Goal: Task Accomplishment & Management: Manage account settings

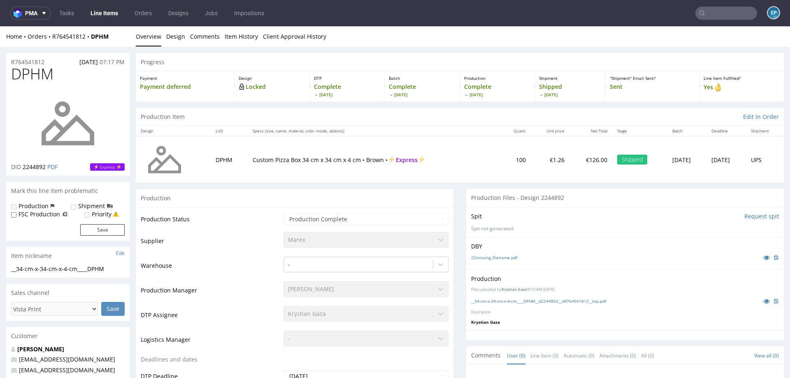
click at [703, 11] on input "text" at bounding box center [726, 13] width 62 height 13
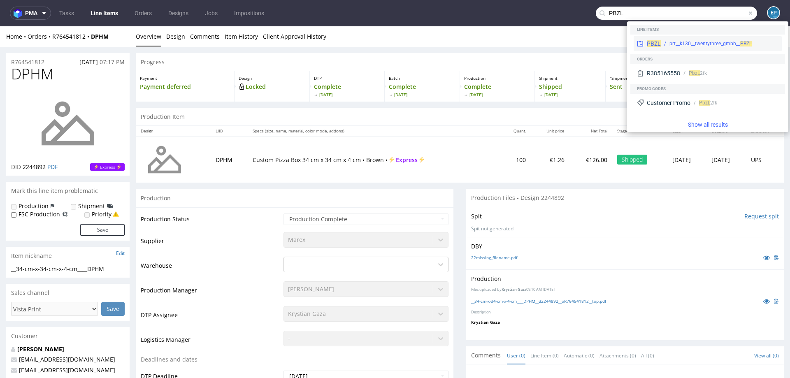
type input "PBZL"
click at [675, 39] on div "PBZL prt__k130__twentythree_gmbh__ PBZL" at bounding box center [708, 43] width 148 height 15
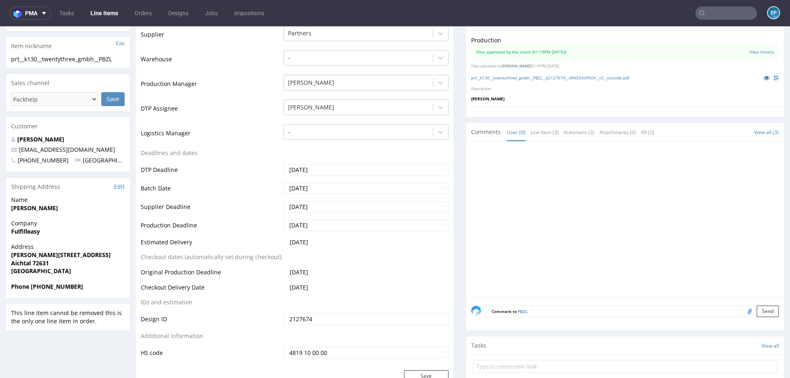
scroll to position [190, 0]
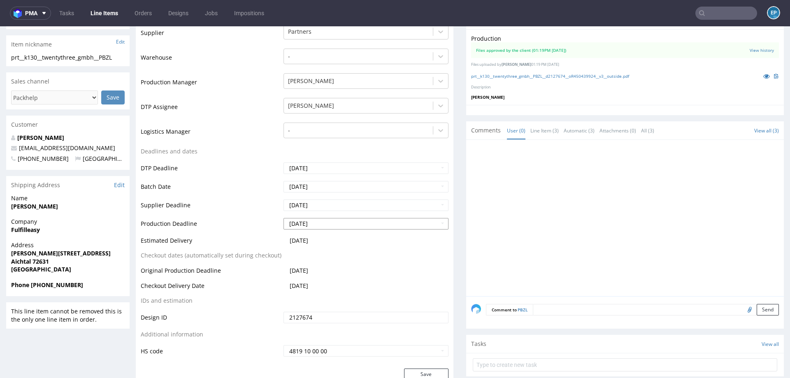
click at [317, 222] on input "2025-08-13" at bounding box center [366, 224] width 165 height 12
click at [302, 188] on td "18" at bounding box center [301, 186] width 13 height 12
type input "2025-08-18"
click at [406, 370] on button "Save" at bounding box center [426, 375] width 44 height 12
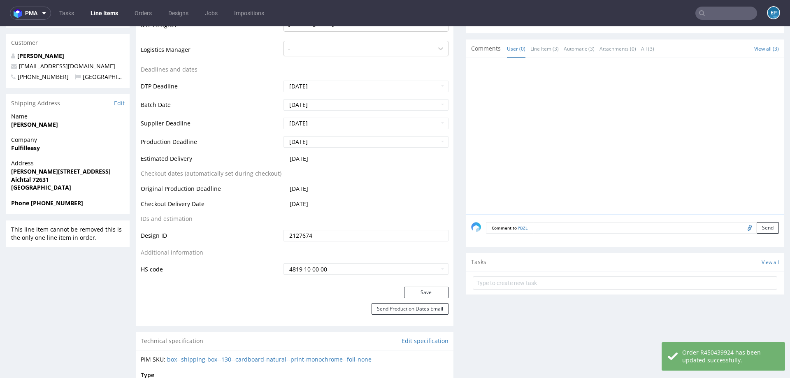
scroll to position [277, 0]
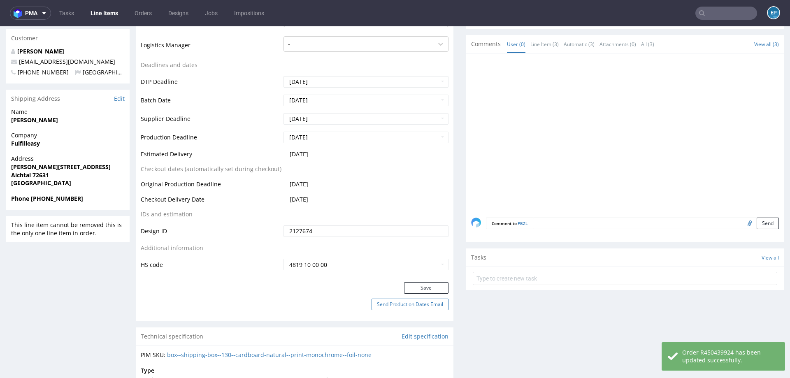
click at [381, 305] on button "Send Production Dates Email" at bounding box center [410, 305] width 77 height 12
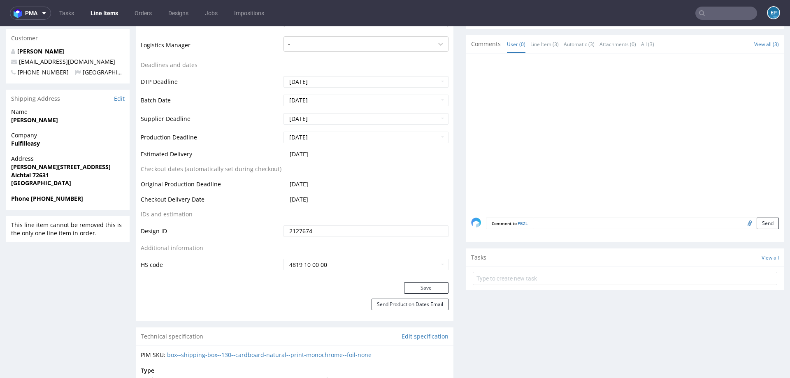
click at [100, 16] on link "Line Items" at bounding box center [104, 13] width 37 height 13
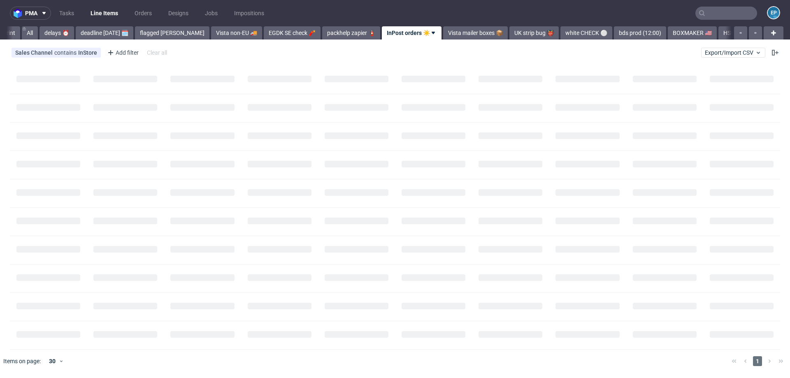
scroll to position [0, 38]
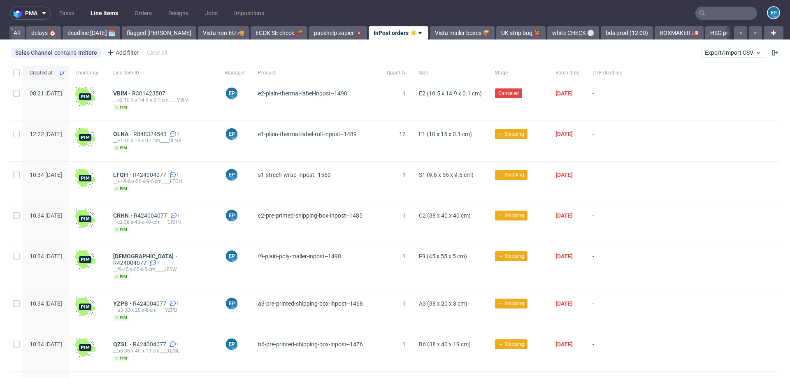
click at [742, 58] on div "Sales Channel contains InStore Add filter Hide filters Clear all Export/Import …" at bounding box center [395, 53] width 790 height 20
click at [727, 47] on div "Sales Channel contains InStore Add filter Hide filters Clear all Export/Import …" at bounding box center [395, 53] width 790 height 20
click at [726, 53] on span "Export/Import CSV" at bounding box center [733, 52] width 57 height 7
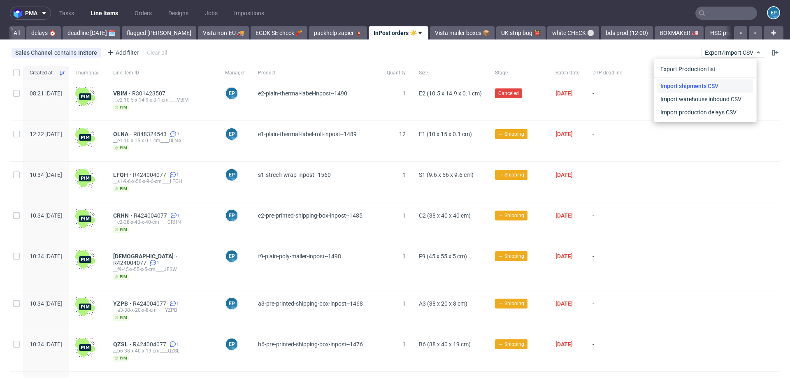
click at [691, 86] on link "Import shipments CSV" at bounding box center [705, 85] width 96 height 13
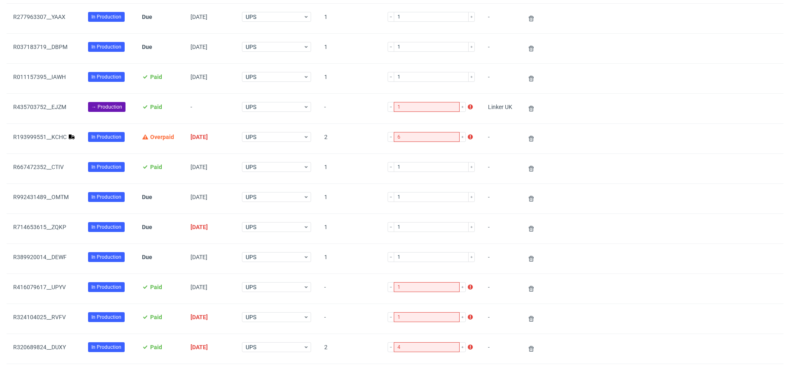
scroll to position [193, 0]
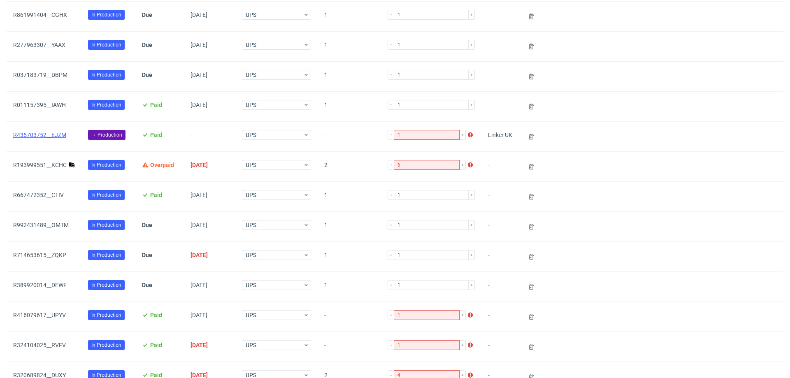
click at [47, 134] on link "R435703752__EJZM" at bounding box center [39, 135] width 53 height 7
click at [528, 133] on icon at bounding box center [531, 136] width 7 height 7
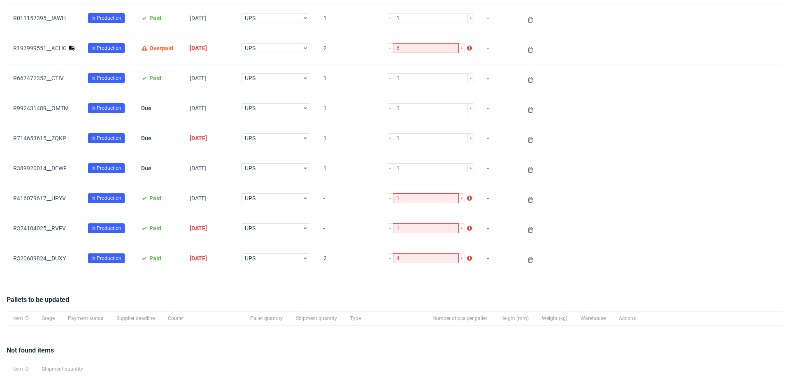
scroll to position [281, 0]
click at [52, 44] on link "R193999551__KCHC" at bounding box center [39, 47] width 53 height 7
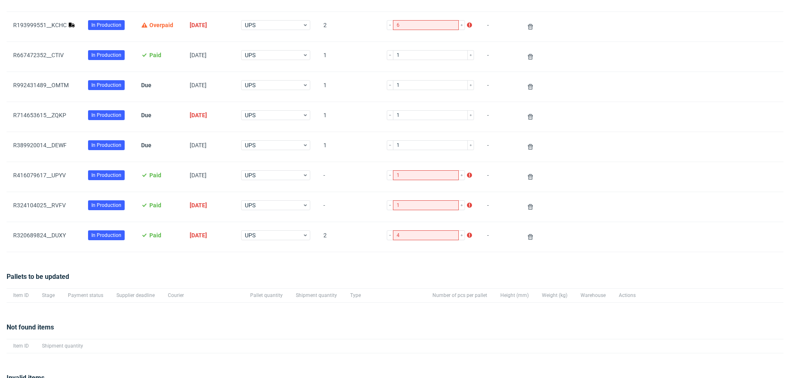
scroll to position [356, 0]
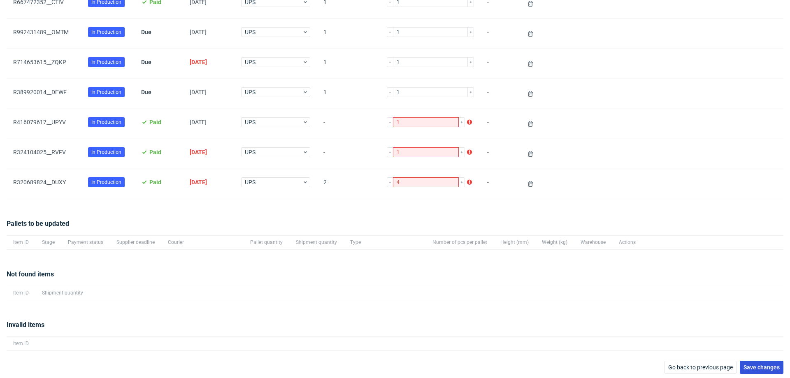
click at [752, 365] on span "Save changes" at bounding box center [762, 368] width 36 height 6
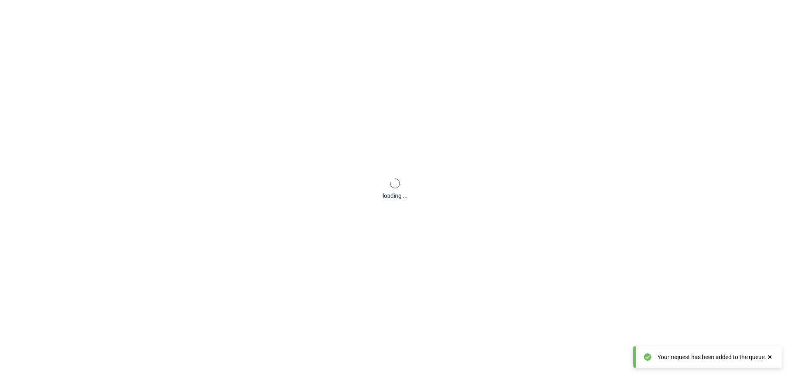
scroll to position [40, 0]
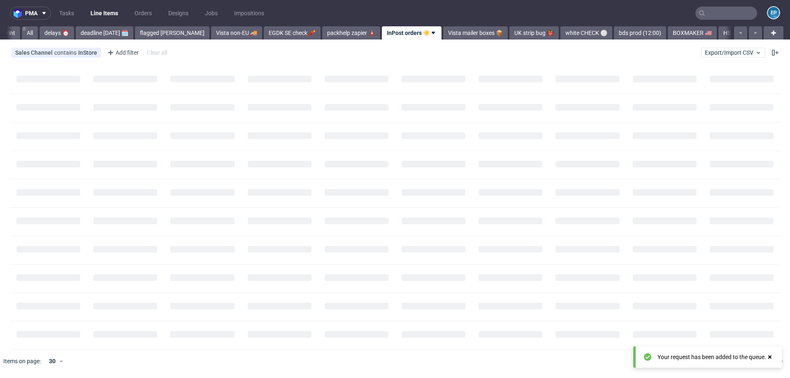
scroll to position [0, 38]
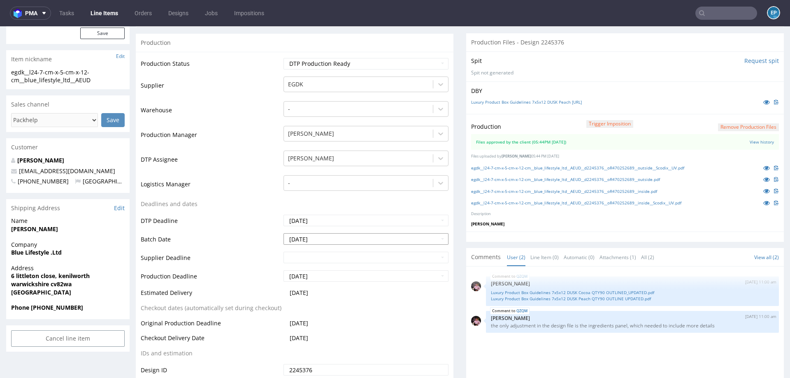
scroll to position [169, 0]
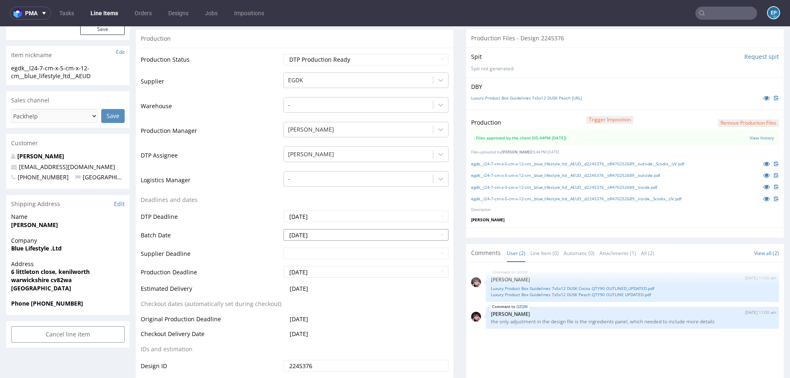
click at [309, 235] on input "2025-08-07" at bounding box center [366, 235] width 165 height 12
click at [336, 184] on td "14" at bounding box center [339, 185] width 12 height 12
type input "2025-08-14"
click at [317, 253] on input "text" at bounding box center [366, 254] width 165 height 12
click at [347, 216] on td "22" at bounding box center [351, 216] width 12 height 12
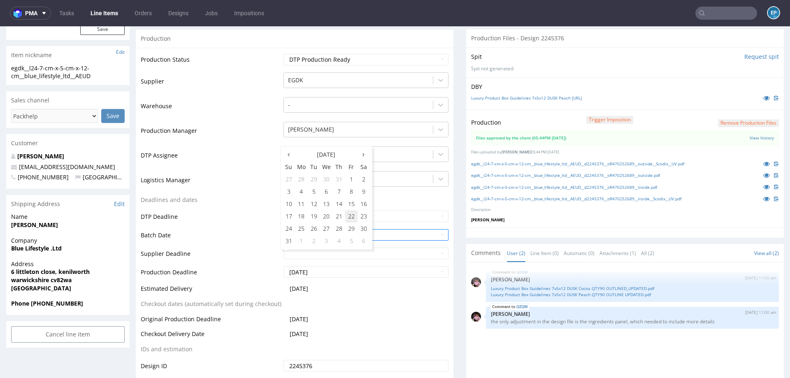
type input "2025-08-22"
click at [331, 268] on input "2025-08-18" at bounding box center [366, 272] width 165 height 12
click at [352, 232] on td "22" at bounding box center [351, 235] width 12 height 12
type input "2025-08-22"
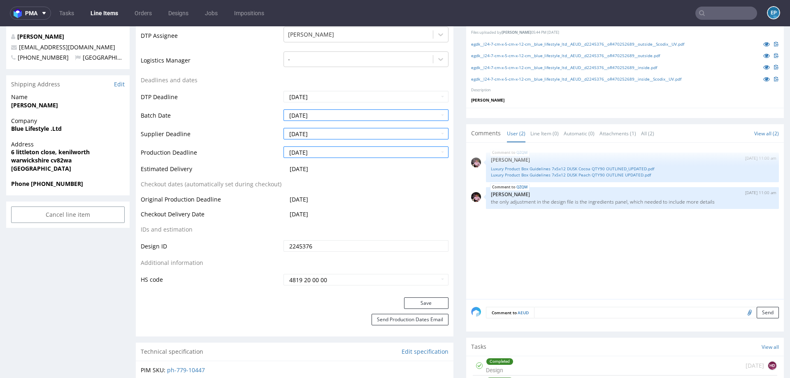
scroll to position [367, 0]
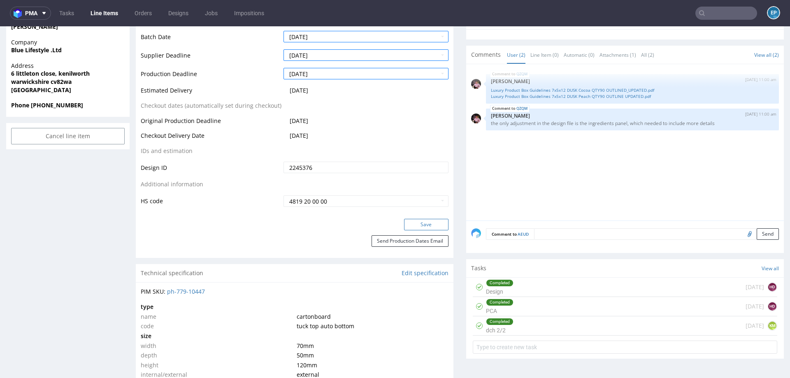
click at [412, 221] on button "Save" at bounding box center [426, 225] width 44 height 12
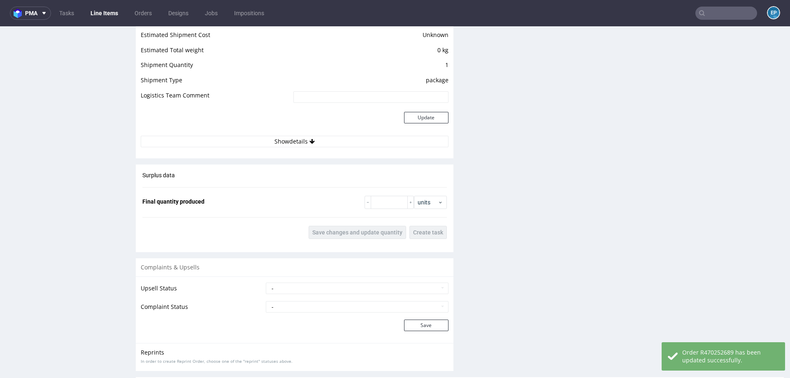
scroll to position [1116, 0]
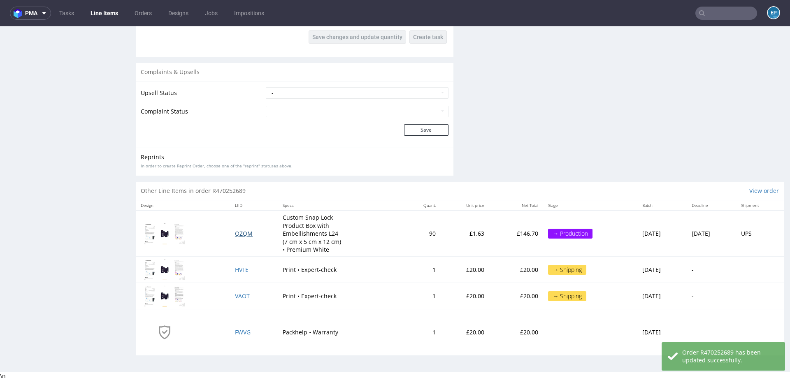
click at [235, 233] on span "QZQM" at bounding box center [244, 234] width 18 height 8
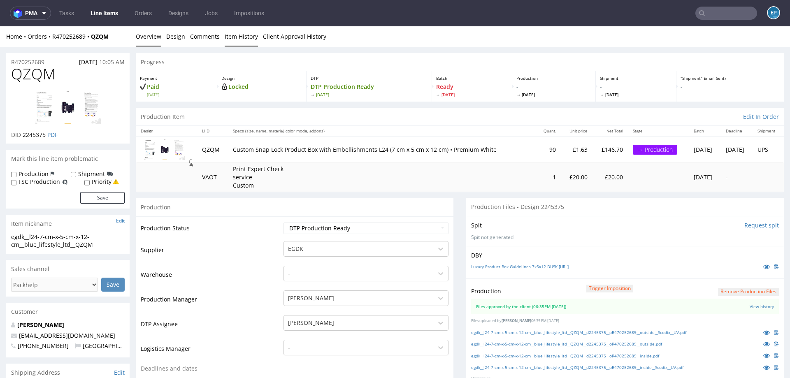
click at [237, 34] on link "Item History" at bounding box center [241, 36] width 33 height 20
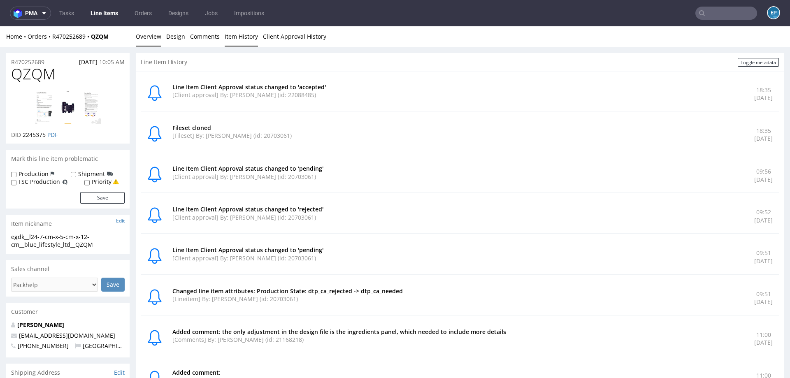
click at [150, 38] on link "Overview" at bounding box center [149, 36] width 26 height 20
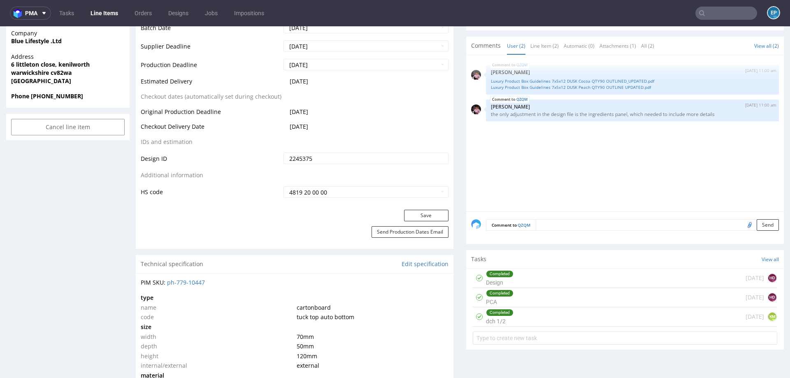
scroll to position [240, 0]
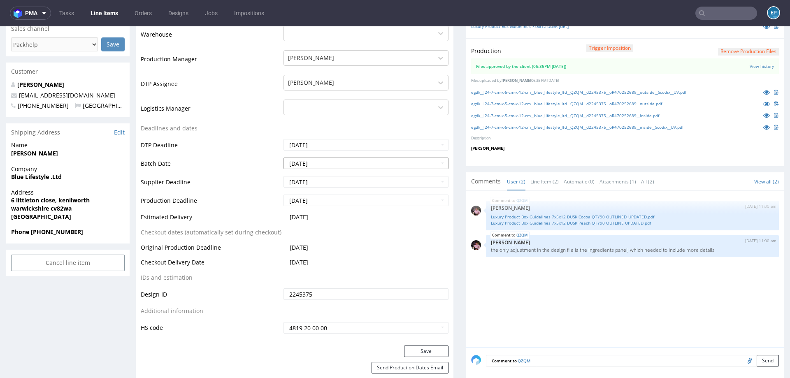
click at [324, 167] on input "2025-08-04" at bounding box center [366, 164] width 165 height 12
click at [337, 117] on td "14" at bounding box center [339, 114] width 12 height 12
type input "2025-08-14"
click at [333, 178] on input "2025-08-11" at bounding box center [366, 182] width 165 height 12
click at [349, 145] on td "22" at bounding box center [351, 145] width 12 height 12
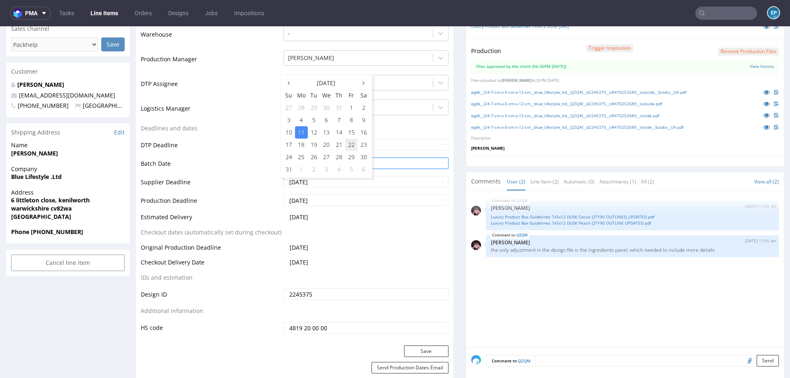
type input "2025-08-22"
click at [337, 203] on input "2025-08-11" at bounding box center [366, 201] width 165 height 12
click at [349, 167] on td "22" at bounding box center [351, 163] width 12 height 12
type input "2025-08-22"
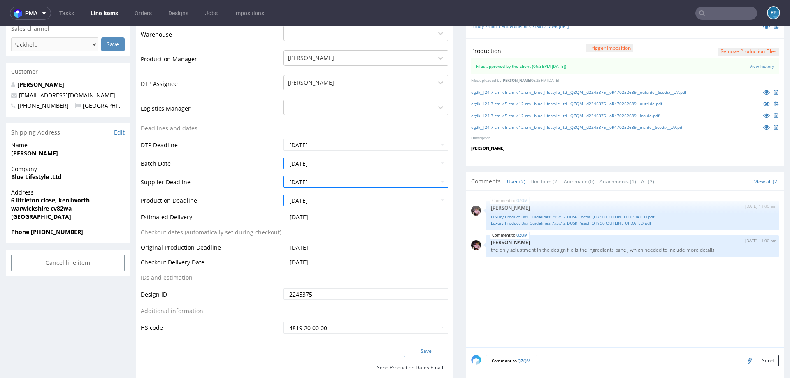
click at [416, 350] on button "Save" at bounding box center [426, 352] width 44 height 12
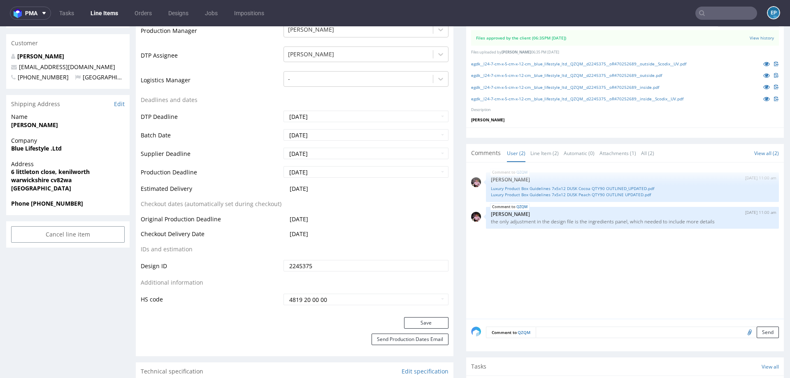
scroll to position [235, 0]
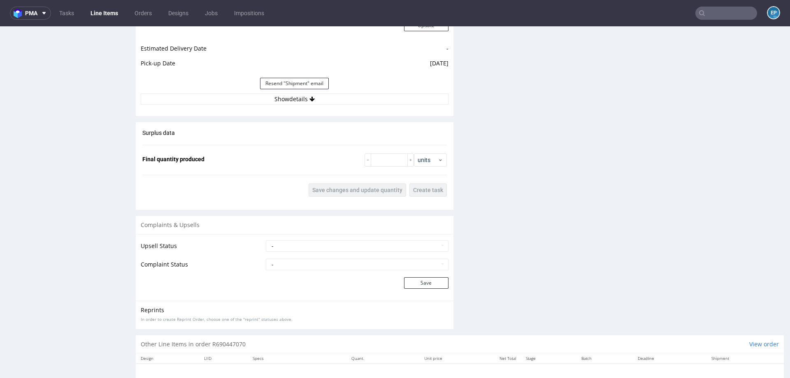
scroll to position [1065, 0]
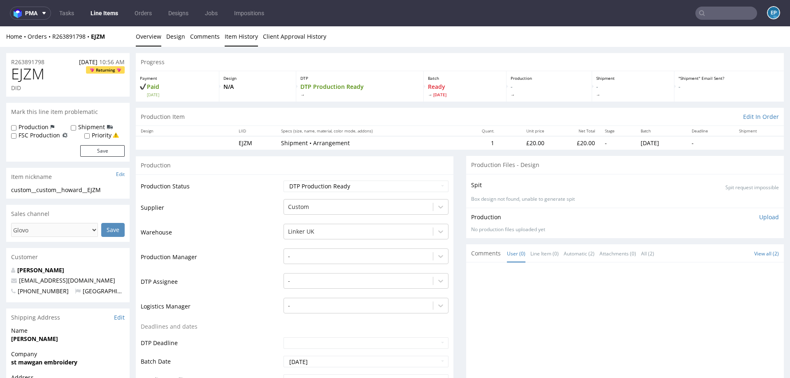
click at [244, 36] on link "Item History" at bounding box center [241, 36] width 33 height 20
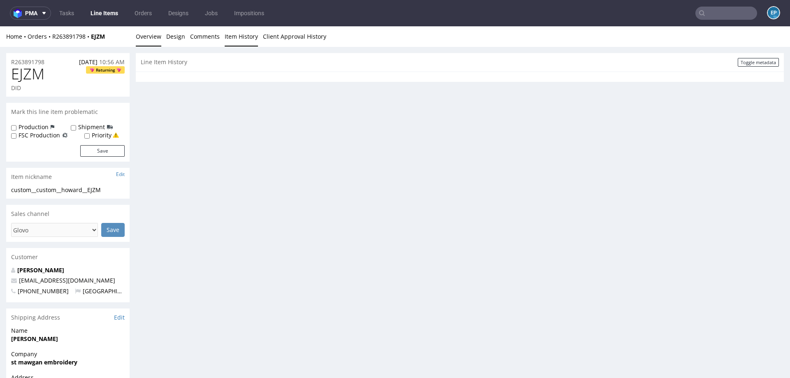
click at [146, 40] on link "Overview" at bounding box center [149, 36] width 26 height 20
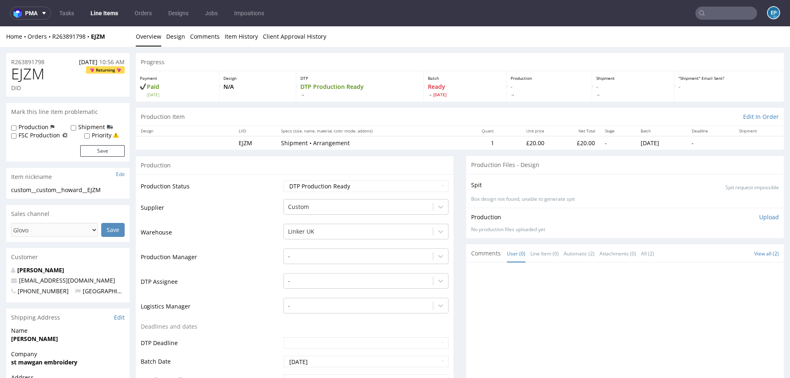
click at [731, 17] on input "text" at bounding box center [726, 13] width 62 height 13
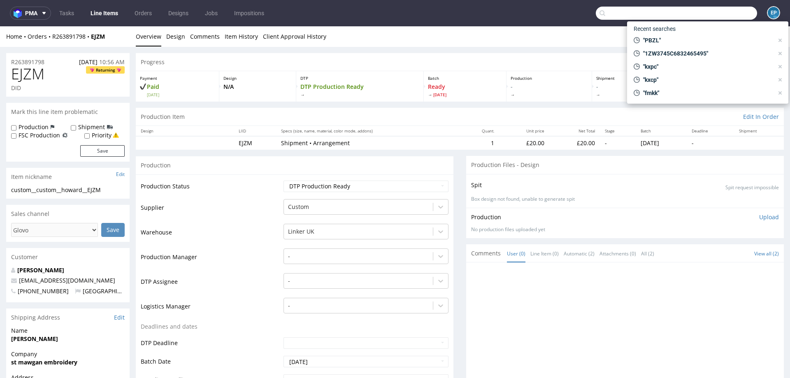
paste input "R435703752"
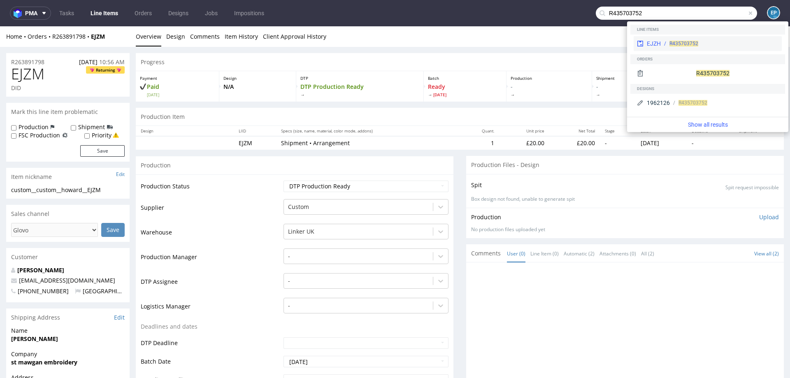
type input "R435703752"
click at [676, 44] on span "R435703752" at bounding box center [684, 44] width 29 height 6
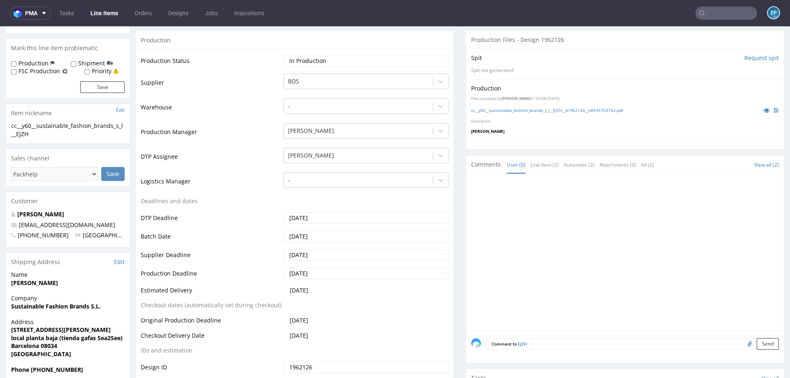
scroll to position [142, 0]
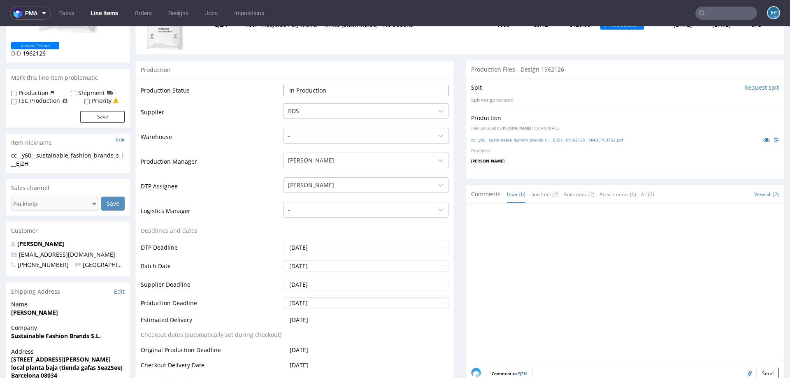
click at [373, 85] on select "Waiting for Artwork Waiting for Diecut Waiting for Mockup Waiting for DTP Waiti…" at bounding box center [366, 91] width 165 height 12
select select "production_complete"
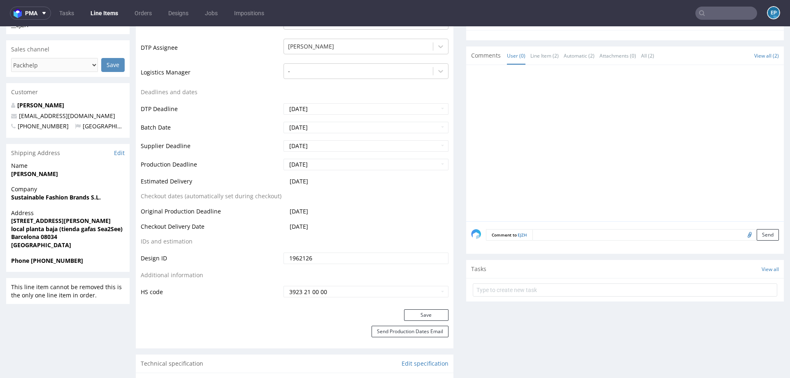
scroll to position [312, 0]
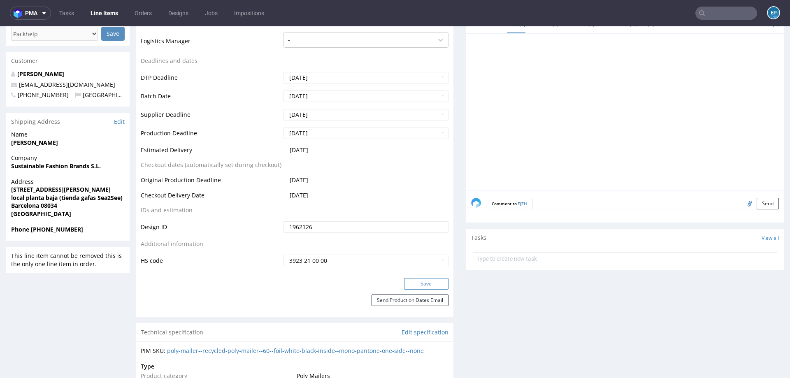
click at [407, 281] on button "Save" at bounding box center [426, 284] width 44 height 12
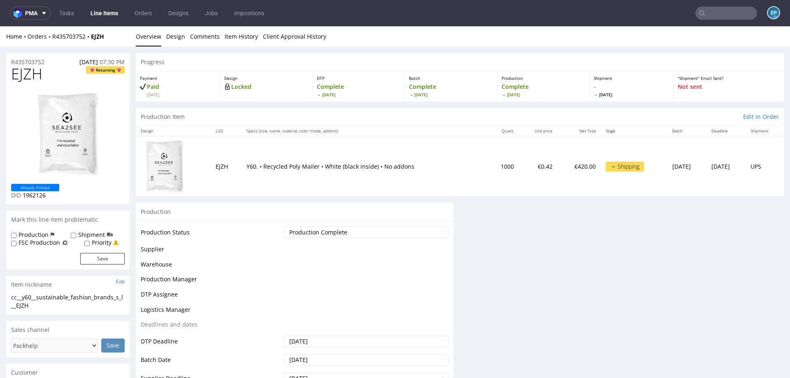
scroll to position [0, 0]
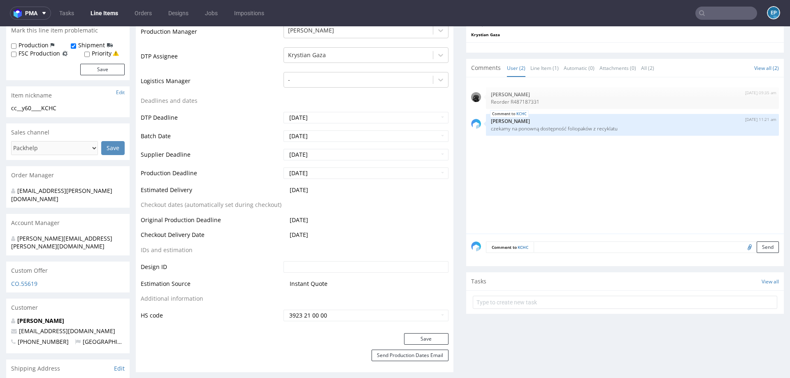
scroll to position [258, 0]
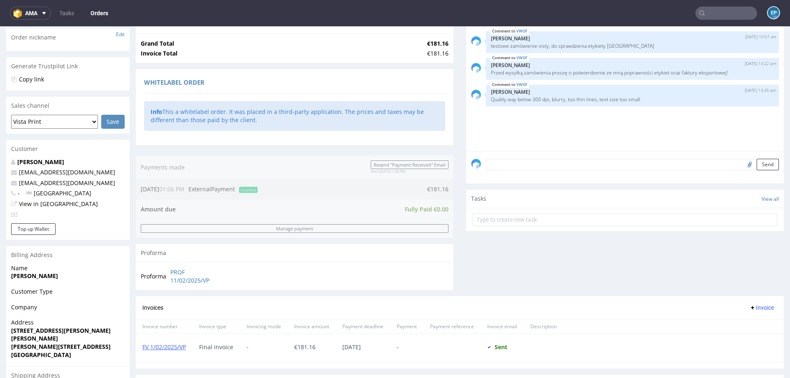
scroll to position [235, 0]
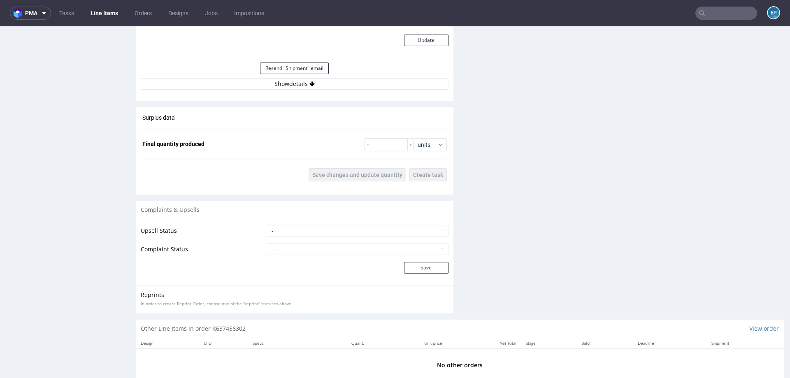
scroll to position [840, 0]
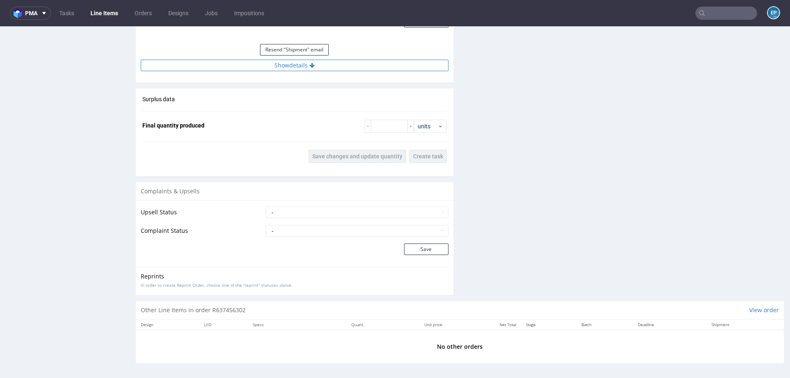
click at [299, 64] on button "Show details" at bounding box center [295, 66] width 308 height 12
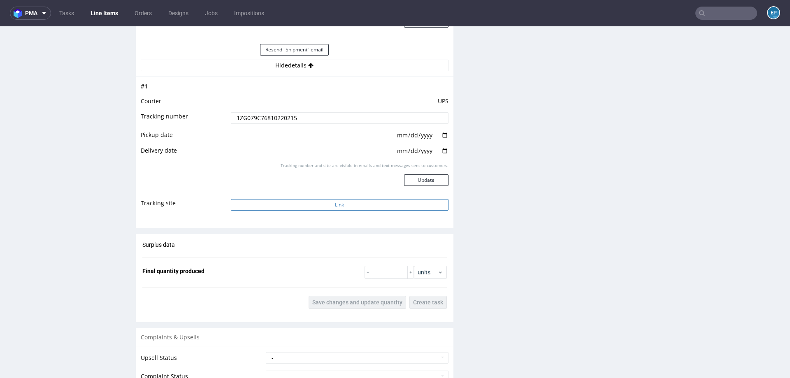
click at [341, 206] on button "Link" at bounding box center [340, 205] width 218 height 12
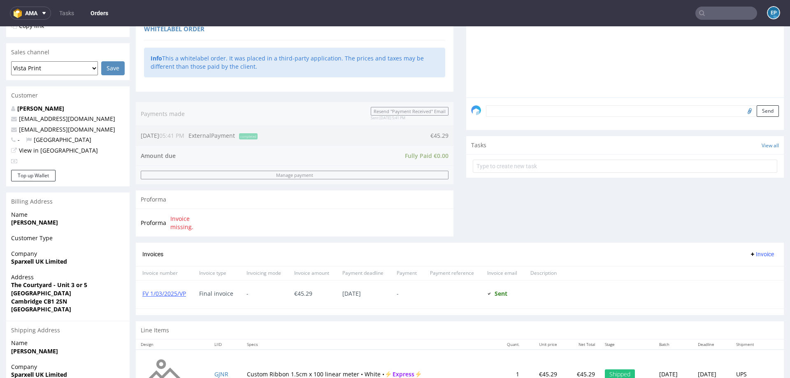
scroll to position [266, 0]
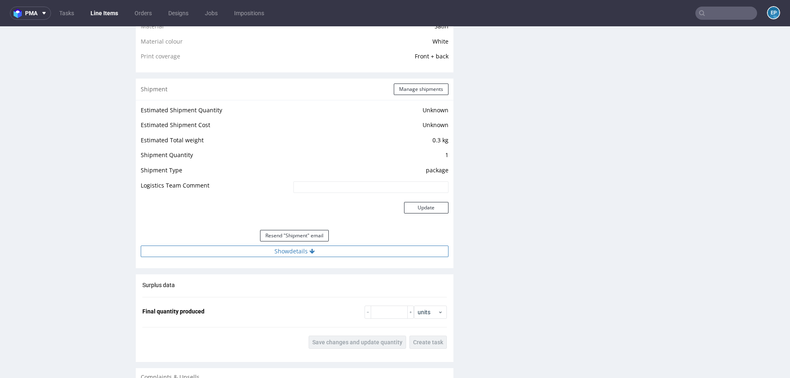
click at [332, 251] on button "Show details" at bounding box center [295, 252] width 308 height 12
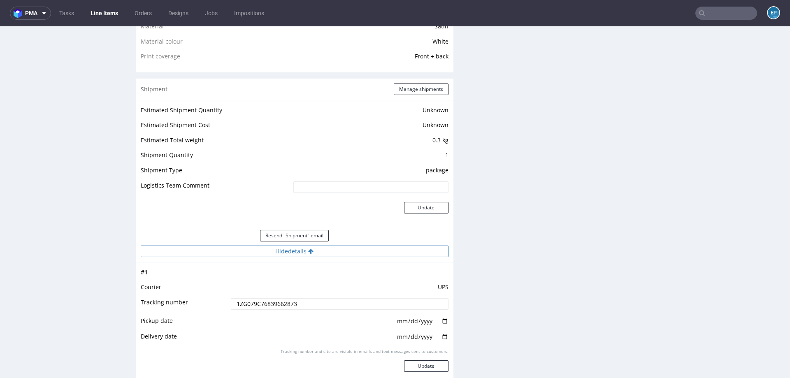
scroll to position [763, 0]
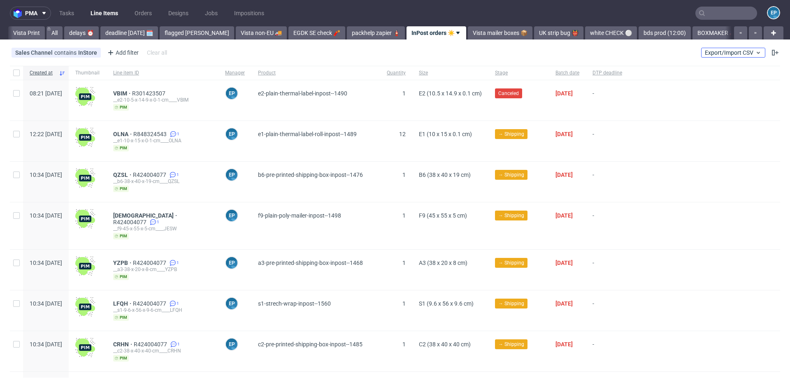
click at [709, 56] on button "Export/Import CSV" at bounding box center [733, 53] width 64 height 10
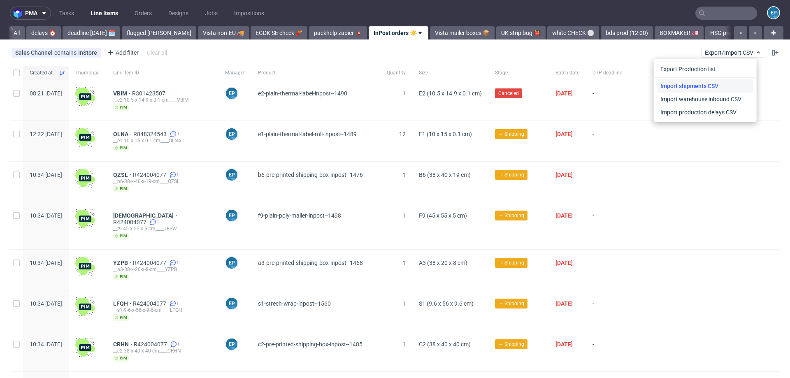
click at [703, 80] on link "Import shipments CSV" at bounding box center [705, 85] width 96 height 13
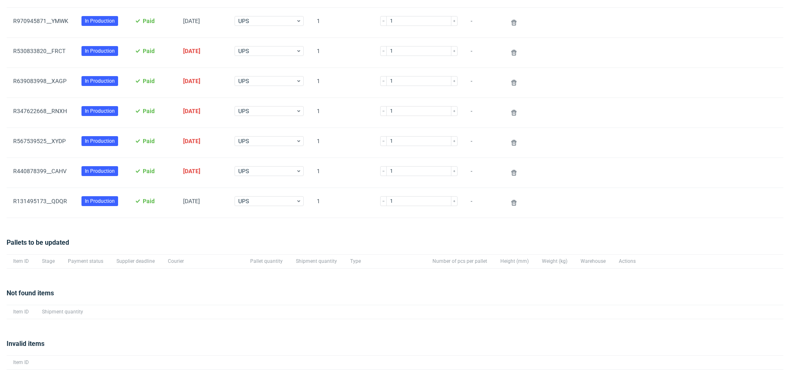
scroll to position [177, 0]
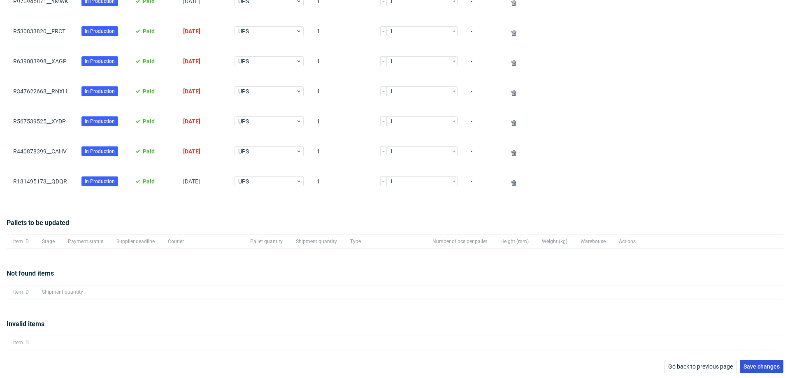
click at [758, 364] on span "Save changes" at bounding box center [762, 367] width 36 height 6
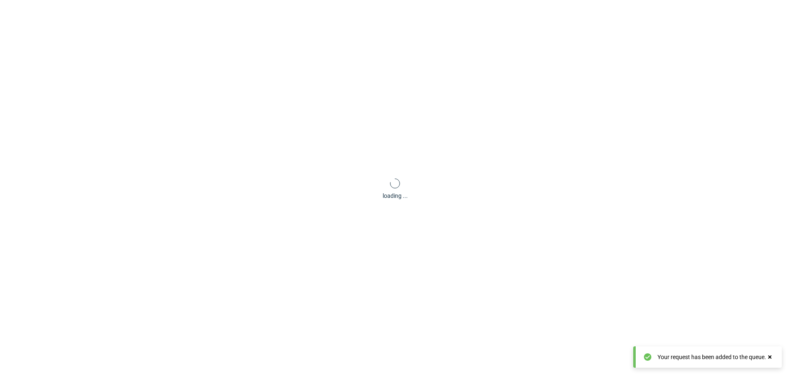
scroll to position [40, 0]
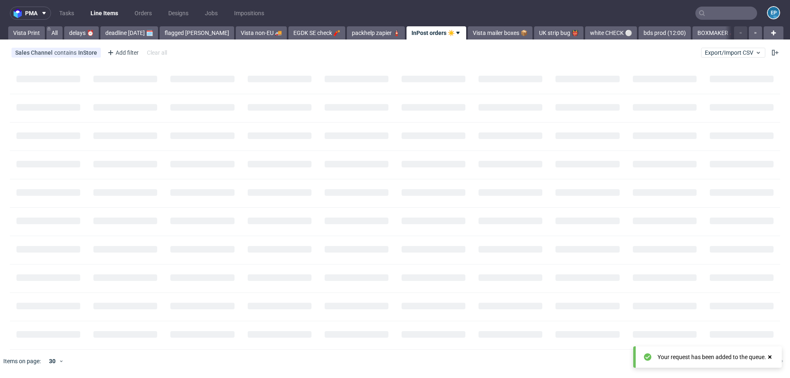
scroll to position [0, 38]
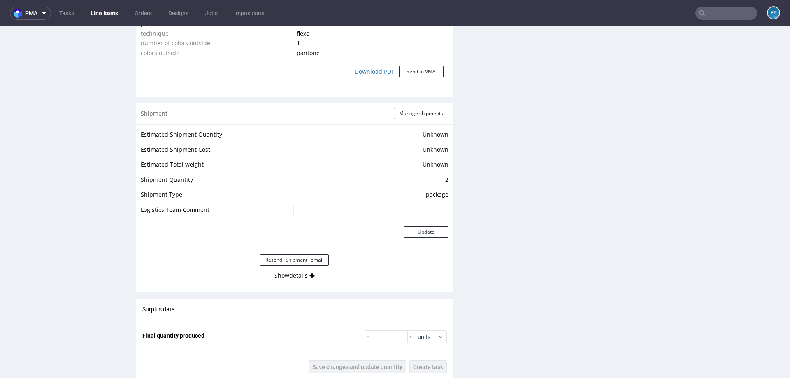
scroll to position [830, 0]
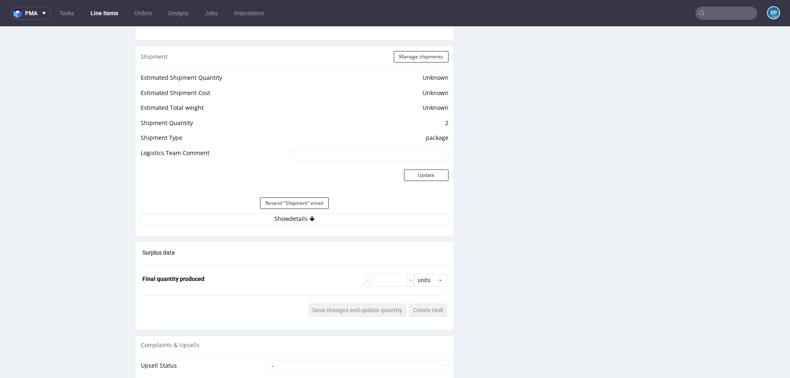
click at [292, 226] on div "Estimated Shipment Quantity Unknown Estimated Shipment Cost Unknown Estimated T…" at bounding box center [295, 148] width 318 height 162
click at [292, 222] on button "Show details" at bounding box center [295, 219] width 308 height 12
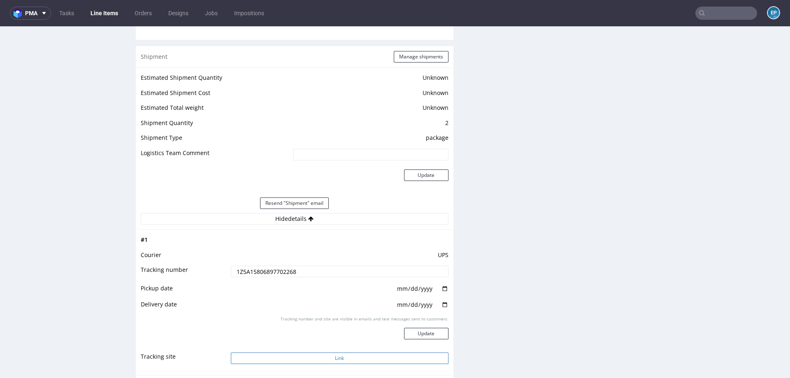
click at [328, 357] on button "Link" at bounding box center [340, 359] width 218 height 12
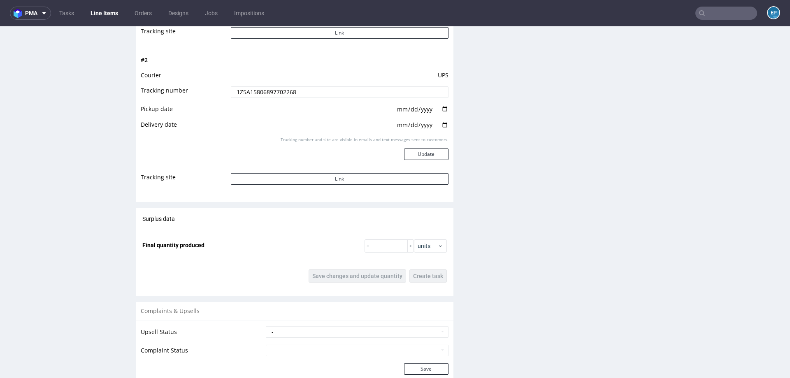
scroll to position [1301, 0]
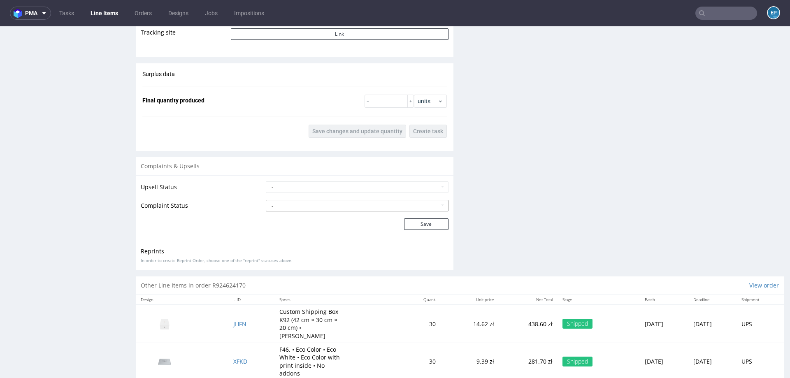
click at [314, 209] on select "- Complaint Received Complaint Rejected Complaint Accepted (DTP Issue) - Reprin…" at bounding box center [357, 206] width 183 height 12
select select "accepted_shipping_issue_reprint"
click at [424, 223] on button "Save" at bounding box center [426, 225] width 44 height 12
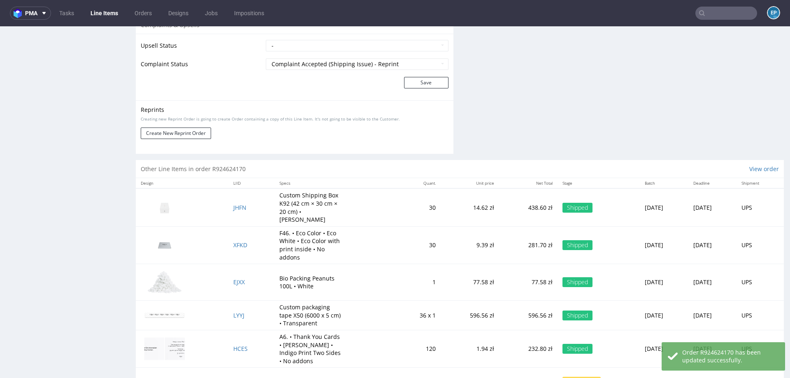
scroll to position [1270, 0]
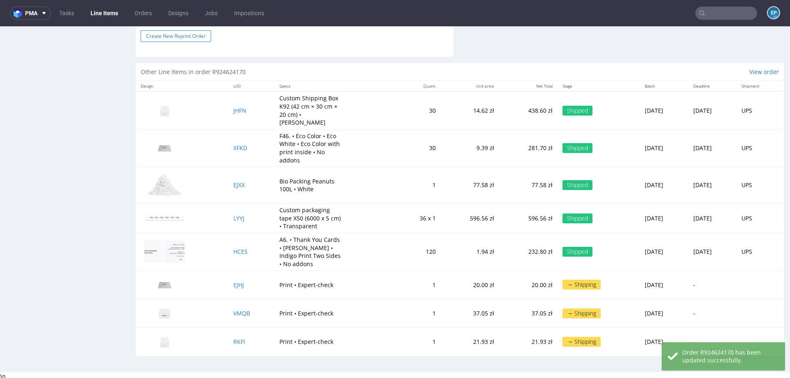
click at [177, 35] on button "Create New Reprint Order" at bounding box center [176, 36] width 70 height 12
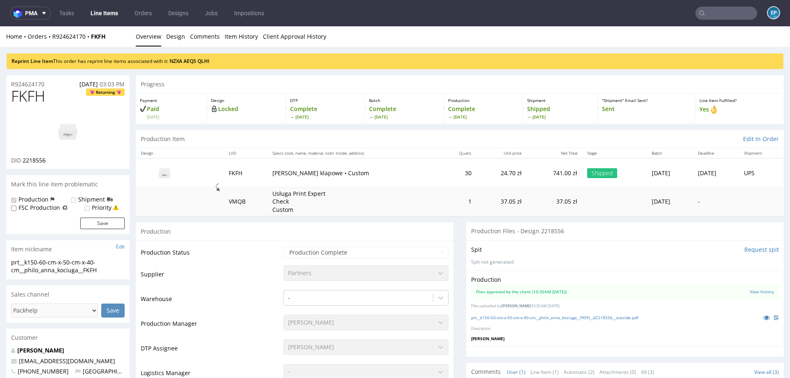
scroll to position [0, 0]
click at [209, 59] on link "QLHI" at bounding box center [204, 61] width 12 height 7
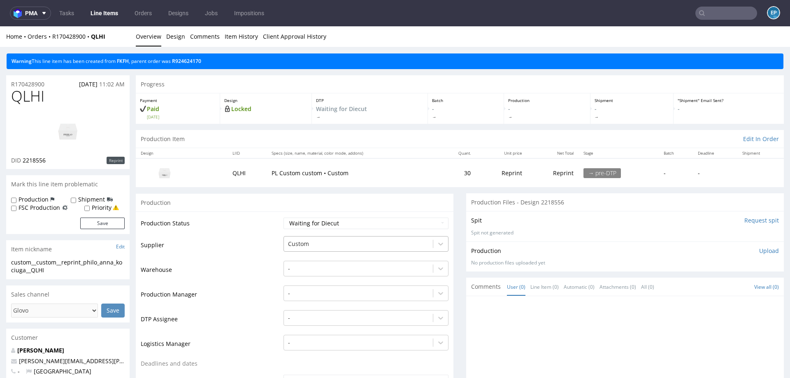
click at [291, 244] on div at bounding box center [358, 244] width 141 height 10
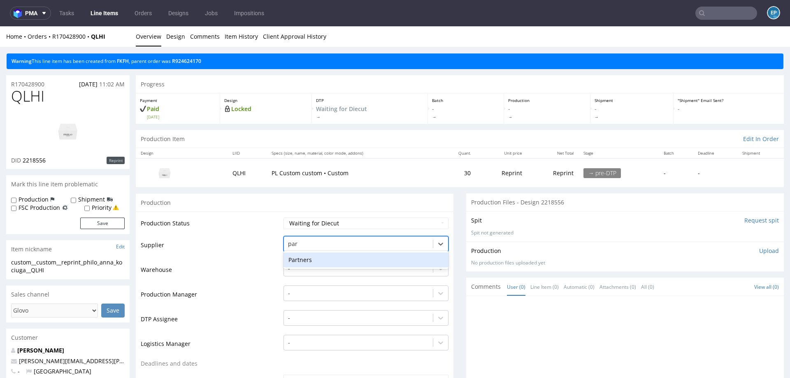
type input "part"
click at [305, 257] on div "Partners" at bounding box center [366, 260] width 165 height 15
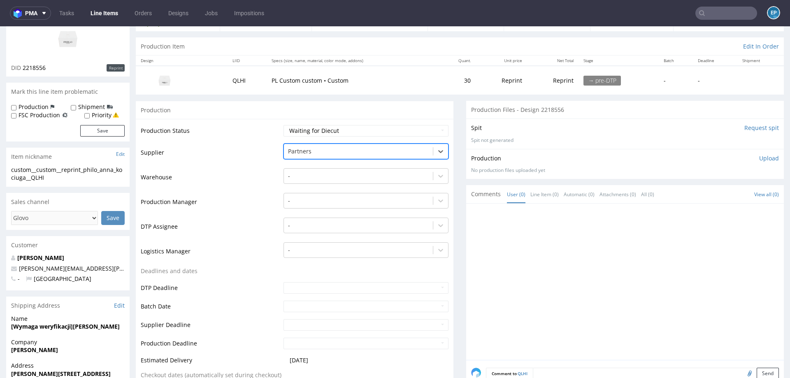
scroll to position [94, 0]
click at [298, 204] on div at bounding box center [358, 200] width 141 height 10
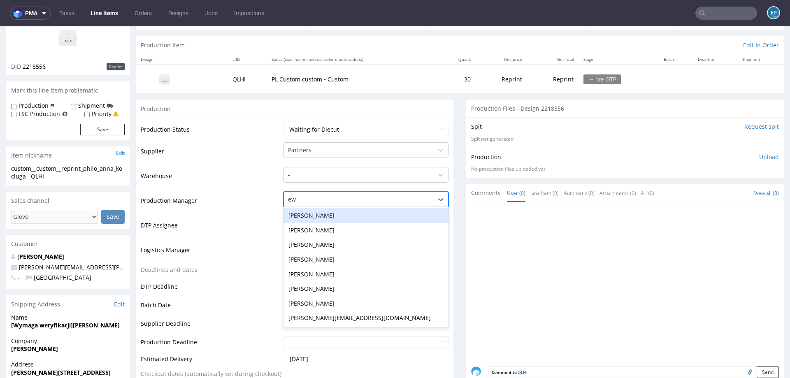
type input "ewa"
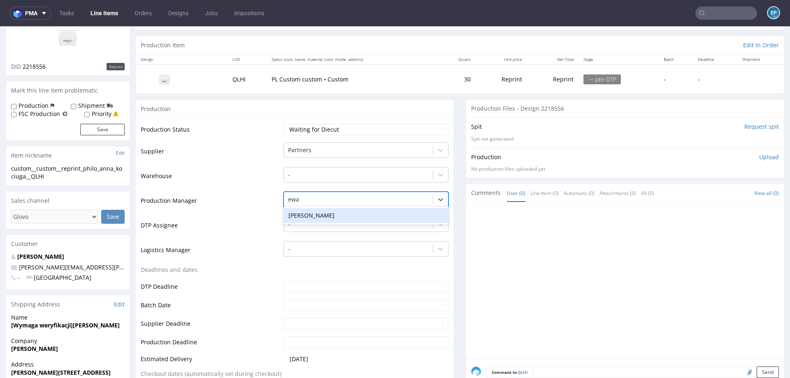
click at [300, 214] on div "Ewa Prus" at bounding box center [366, 215] width 165 height 15
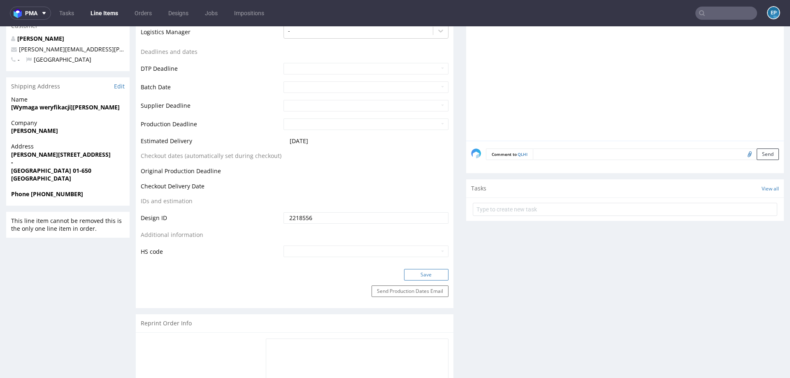
click at [412, 276] on button "Save" at bounding box center [426, 275] width 44 height 12
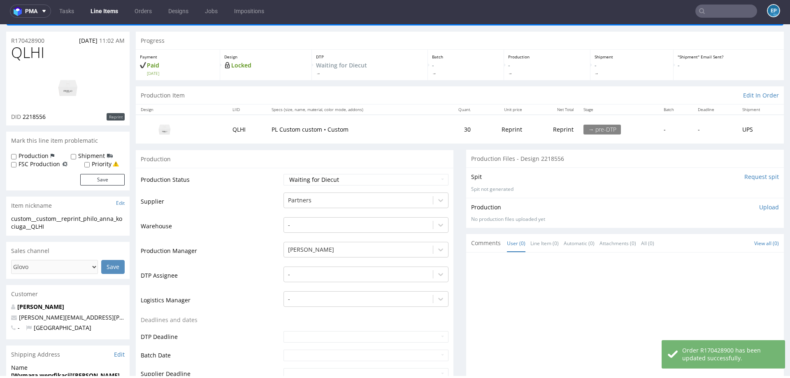
scroll to position [2, 0]
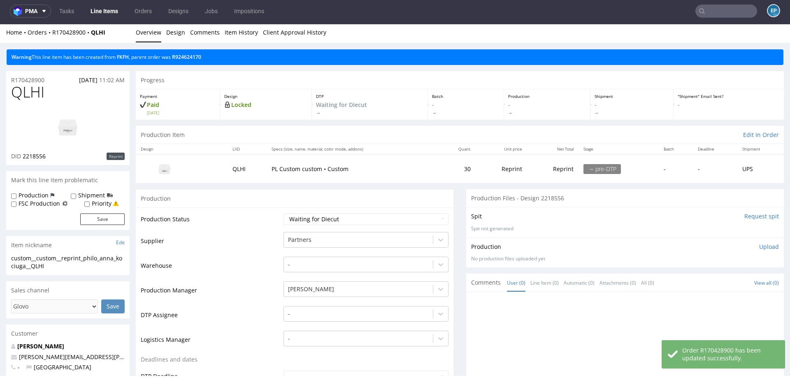
click at [26, 189] on section "Mark this line item problematic Production Shipment FSC Production Priority Save" at bounding box center [67, 200] width 123 height 59
click at [26, 191] on label "Production" at bounding box center [34, 195] width 30 height 8
click at [16, 193] on input "Production" at bounding box center [13, 196] width 5 height 7
checkbox input "true"
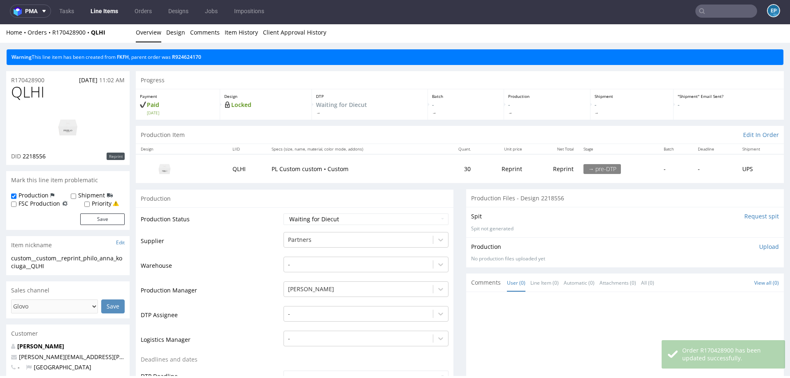
click at [76, 197] on div "Shipment" at bounding box center [92, 195] width 42 height 8
click at [72, 195] on input "Shipment" at bounding box center [73, 196] width 5 height 7
checkbox input "true"
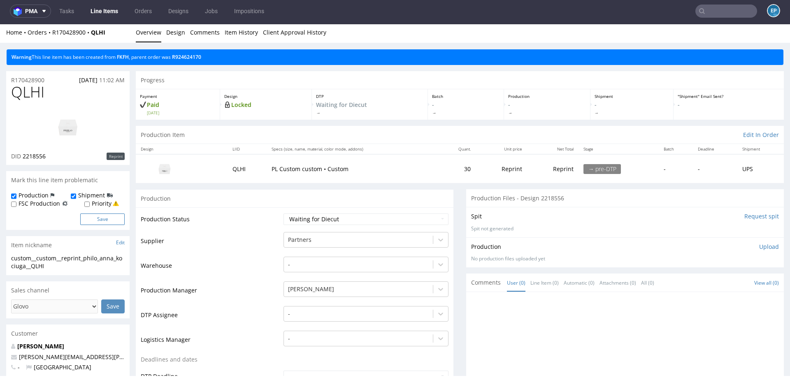
click at [98, 218] on button "Save" at bounding box center [102, 220] width 44 height 12
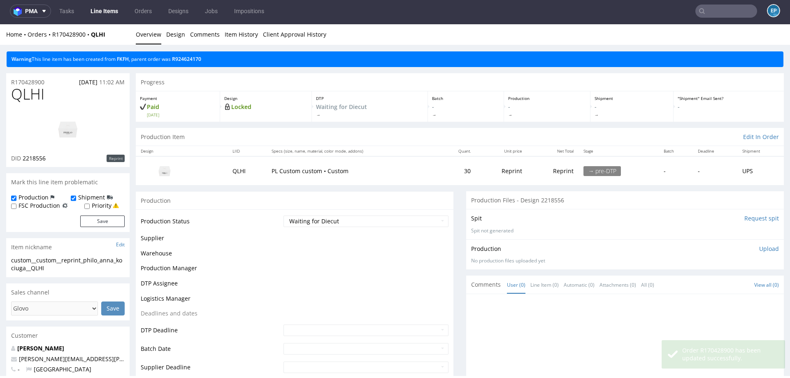
scroll to position [0, 0]
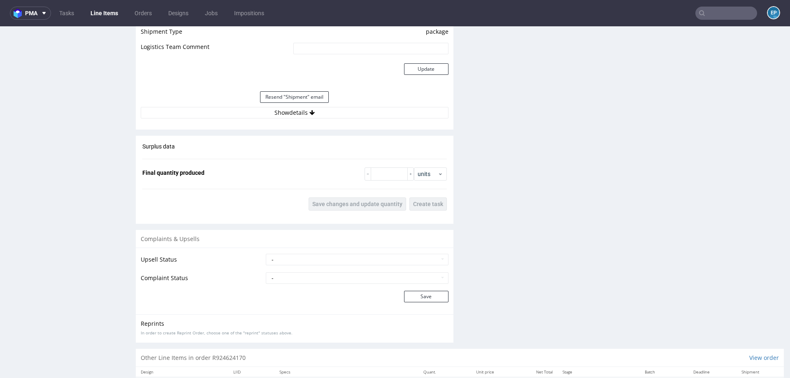
scroll to position [878, 0]
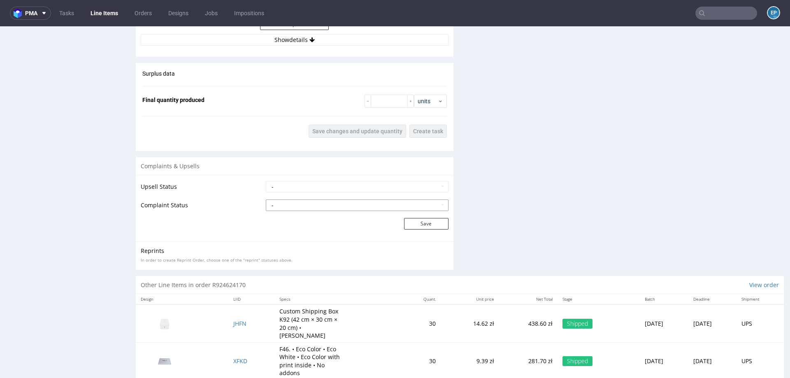
click at [321, 209] on select "- Complaint Received Complaint Rejected Complaint Accepted (DTP Issue) - Reprin…" at bounding box center [357, 206] width 183 height 12
select select "accepted_shipping_issue_reprint"
click at [404, 230] on button "Save" at bounding box center [426, 224] width 44 height 12
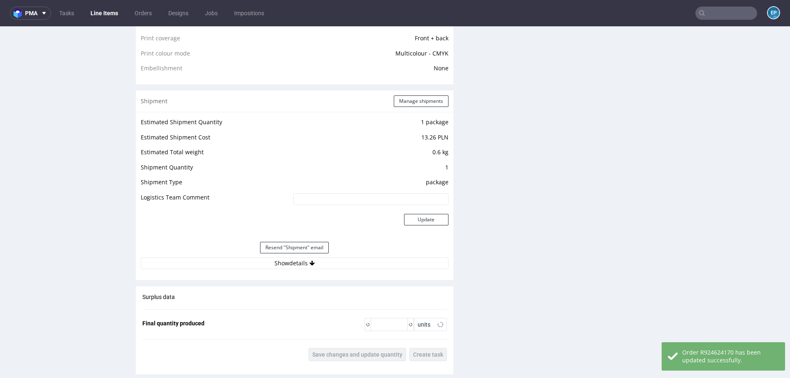
scroll to position [954, 0]
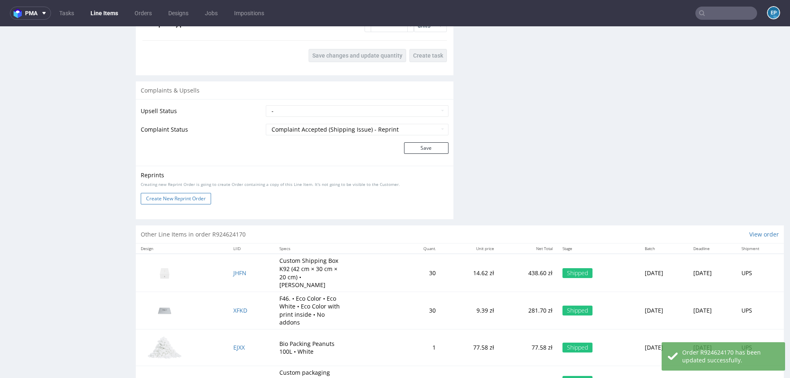
click at [202, 203] on button "Create New Reprint Order" at bounding box center [176, 199] width 70 height 12
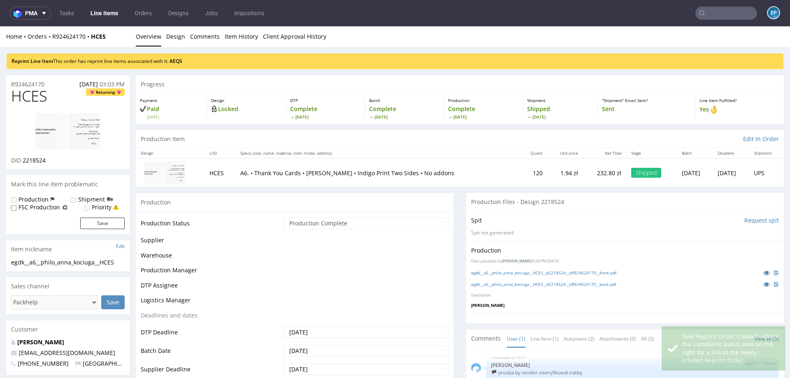
scroll to position [0, 0]
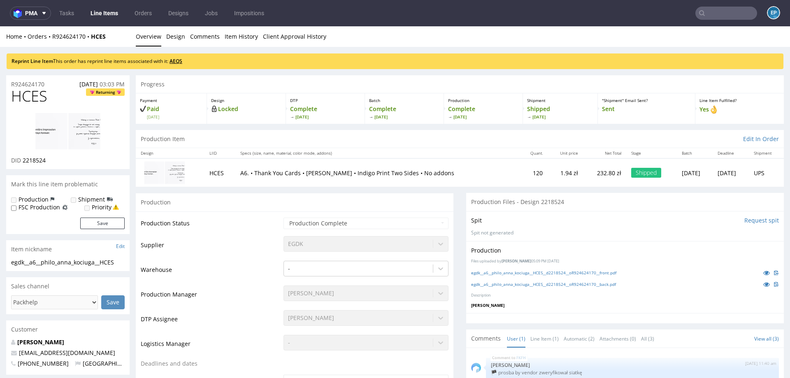
click at [179, 62] on link "AEQS" at bounding box center [176, 61] width 13 height 7
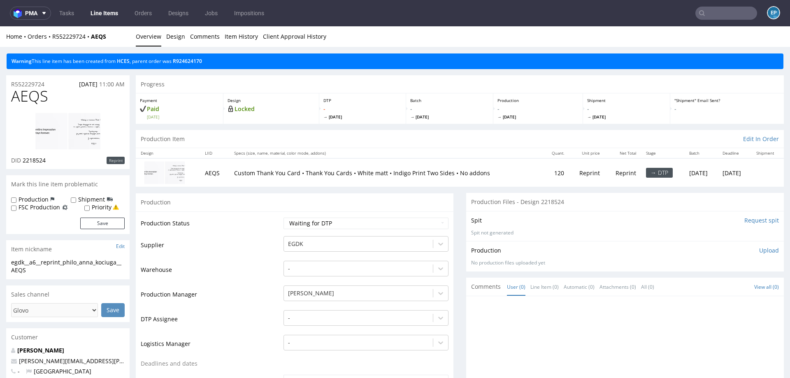
click at [20, 201] on label "Production" at bounding box center [34, 199] width 30 height 8
click at [16, 201] on input "Production" at bounding box center [13, 200] width 5 height 7
checkbox input "true"
click at [79, 196] on label "Shipment" at bounding box center [91, 199] width 27 height 8
click at [76, 197] on input "Shipment" at bounding box center [73, 200] width 5 height 7
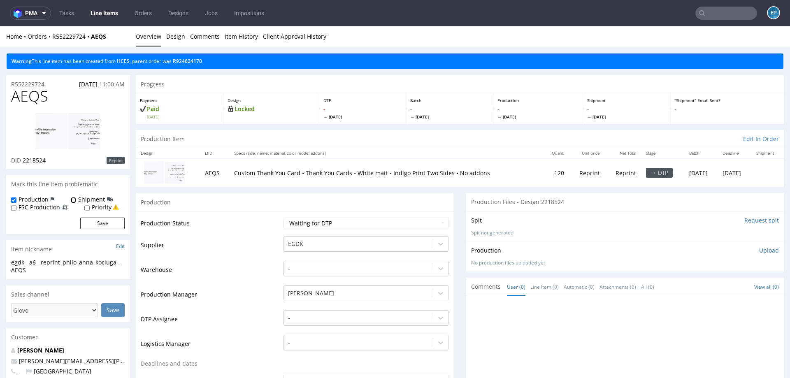
checkbox input "true"
click at [83, 219] on button "Save" at bounding box center [102, 224] width 44 height 12
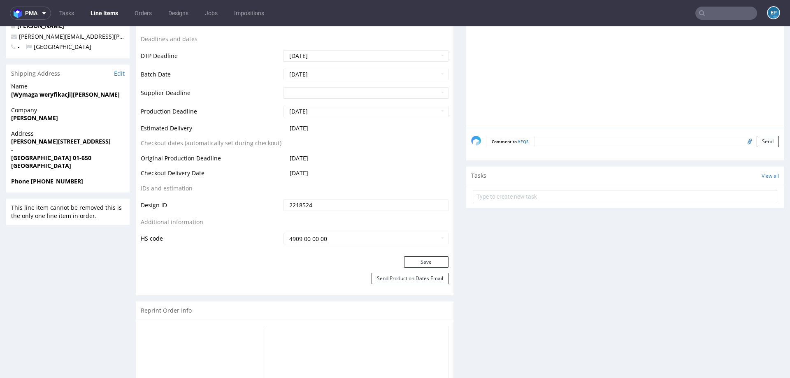
scroll to position [337, 0]
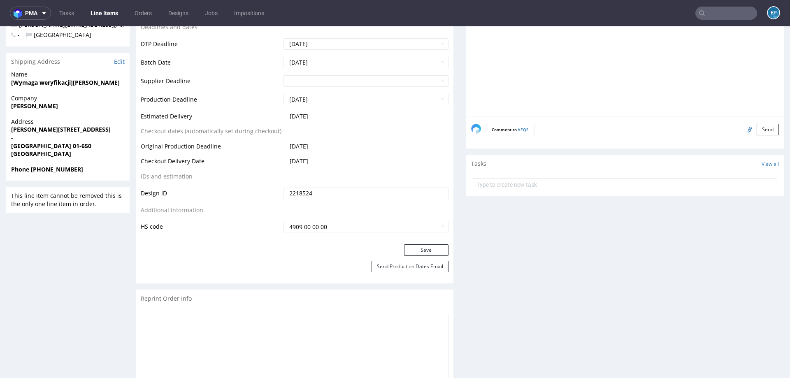
click at [558, 129] on textarea at bounding box center [656, 130] width 245 height 12
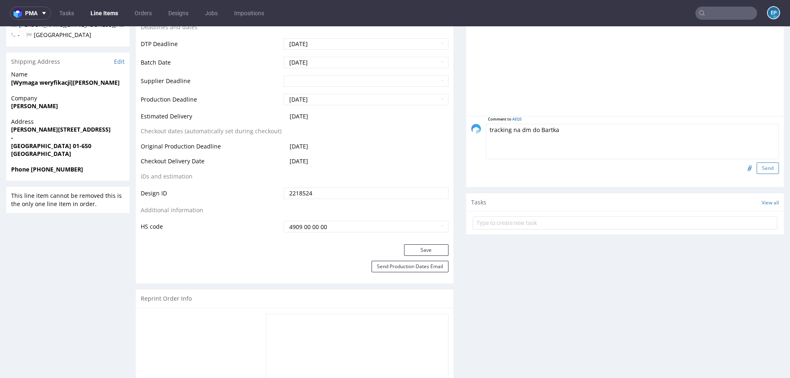
type textarea "tracking na dm do Bartka"
click at [762, 167] on button "Send" at bounding box center [768, 169] width 22 height 12
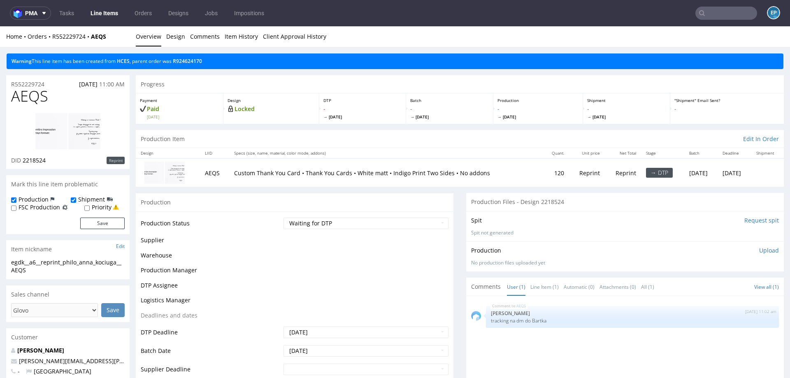
scroll to position [0, 0]
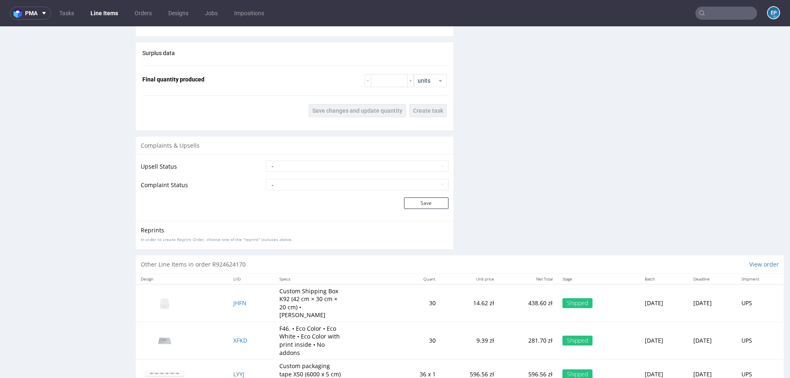
scroll to position [889, 0]
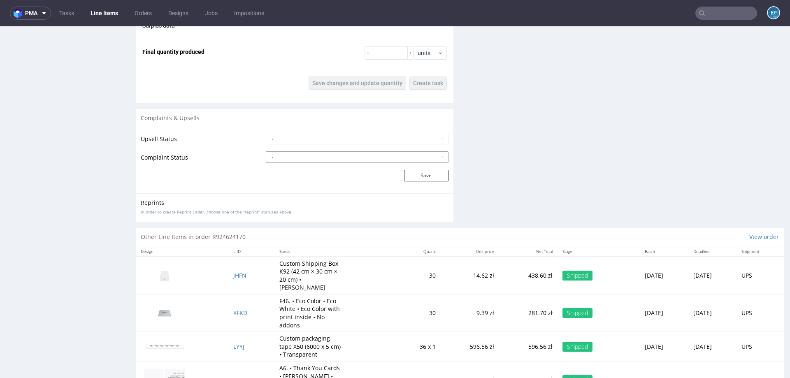
click at [345, 158] on select "- Complaint Received Complaint Rejected Complaint Accepted (DTP Issue) - Reprin…" at bounding box center [357, 157] width 183 height 12
select select "accepted_shipping_issue_reprint"
click at [421, 177] on button "Save" at bounding box center [426, 176] width 44 height 12
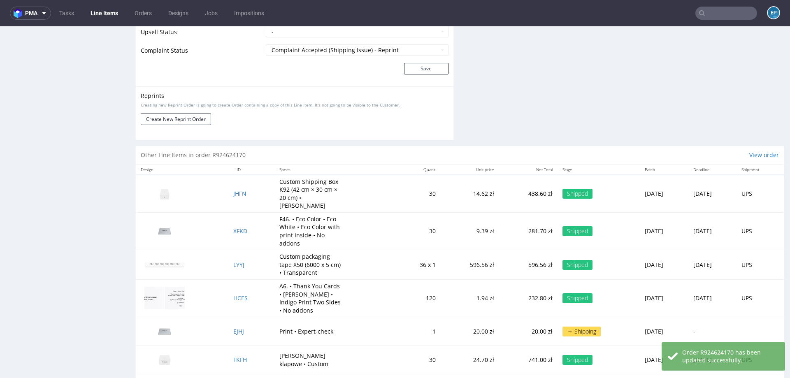
scroll to position [955, 0]
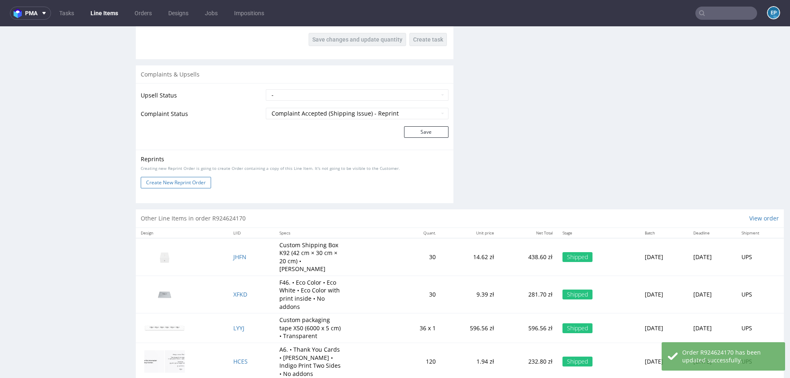
click at [194, 182] on button "Create New Reprint Order" at bounding box center [176, 183] width 70 height 12
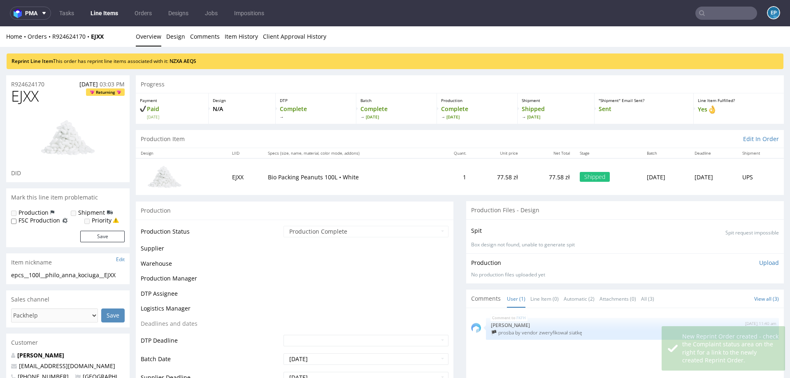
scroll to position [0, 0]
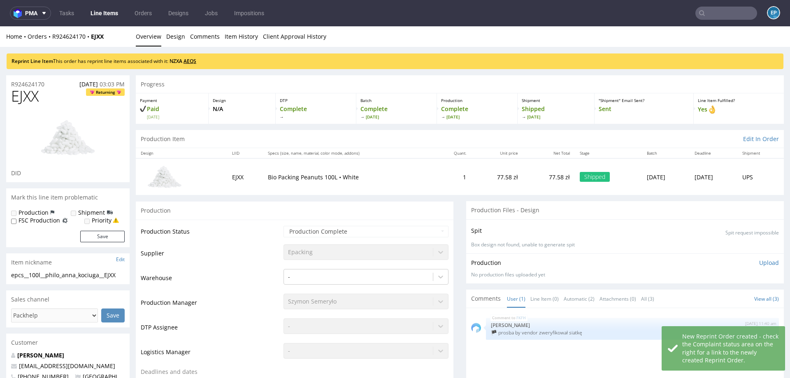
click at [195, 60] on link "AEQS" at bounding box center [190, 61] width 13 height 7
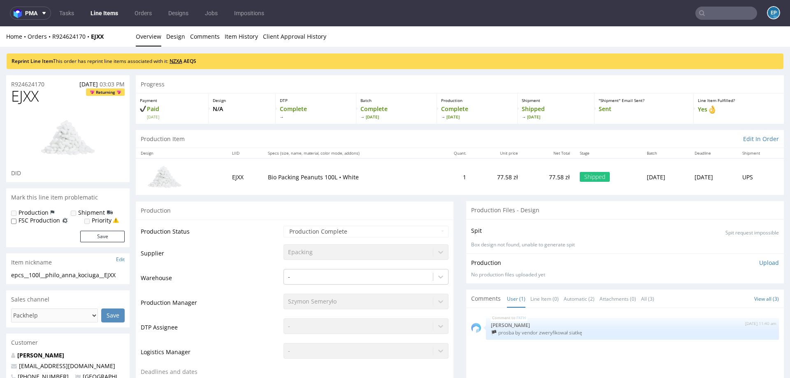
click at [182, 62] on link "NZXA" at bounding box center [176, 61] width 13 height 7
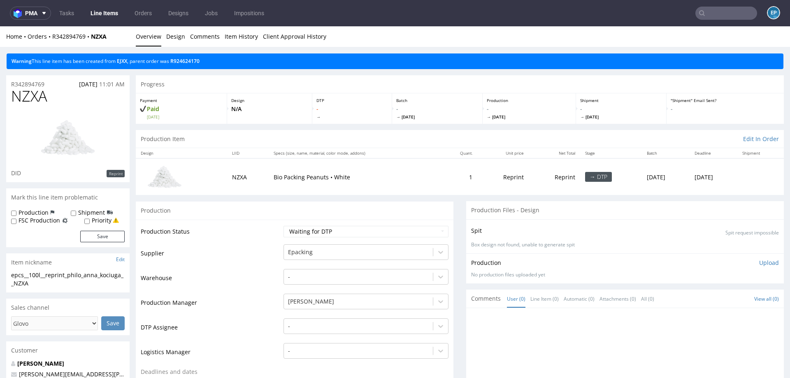
click at [43, 212] on label "Production" at bounding box center [34, 213] width 30 height 8
click at [16, 212] on input "Production" at bounding box center [13, 213] width 5 height 7
checkbox input "true"
click at [78, 213] on label "Shipment" at bounding box center [91, 213] width 27 height 8
click at [76, 213] on input "Shipment" at bounding box center [73, 213] width 5 height 7
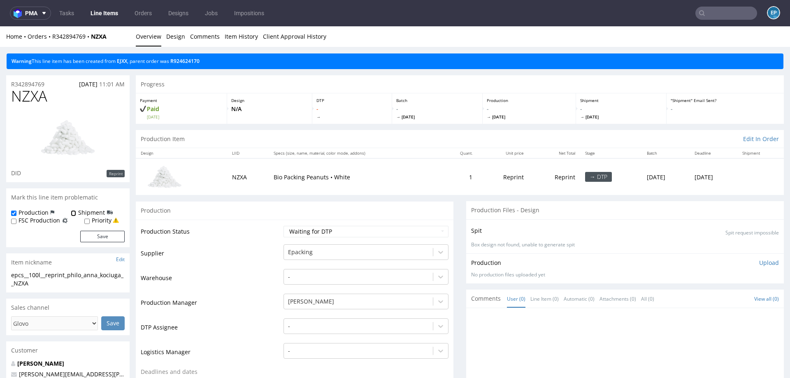
checkbox input "true"
click at [91, 235] on button "Save" at bounding box center [102, 237] width 44 height 12
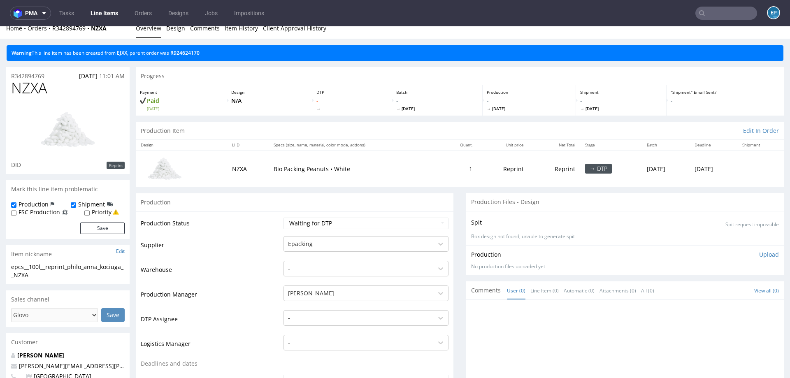
scroll to position [15, 0]
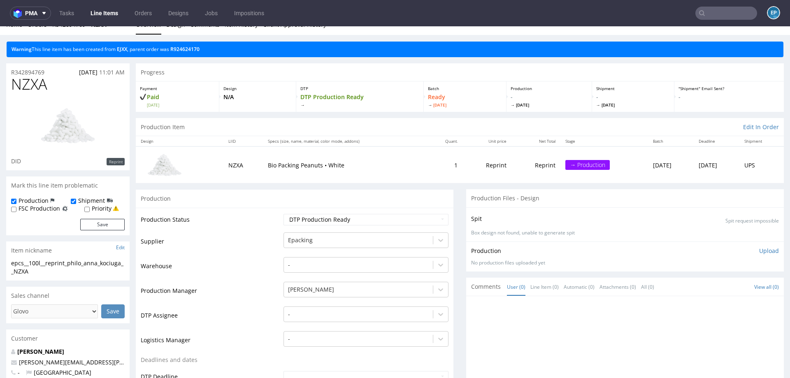
scroll to position [5, 0]
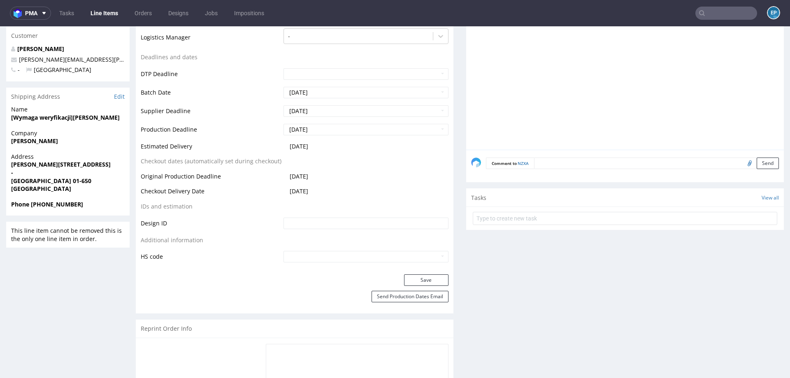
scroll to position [283, 0]
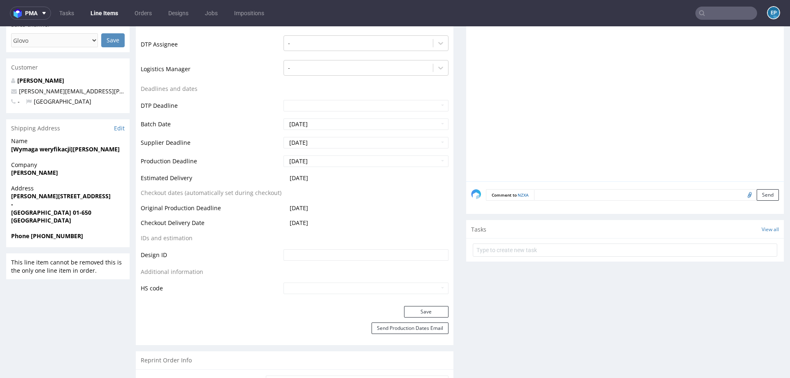
click at [125, 127] on div "Shipping Address Edit" at bounding box center [67, 128] width 123 height 18
click at [117, 128] on link "Edit" at bounding box center [119, 128] width 11 height 8
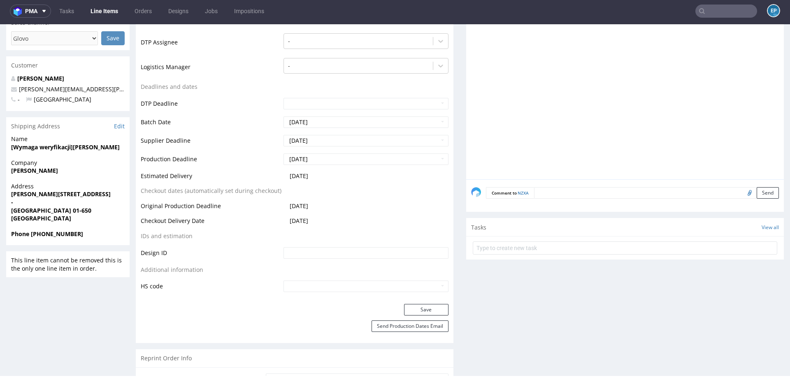
click at [111, 12] on link "Line Items" at bounding box center [104, 11] width 37 height 13
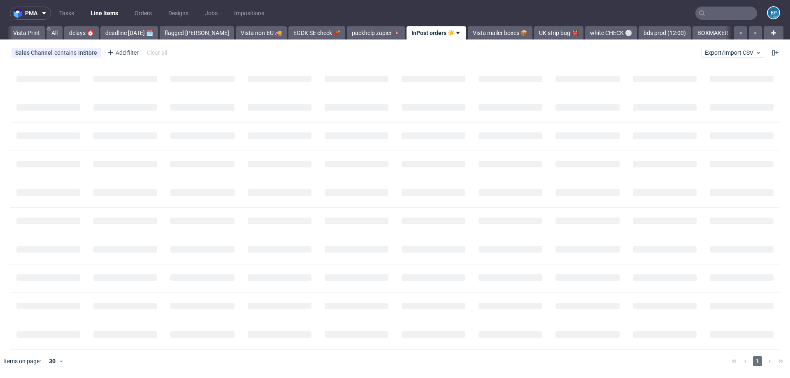
scroll to position [0, 38]
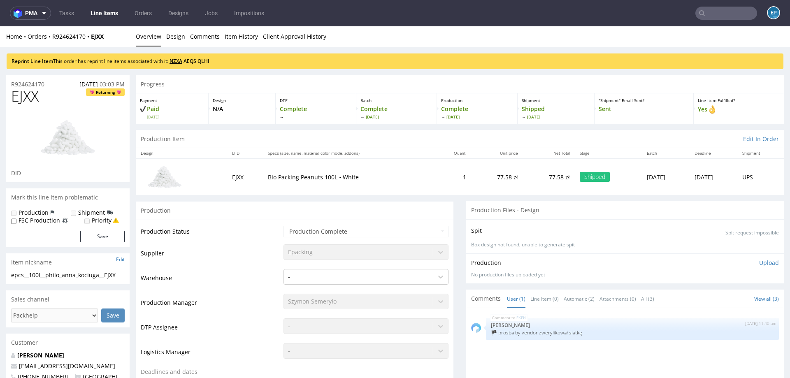
click at [180, 61] on link "NZXA" at bounding box center [176, 61] width 13 height 7
click at [192, 61] on link "AEQS" at bounding box center [190, 61] width 13 height 7
click at [209, 62] on link "QLHI" at bounding box center [204, 61] width 12 height 7
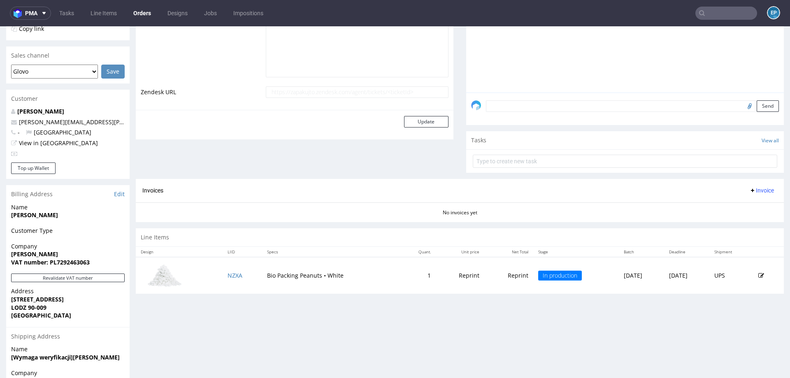
scroll to position [300, 0]
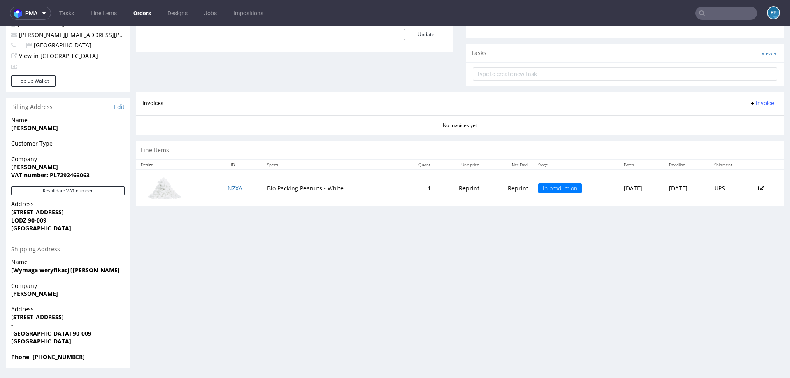
click at [758, 186] on icon at bounding box center [761, 189] width 6 height 6
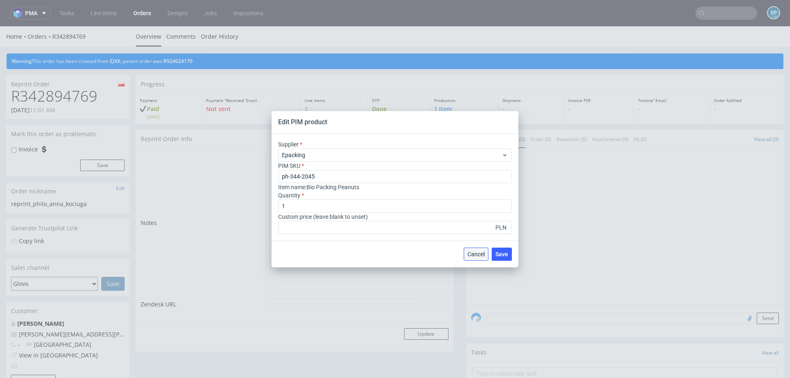
click at [477, 260] on button "Cancel" at bounding box center [476, 254] width 25 height 13
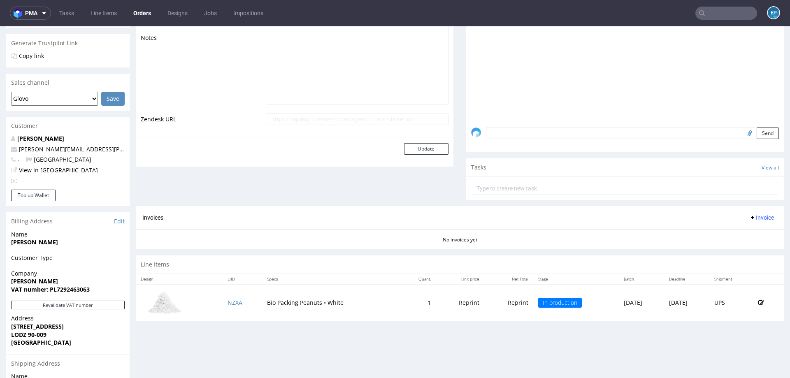
scroll to position [300, 0]
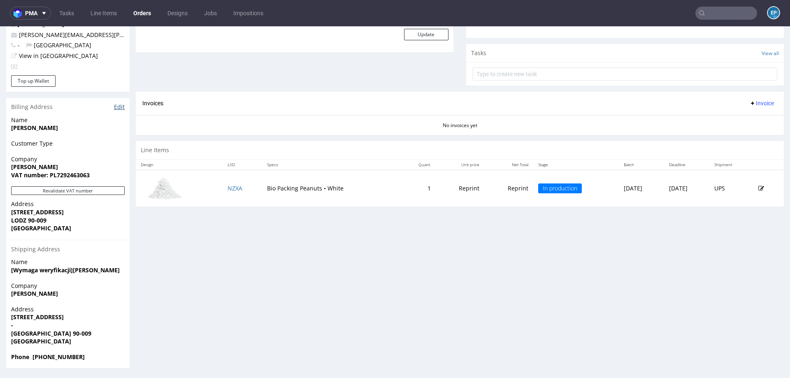
click at [118, 104] on link "Edit" at bounding box center [119, 107] width 11 height 8
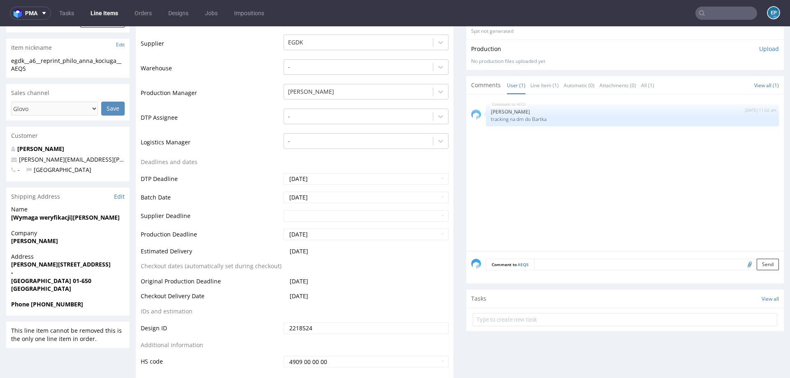
scroll to position [205, 0]
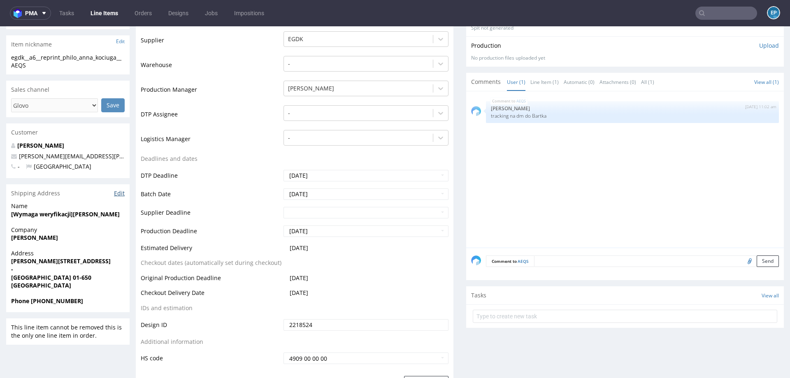
click at [117, 193] on link "Edit" at bounding box center [119, 193] width 11 height 8
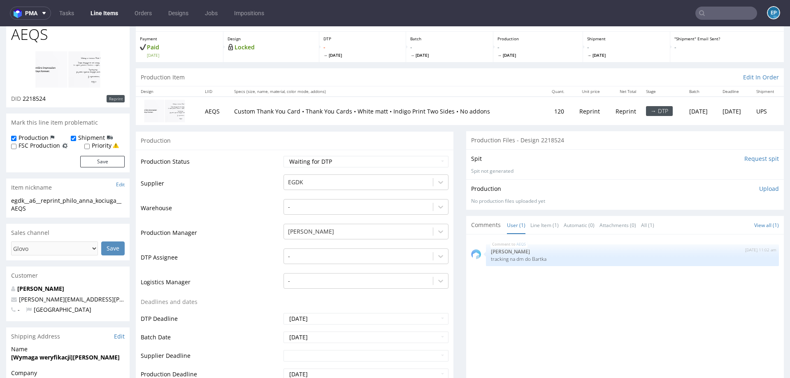
scroll to position [22, 0]
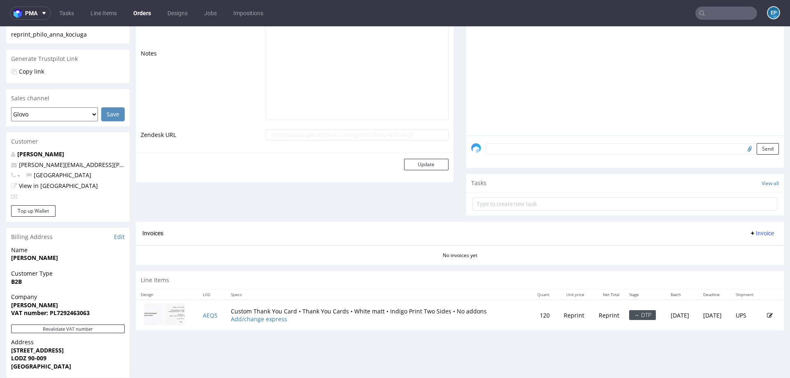
scroll to position [308, 0]
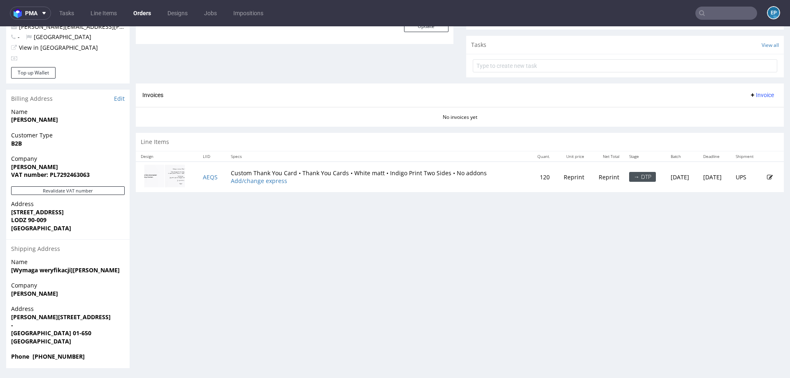
click at [767, 176] on icon at bounding box center [770, 177] width 6 height 6
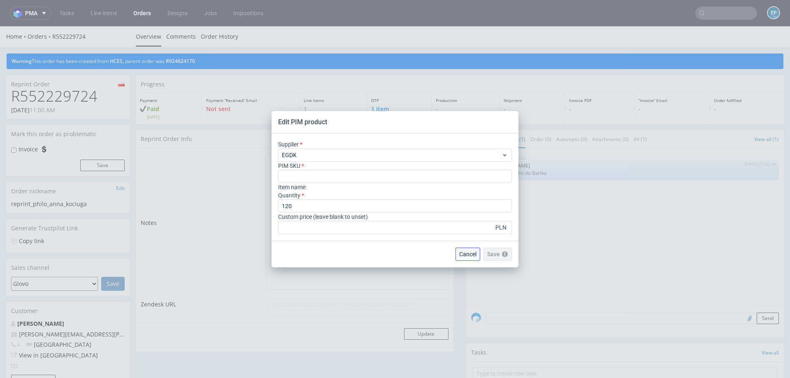
click at [461, 253] on span "Cancel" at bounding box center [467, 254] width 17 height 6
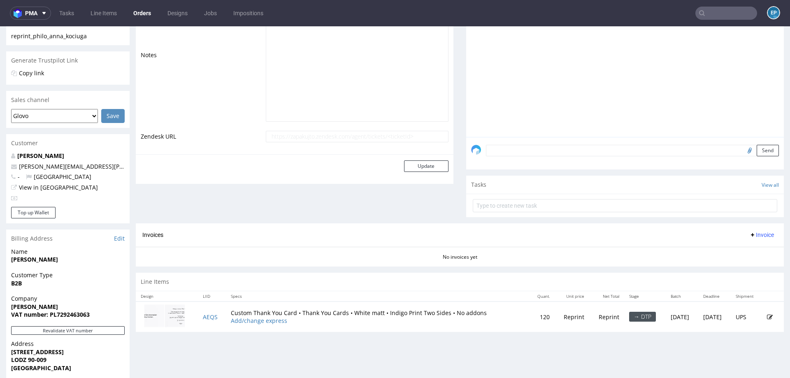
scroll to position [239, 0]
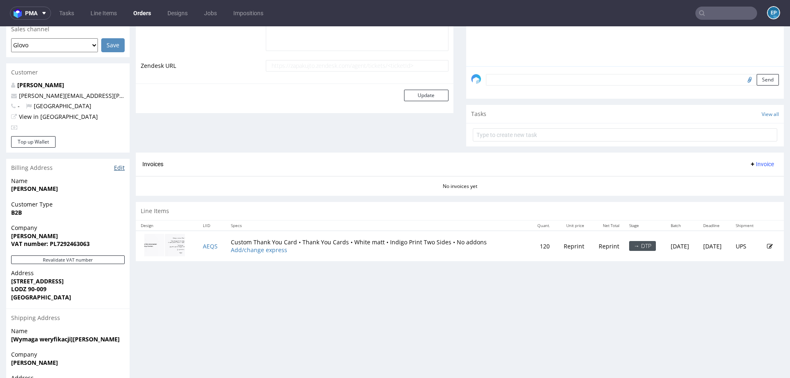
click at [116, 166] on link "Edit" at bounding box center [119, 168] width 11 height 8
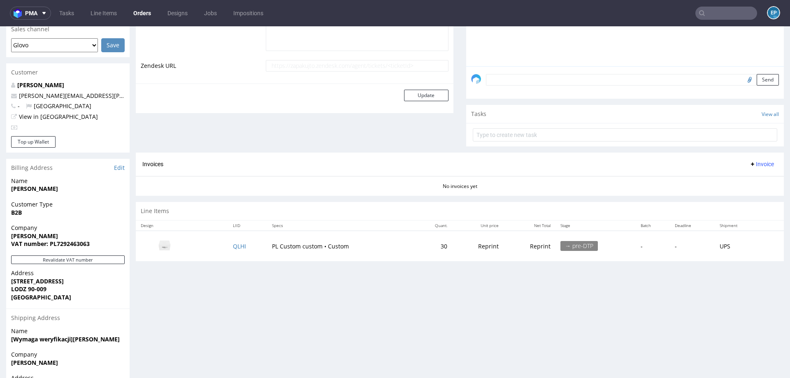
scroll to position [308, 0]
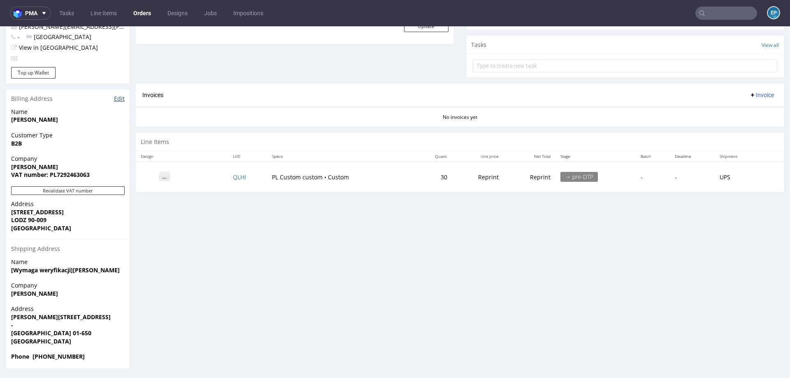
click at [121, 99] on link "Edit" at bounding box center [119, 99] width 11 height 8
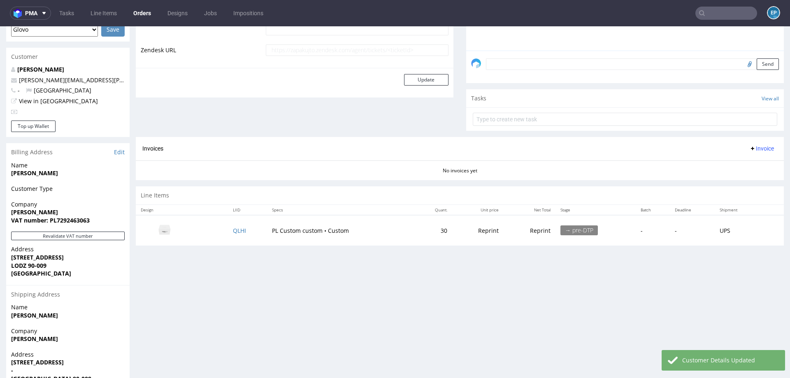
scroll to position [308, 0]
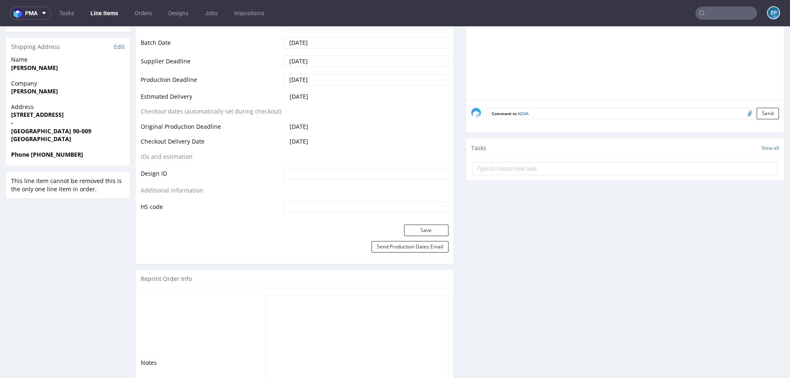
scroll to position [372, 0]
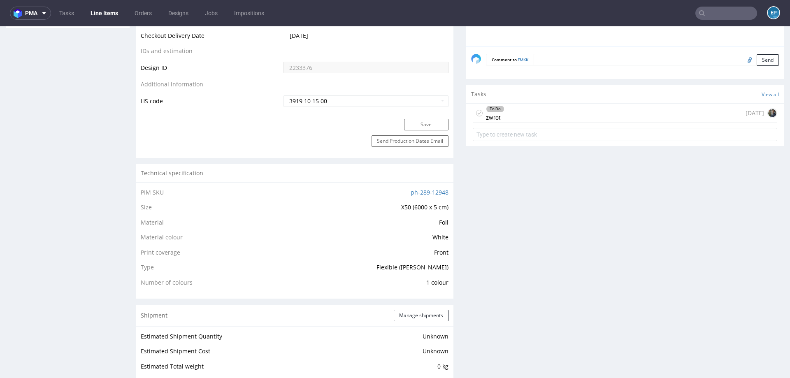
scroll to position [449, 0]
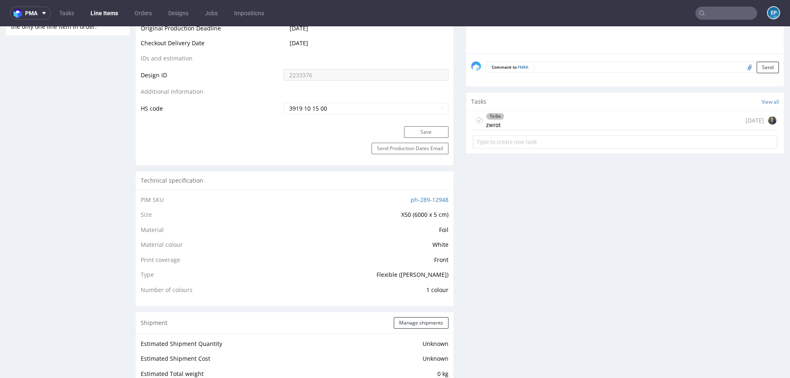
click at [546, 129] on div "To Do zwrot 2 days ago" at bounding box center [625, 131] width 318 height 41
click at [534, 120] on div "To Do zwrot 2 days ago" at bounding box center [625, 120] width 305 height 19
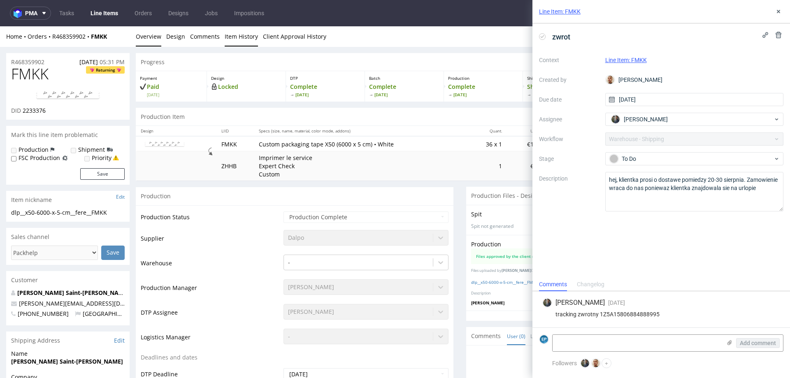
click at [240, 38] on link "Item History" at bounding box center [241, 36] width 33 height 20
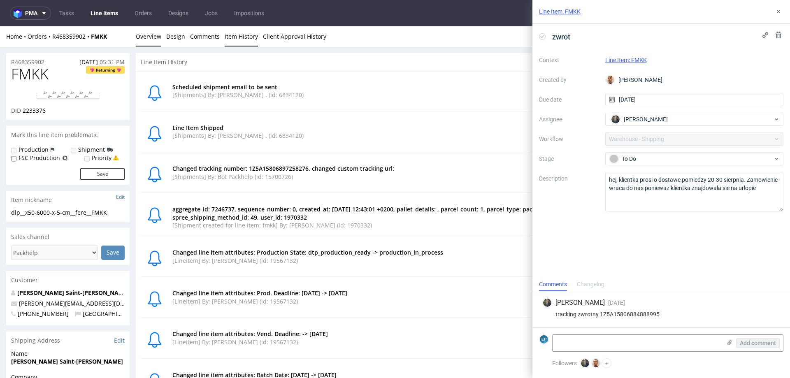
click at [149, 42] on link "Overview" at bounding box center [149, 36] width 26 height 20
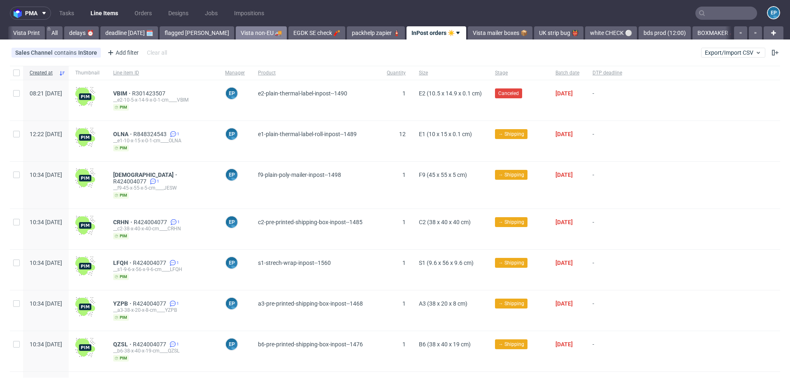
scroll to position [0, 38]
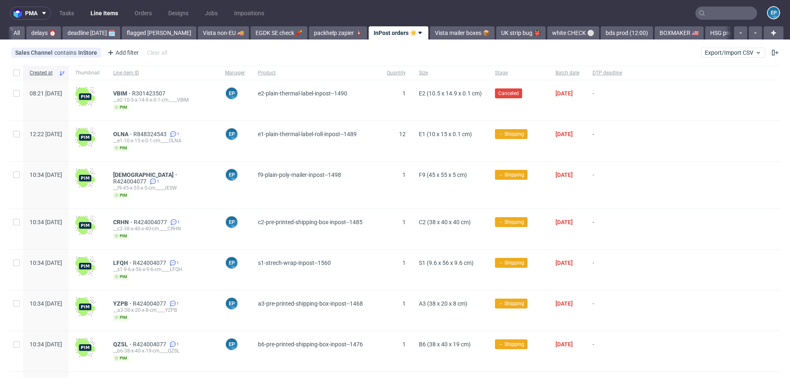
click at [103, 18] on link "Line Items" at bounding box center [104, 13] width 37 height 13
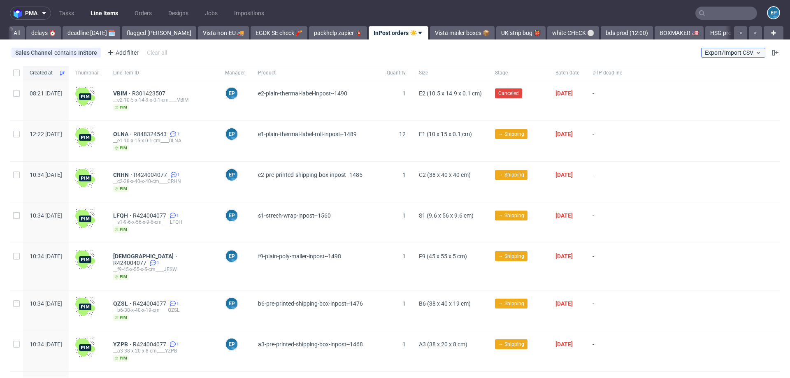
click at [727, 51] on span "Export/Import CSV" at bounding box center [733, 52] width 57 height 7
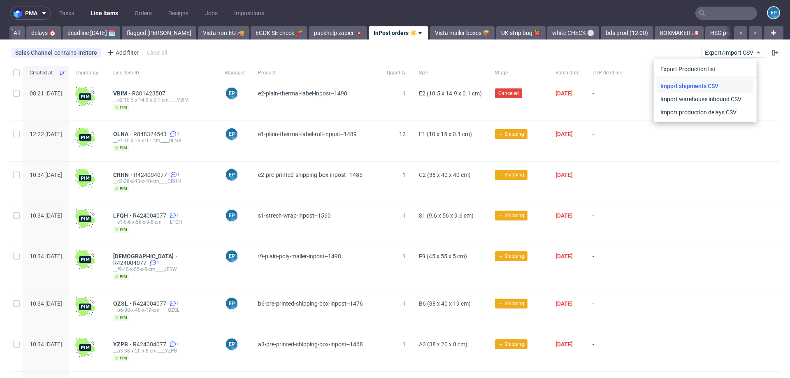
click at [714, 89] on link "Import shipments CSV" at bounding box center [705, 85] width 96 height 13
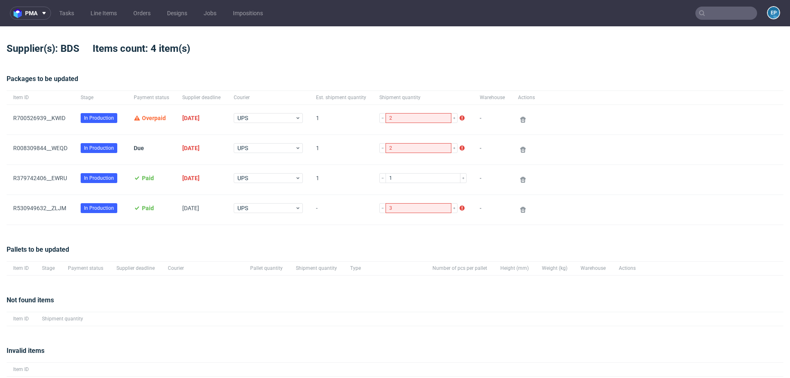
scroll to position [27, 0]
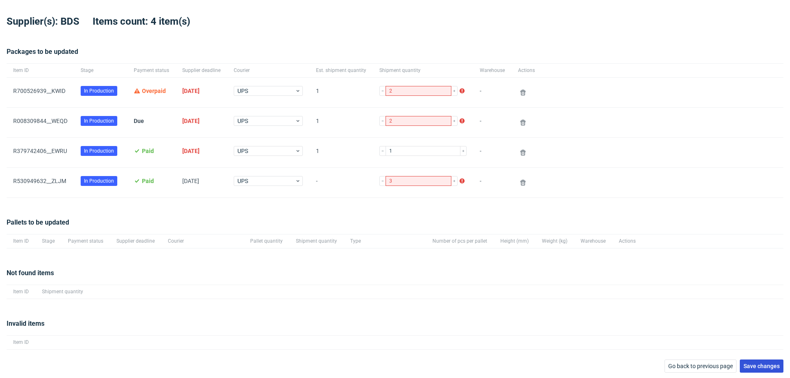
click at [756, 365] on span "Save changes" at bounding box center [762, 366] width 36 height 6
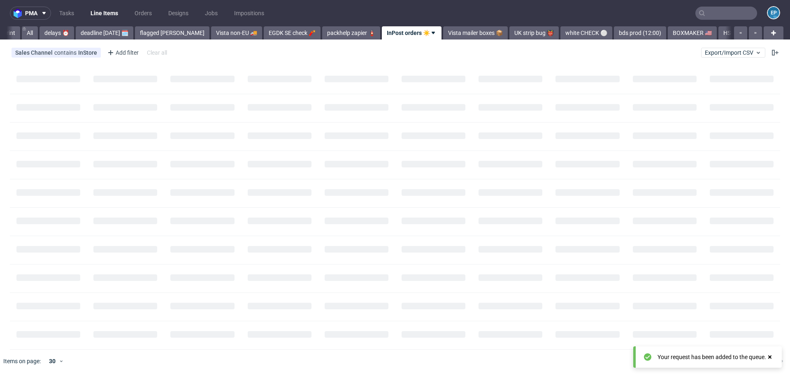
scroll to position [0, 38]
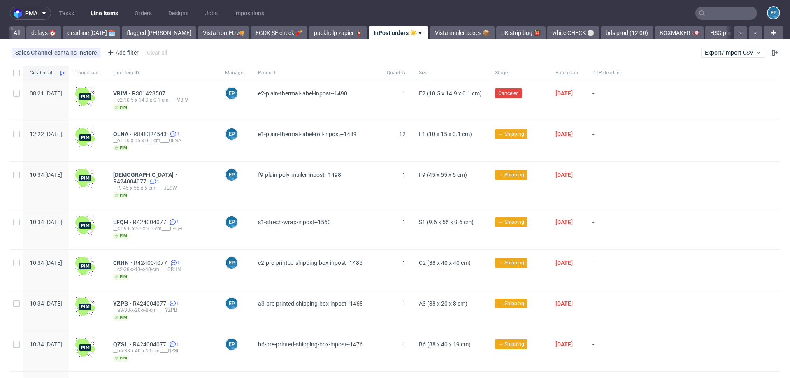
click at [714, 10] on input "text" at bounding box center [726, 13] width 62 height 13
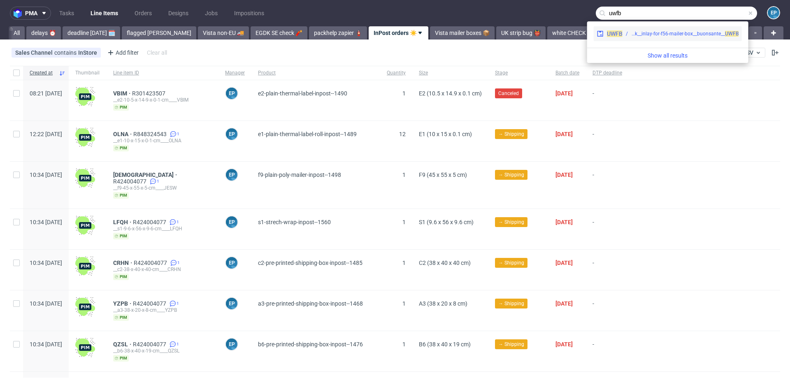
type input "uwfb"
click at [689, 30] on div "egdk__inlay-for-f56-mailer-box__buonsante__ UWFB" at bounding box center [684, 33] width 107 height 7
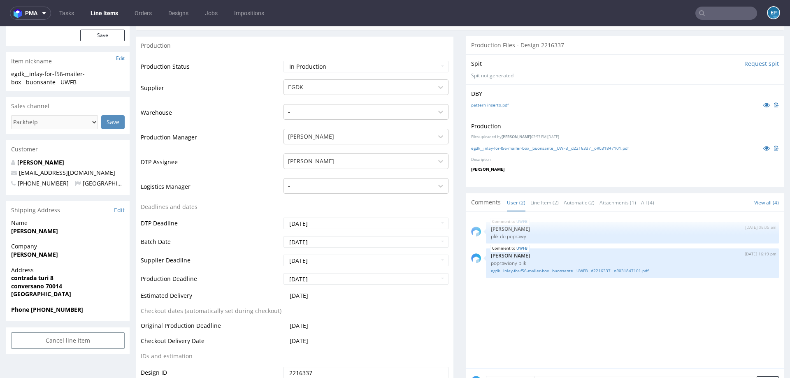
scroll to position [291, 0]
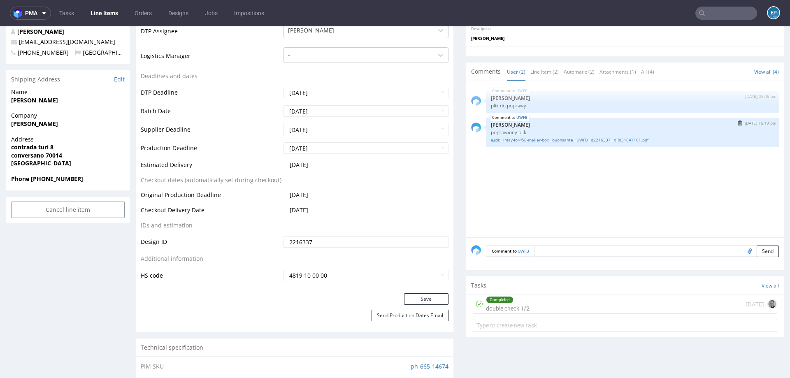
click at [545, 140] on link "egdk__inlay-for-f56-mailer-box__buonsante__UWFB__d2216337__oR031847101.pdf" at bounding box center [632, 140] width 283 height 6
click at [106, 8] on link "Line Items" at bounding box center [104, 13] width 37 height 13
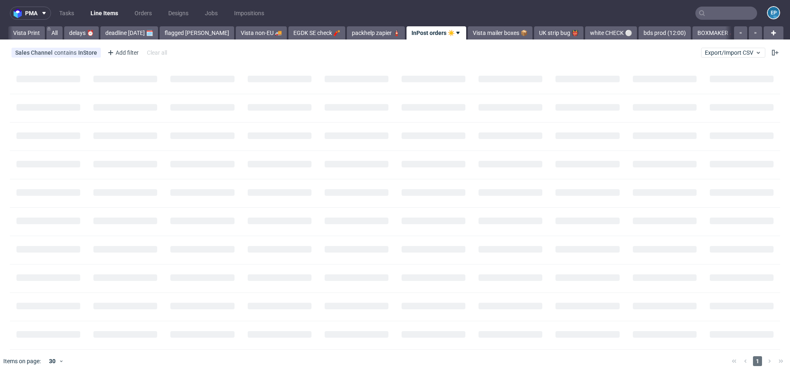
scroll to position [0, 38]
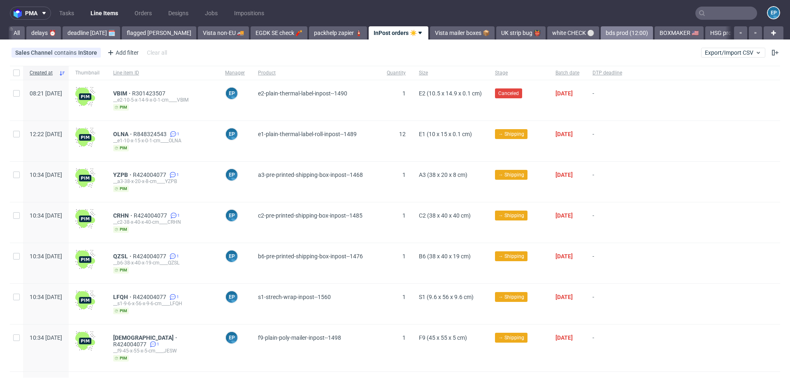
click at [601, 37] on link "bds prod (12:00)" at bounding box center [627, 32] width 52 height 13
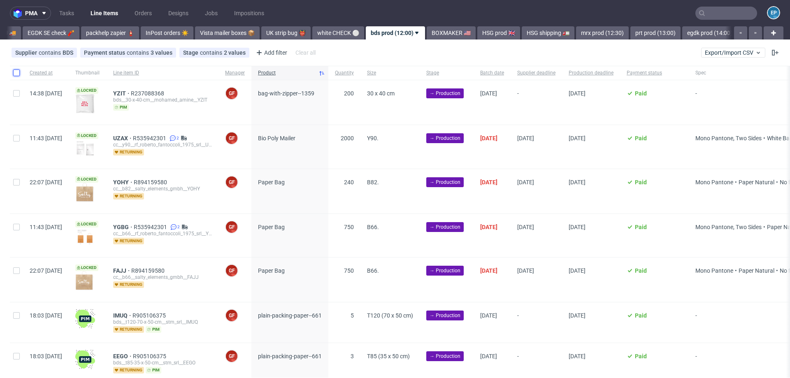
click at [16, 74] on input "checkbox" at bounding box center [16, 73] width 7 height 7
checkbox input "true"
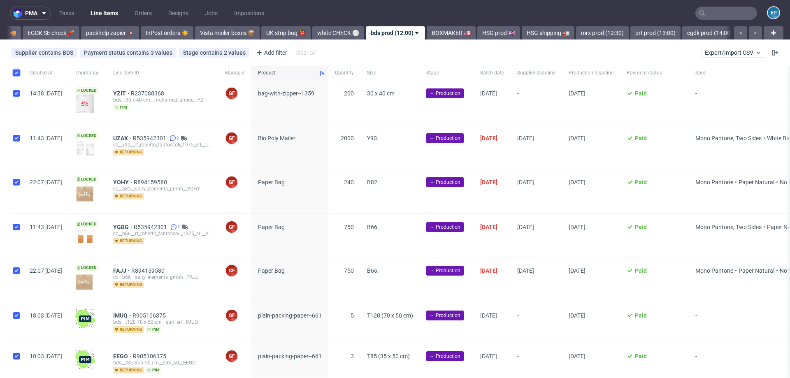
checkbox input "true"
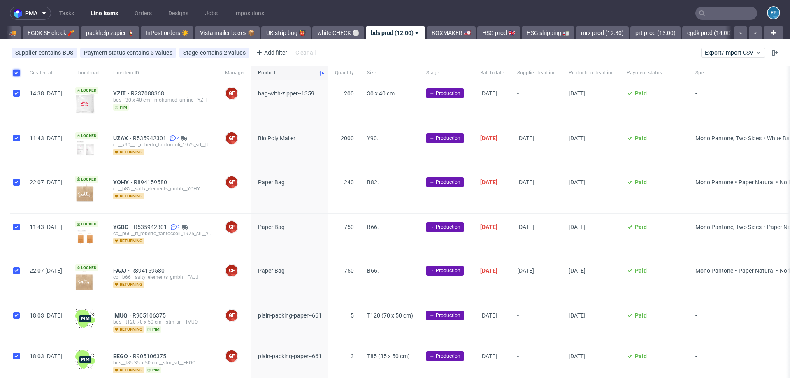
checkbox input "true"
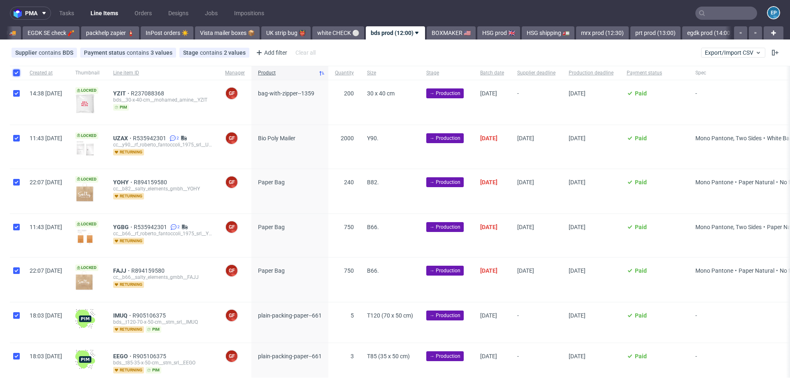
checkbox input "true"
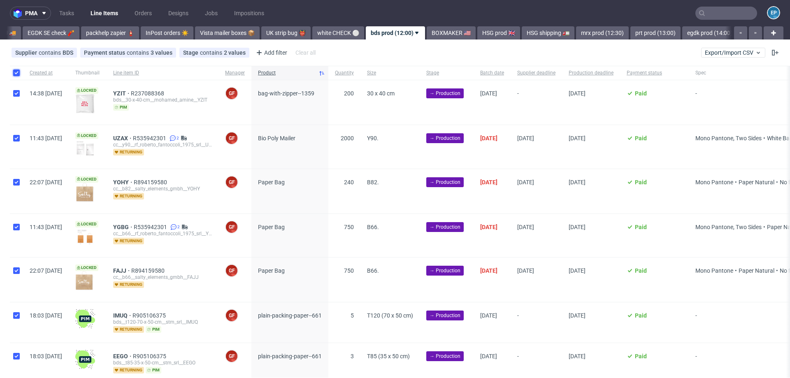
checkbox input "true"
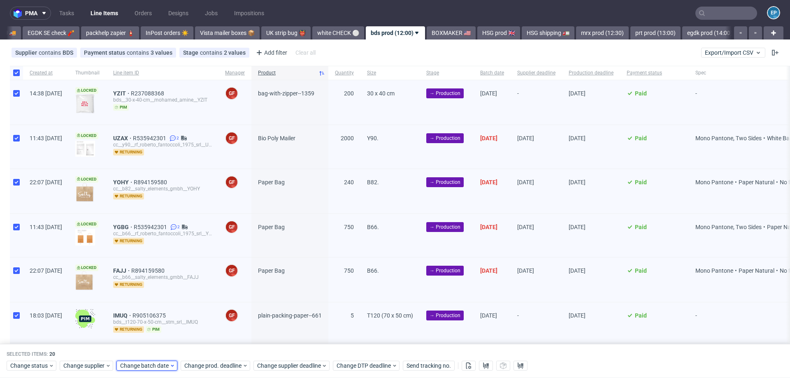
click at [147, 363] on span "Change batch date" at bounding box center [144, 366] width 49 height 8
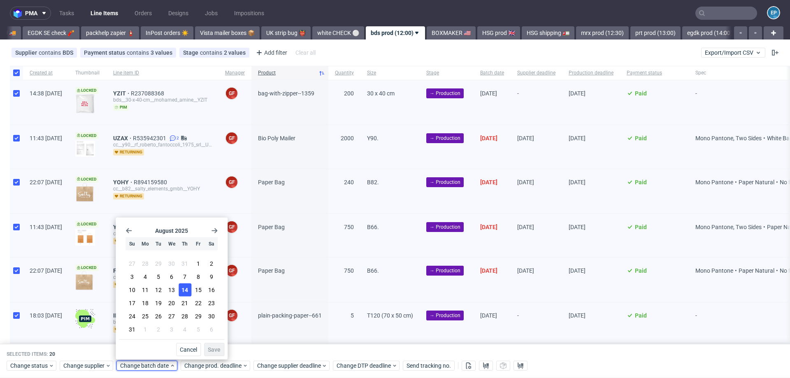
click at [179, 292] on button "14" at bounding box center [185, 290] width 13 height 13
click at [219, 351] on span "Save" at bounding box center [214, 350] width 13 height 6
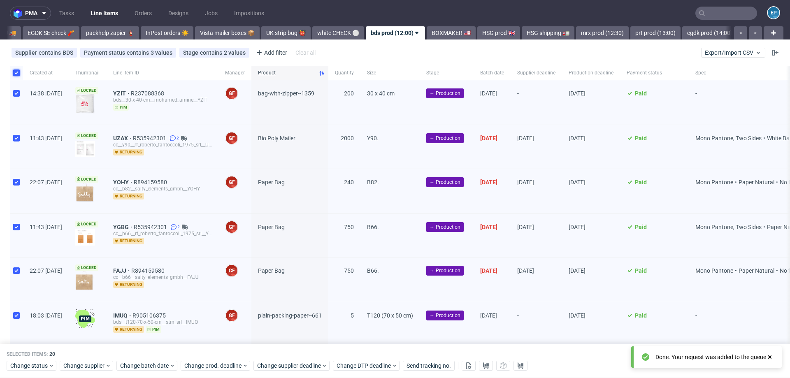
click at [16, 73] on input "checkbox" at bounding box center [16, 73] width 7 height 7
checkbox input "false"
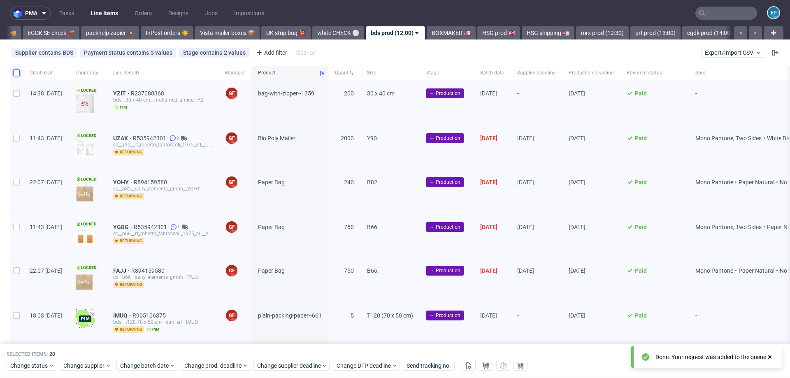
checkbox input "false"
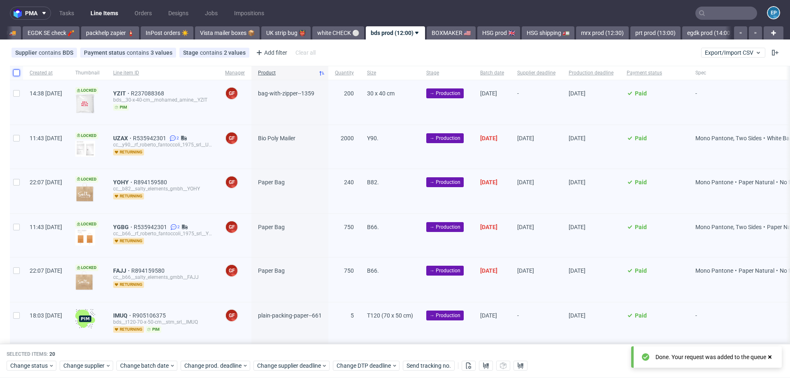
checkbox input "false"
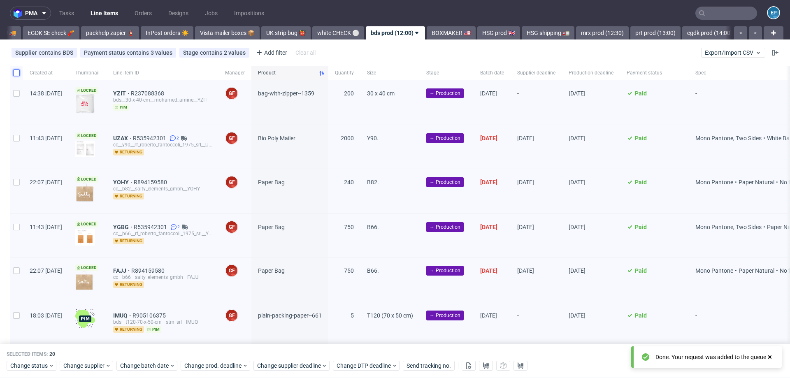
checkbox input "false"
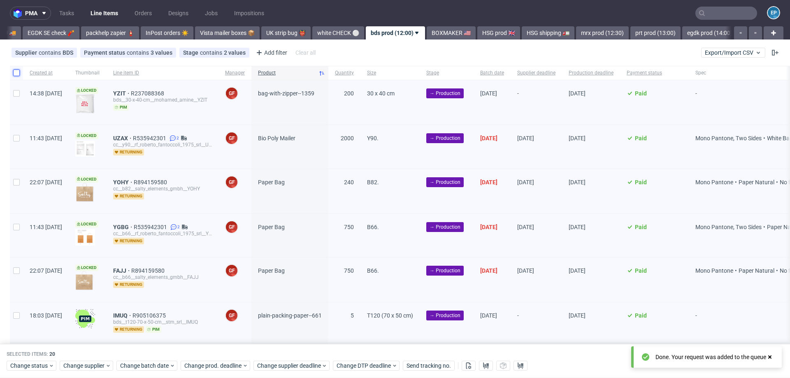
checkbox input "false"
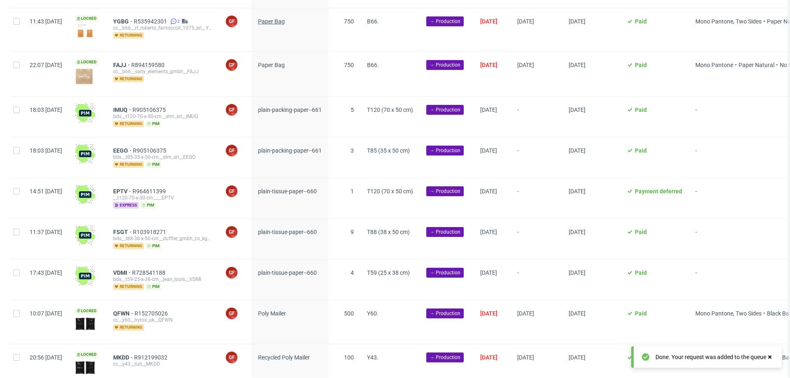
scroll to position [259, 0]
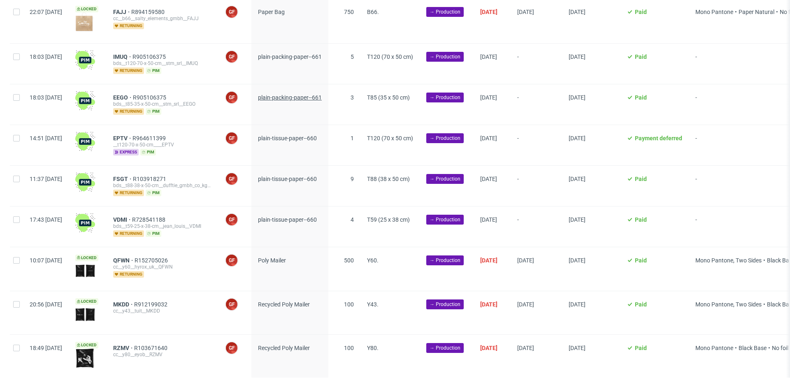
click at [289, 98] on span "plain-packing-paper--661" at bounding box center [290, 97] width 64 height 7
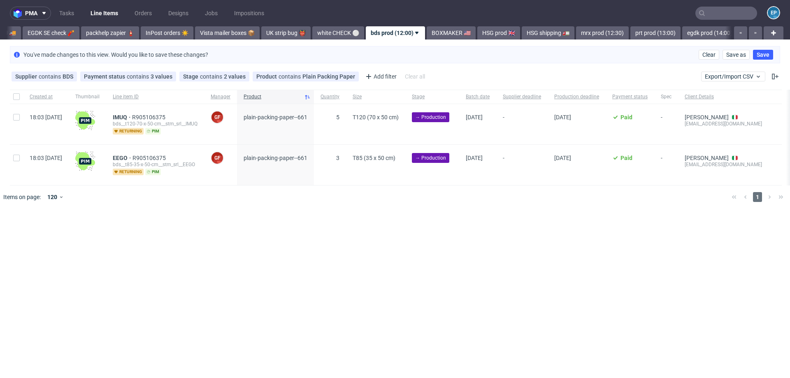
click at [16, 100] on div at bounding box center [16, 97] width 13 height 14
checkbox input "true"
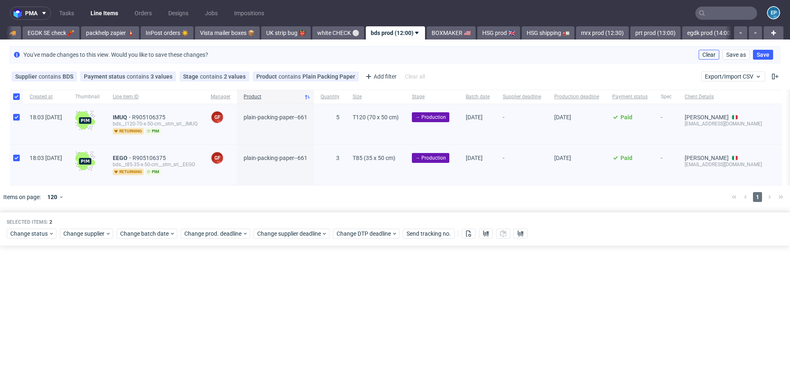
click at [706, 54] on span "Clear" at bounding box center [708, 55] width 13 height 6
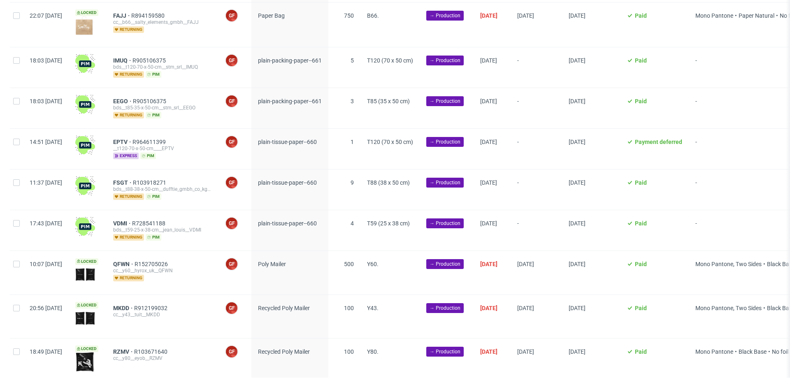
scroll to position [263, 0]
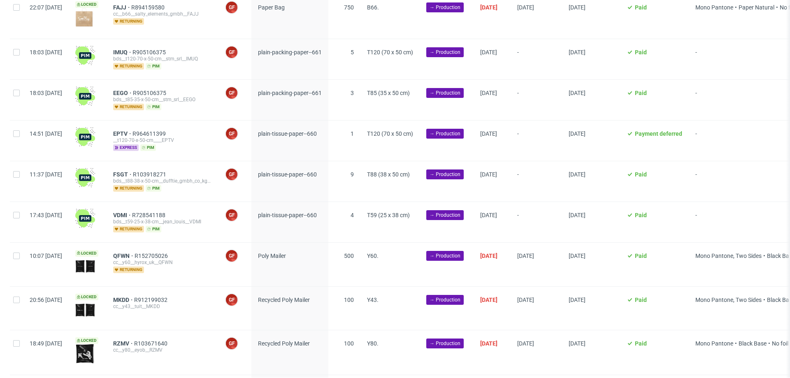
click at [14, 220] on div at bounding box center [16, 222] width 13 height 40
checkbox input "true"
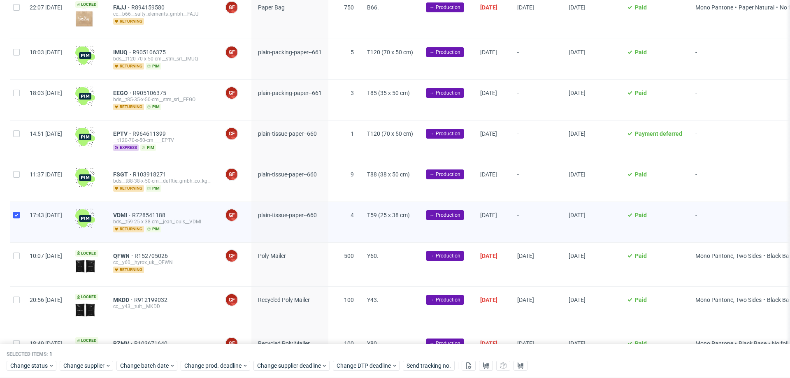
click at [13, 184] on div at bounding box center [16, 181] width 13 height 40
checkbox input "true"
click at [12, 140] on div at bounding box center [16, 141] width 13 height 40
checkbox input "true"
click at [13, 94] on input "checkbox" at bounding box center [16, 93] width 7 height 7
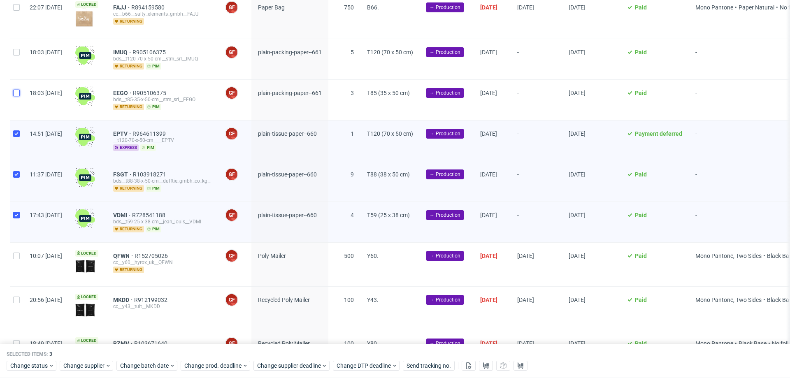
checkbox input "true"
click at [16, 57] on div at bounding box center [16, 59] width 13 height 40
checkbox input "true"
click at [282, 360] on div "Change status Change supplier Change batch date Change prod. deadline Change su…" at bounding box center [395, 366] width 777 height 12
click at [290, 364] on span "Change supplier deadline" at bounding box center [289, 366] width 64 height 8
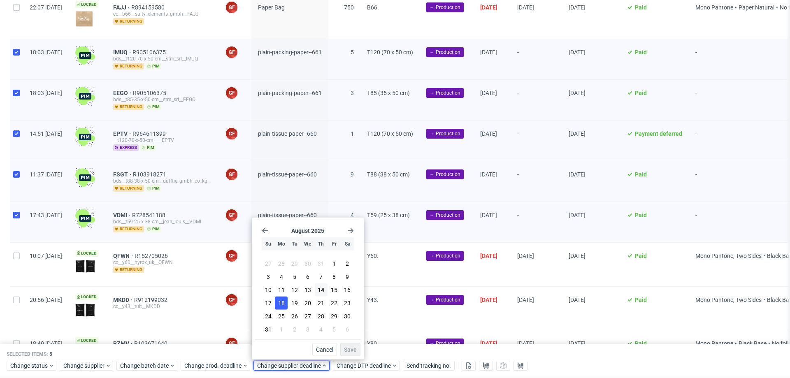
click at [284, 304] on span "18" at bounding box center [281, 303] width 7 height 8
click at [354, 351] on span "Save" at bounding box center [350, 350] width 13 height 6
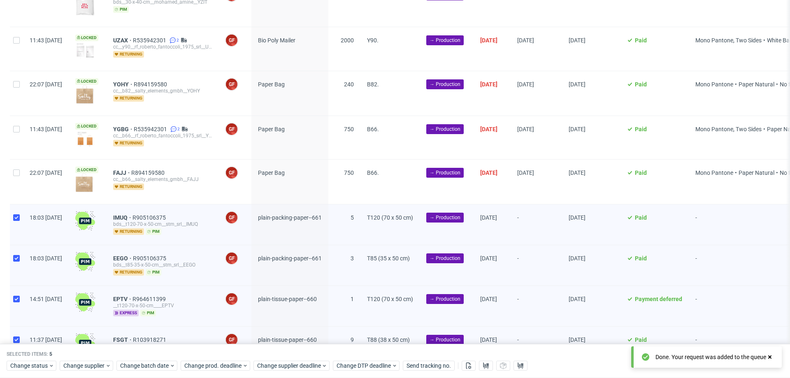
scroll to position [0, 0]
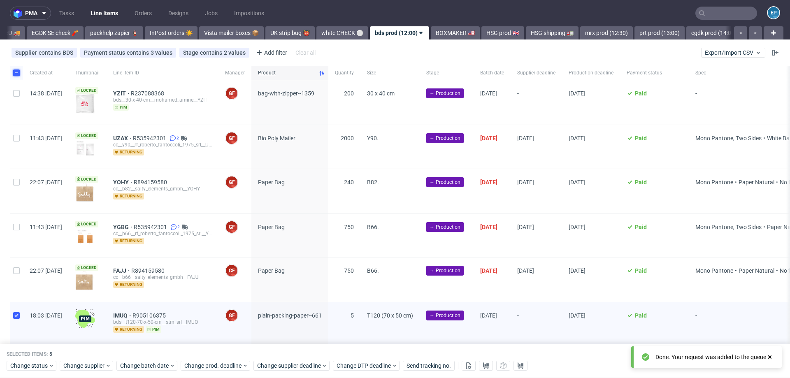
click at [17, 72] on input "checkbox" at bounding box center [16, 73] width 7 height 7
checkbox input "false"
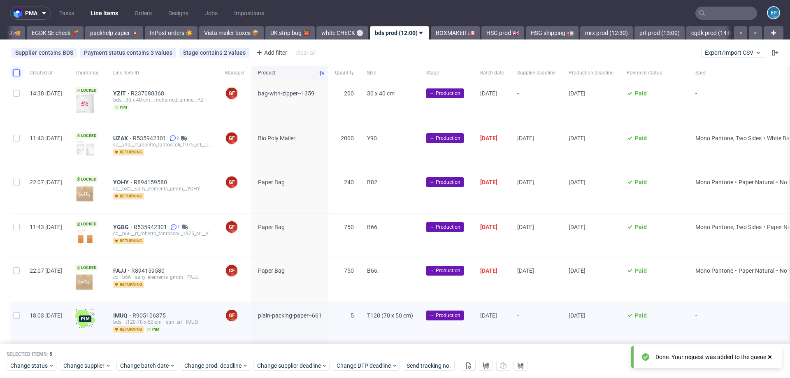
checkbox input "false"
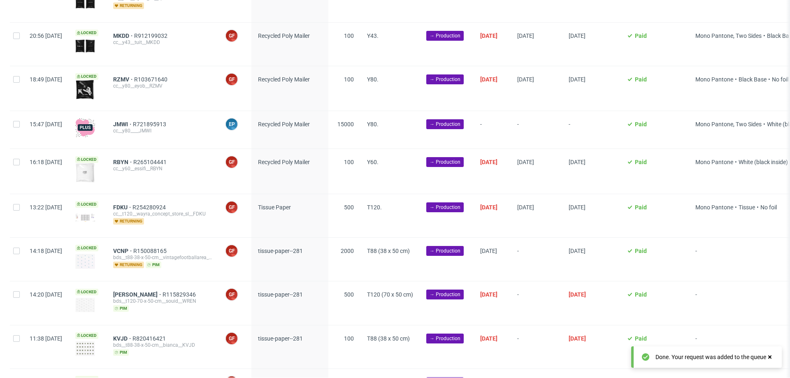
scroll to position [584, 0]
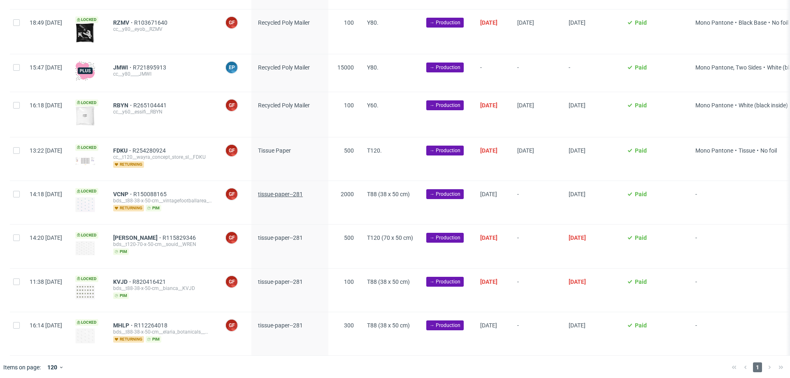
click at [299, 193] on span "tissue-paper--281" at bounding box center [280, 194] width 45 height 7
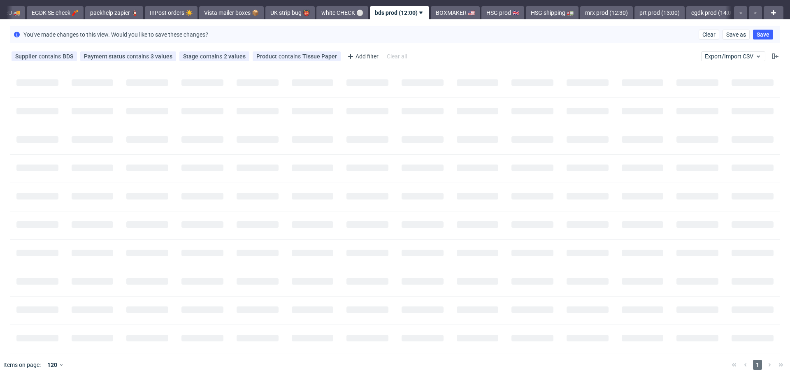
scroll to position [0, 0]
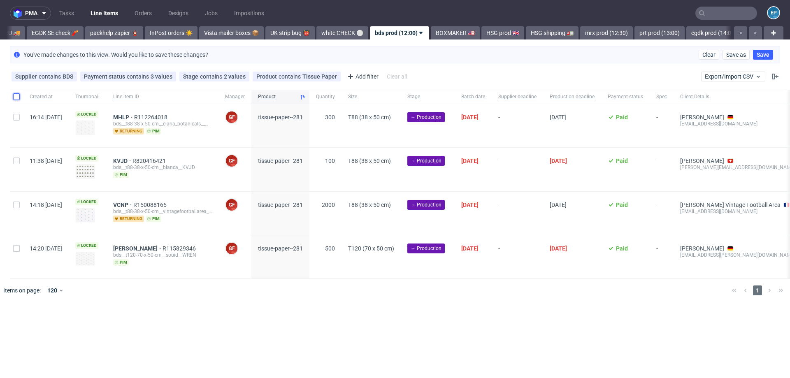
click at [19, 98] on input "checkbox" at bounding box center [16, 96] width 7 height 7
checkbox input "true"
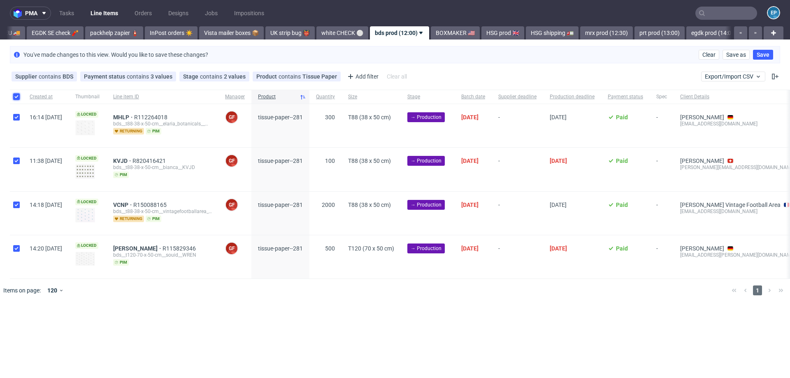
checkbox input "true"
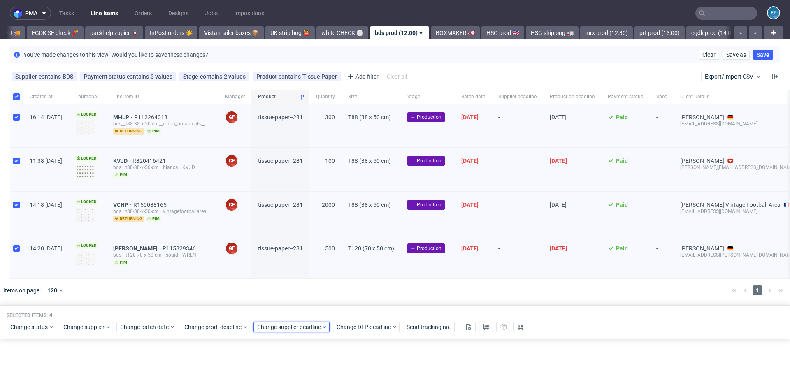
click at [293, 325] on span "Change supplier deadline" at bounding box center [289, 327] width 64 height 8
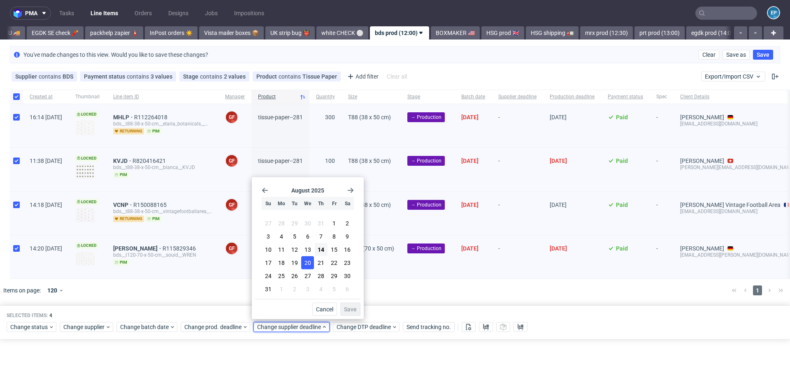
click at [312, 264] on button "20" at bounding box center [307, 262] width 13 height 13
click at [349, 307] on span "Save" at bounding box center [350, 310] width 13 height 6
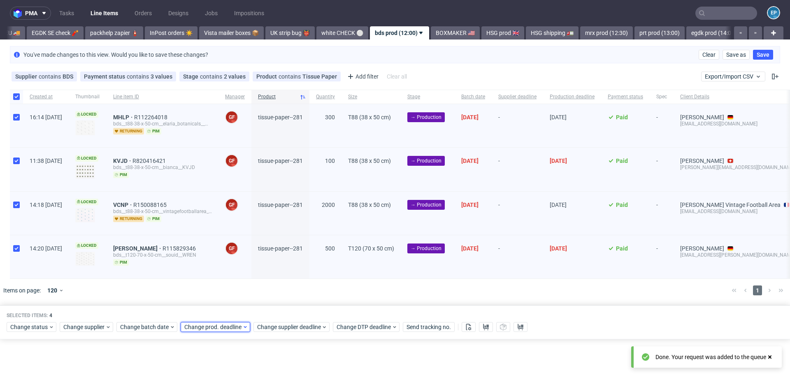
click at [188, 325] on span "Change prod. deadline" at bounding box center [213, 327] width 58 height 8
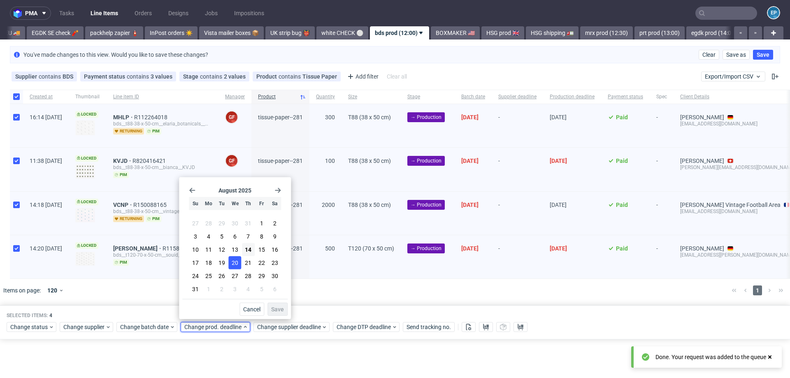
click at [235, 261] on span "20" at bounding box center [235, 263] width 7 height 8
click at [273, 308] on span "Save" at bounding box center [277, 310] width 13 height 6
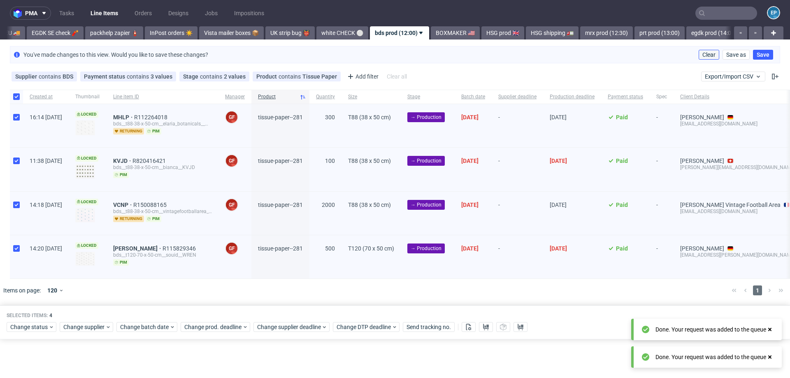
click at [707, 55] on span "Clear" at bounding box center [708, 55] width 13 height 6
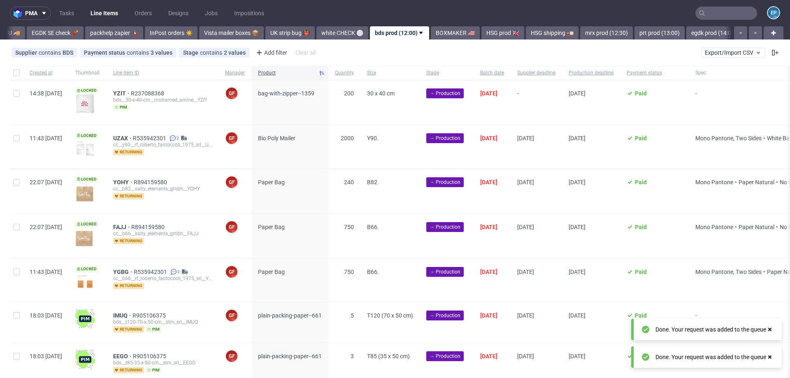
scroll to position [584, 0]
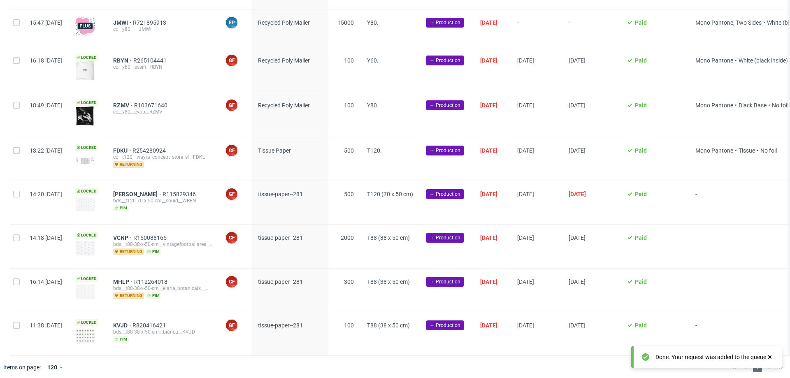
click at [21, 149] on div at bounding box center [16, 158] width 13 height 43
checkbox input "true"
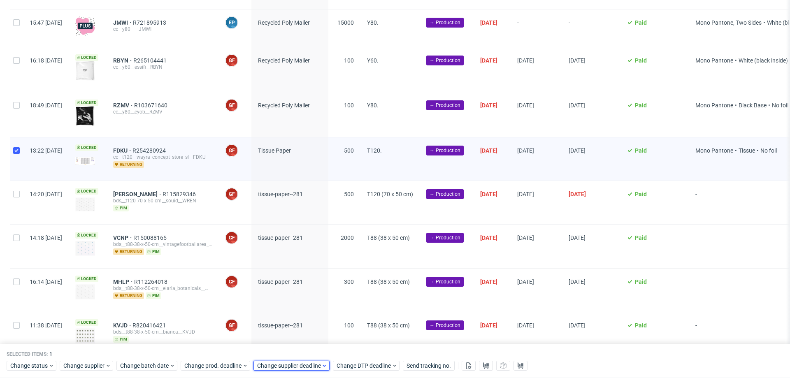
click at [279, 367] on span "Change supplier deadline" at bounding box center [289, 366] width 64 height 8
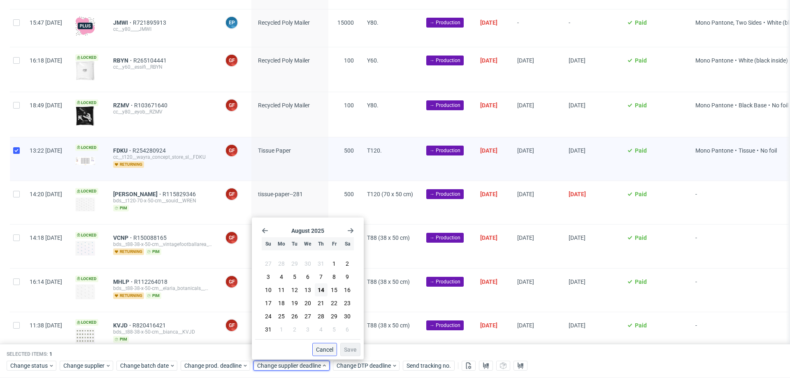
click at [321, 350] on span "Cancel" at bounding box center [324, 350] width 17 height 6
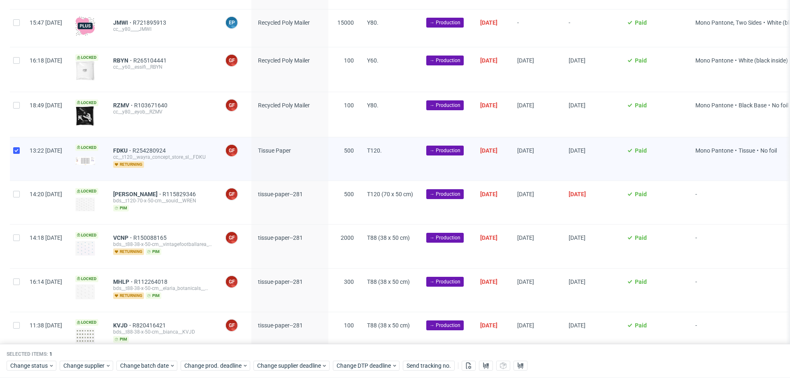
click at [26, 156] on div "13:22 Mon 11.08.2025" at bounding box center [46, 158] width 46 height 43
click at [18, 150] on input "checkbox" at bounding box center [16, 150] width 7 height 7
checkbox input "false"
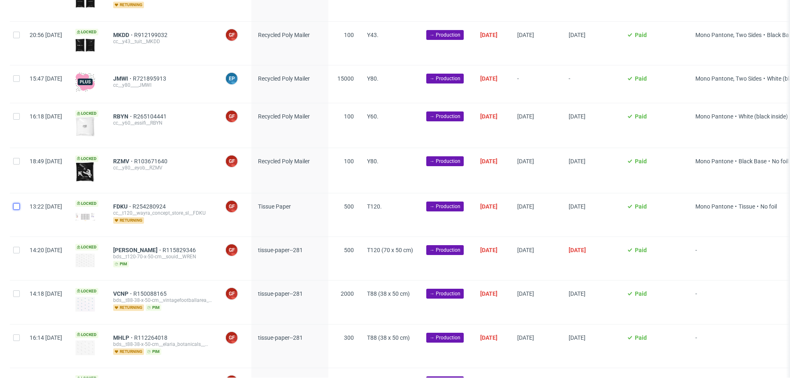
scroll to position [476, 0]
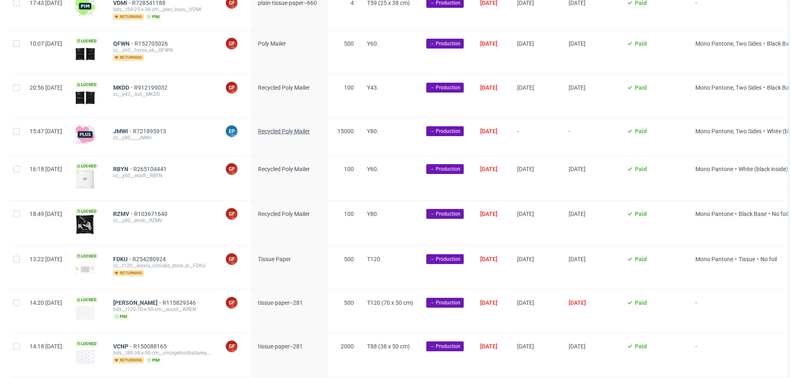
click at [288, 129] on span "Recycled Poly Mailer" at bounding box center [284, 131] width 52 height 7
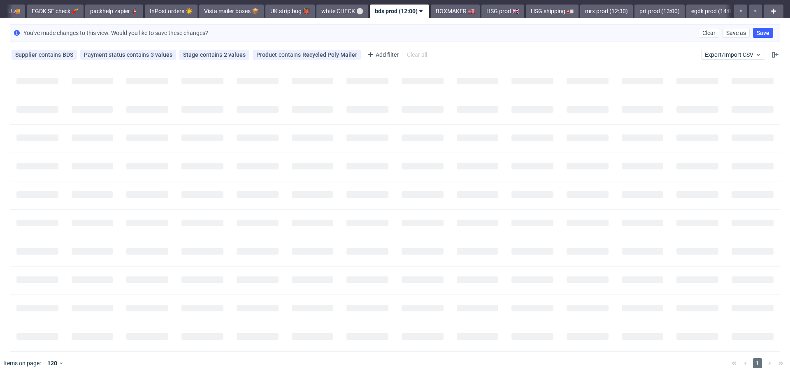
scroll to position [0, 0]
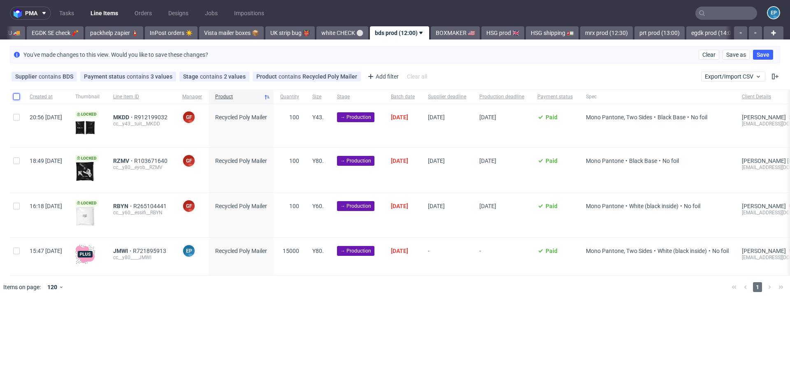
click at [19, 97] on input "checkbox" at bounding box center [16, 96] width 7 height 7
checkbox input "true"
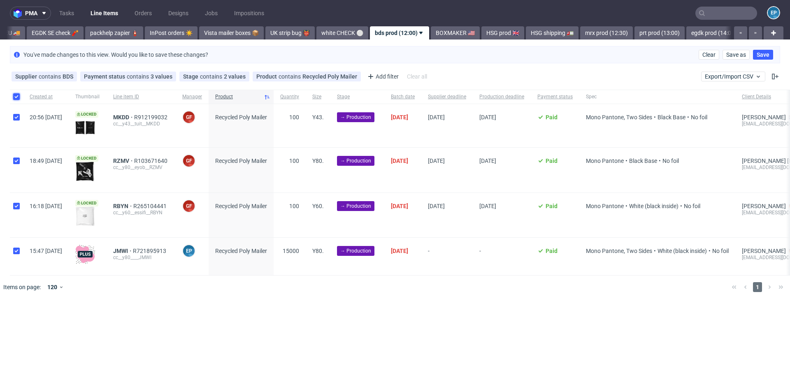
checkbox input "true"
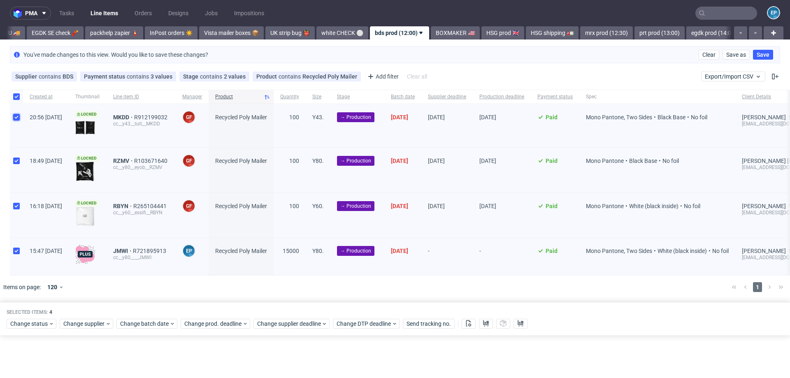
click at [18, 119] on input "checkbox" at bounding box center [16, 117] width 7 height 7
checkbox input "false"
click at [18, 97] on input "checkbox" at bounding box center [16, 96] width 7 height 7
checkbox input "false"
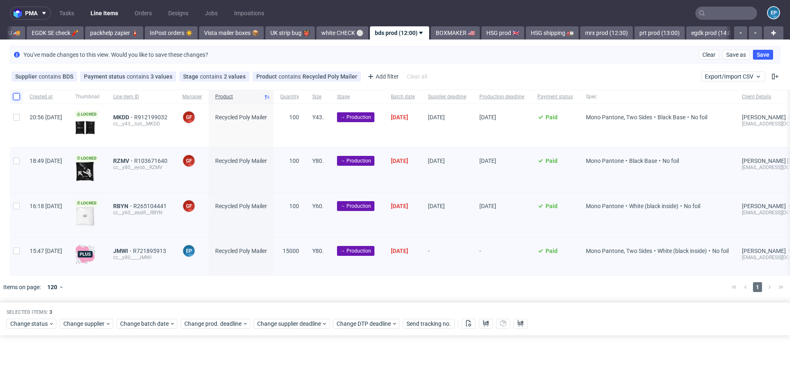
checkbox input "false"
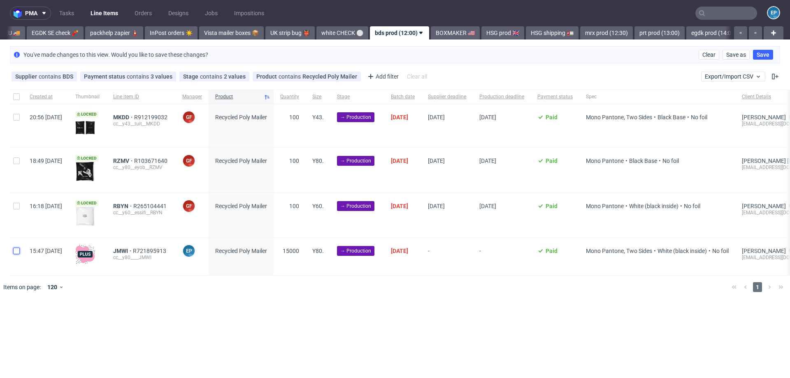
click at [16, 250] on input "checkbox" at bounding box center [16, 251] width 7 height 7
checkbox input "true"
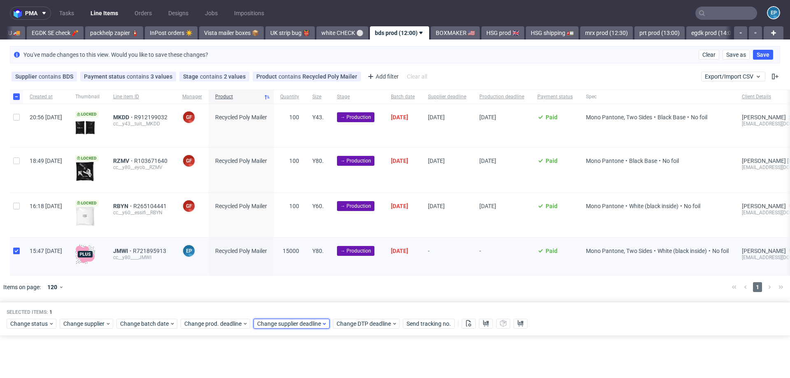
click at [269, 320] on span "Change supplier deadline" at bounding box center [289, 324] width 64 height 8
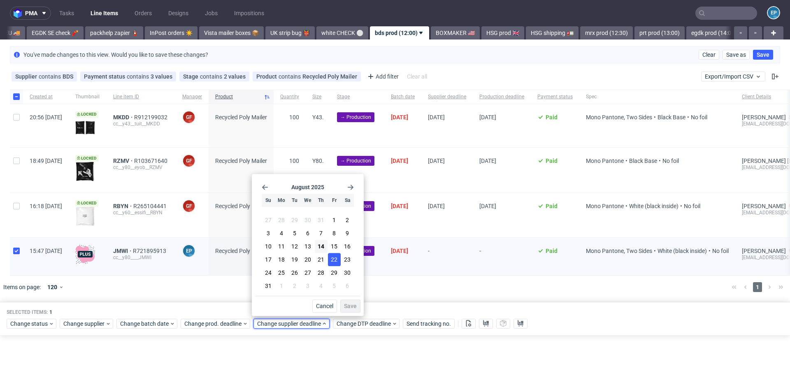
click at [332, 260] on span "22" at bounding box center [334, 260] width 7 height 8
click at [348, 305] on span "Save" at bounding box center [350, 306] width 13 height 6
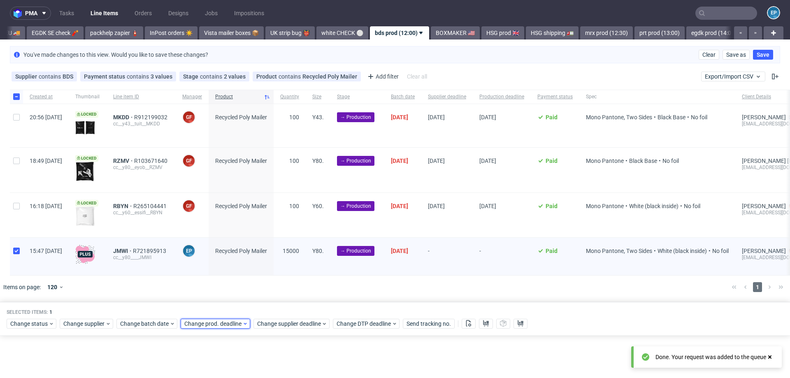
click at [196, 321] on span "Change prod. deadline" at bounding box center [213, 324] width 58 height 8
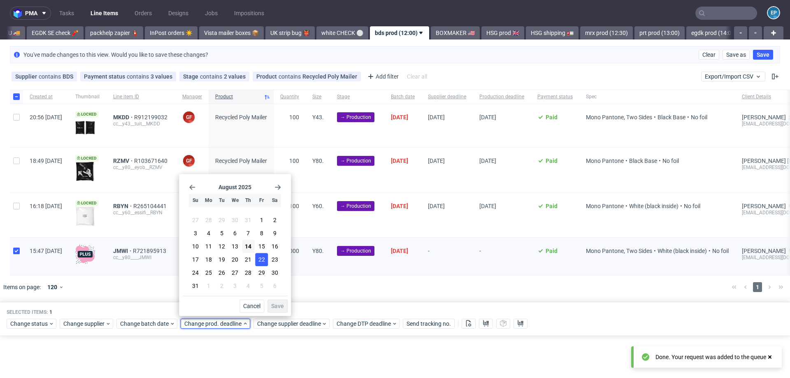
click at [260, 259] on span "22" at bounding box center [261, 260] width 7 height 8
click at [277, 307] on span "Save" at bounding box center [277, 306] width 13 height 6
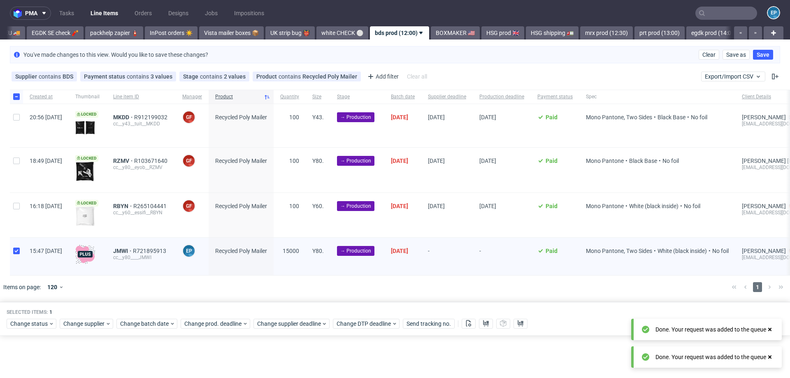
click at [714, 48] on div "You've made changes to this view. Would you like to save these changes? Clear S…" at bounding box center [395, 54] width 770 height 17
click at [713, 55] on span "Clear" at bounding box center [708, 55] width 13 height 6
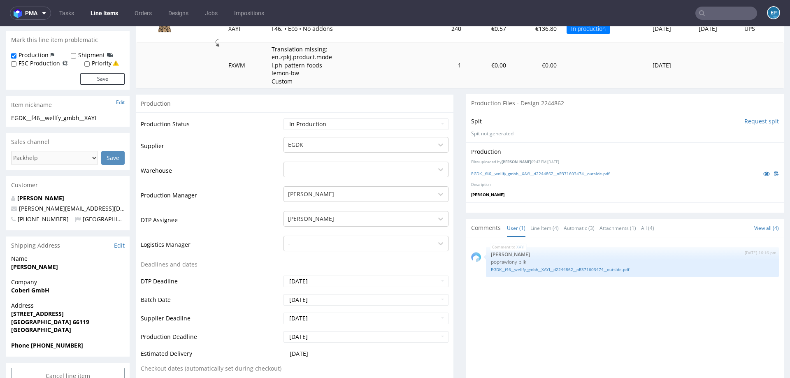
scroll to position [127, 0]
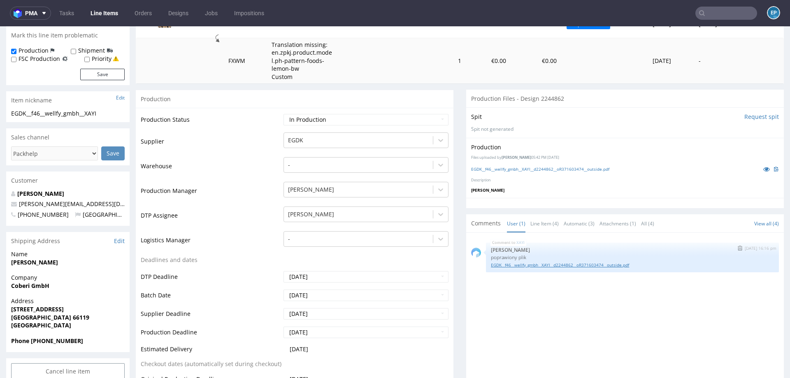
click at [546, 262] on link "EGDK__f46__wellfy_gmbh__XAYI__d2244862__oR371603474__outside.pdf" at bounding box center [632, 265] width 283 height 6
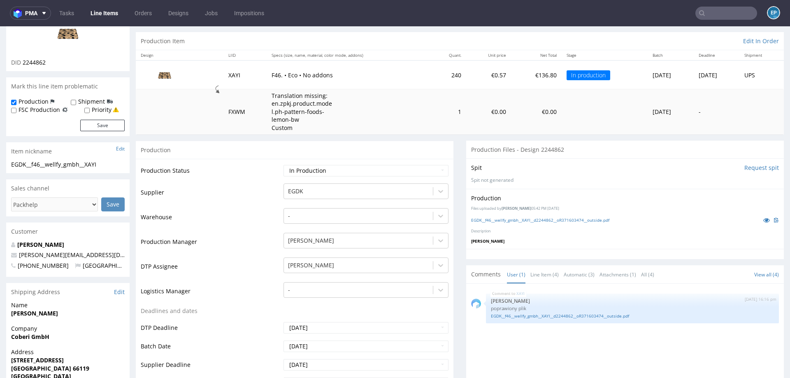
scroll to position [0, 0]
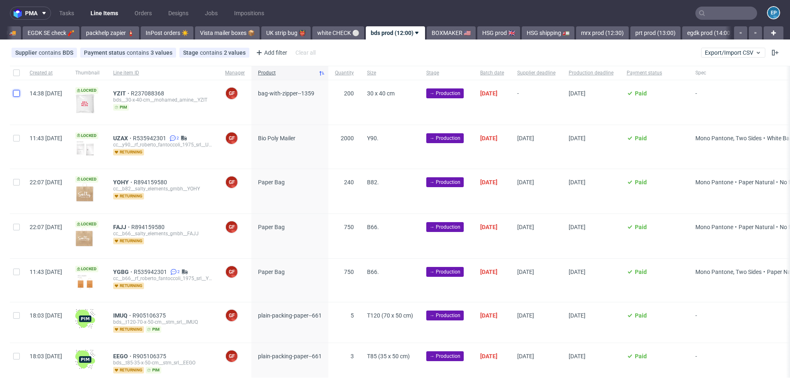
click at [17, 91] on input "checkbox" at bounding box center [16, 93] width 7 height 7
checkbox input "true"
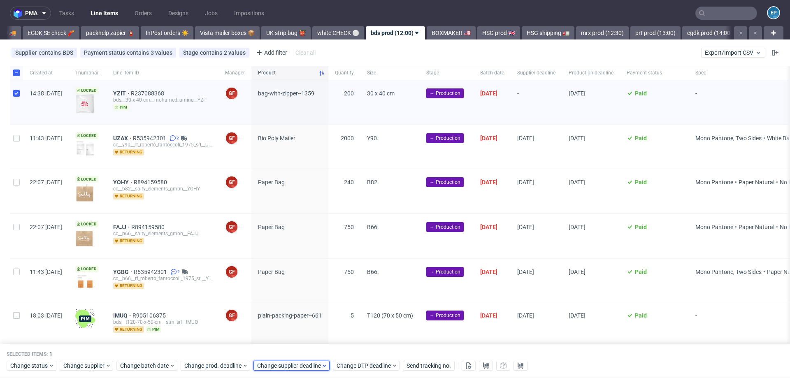
click at [305, 367] on span "Change supplier deadline" at bounding box center [289, 366] width 64 height 8
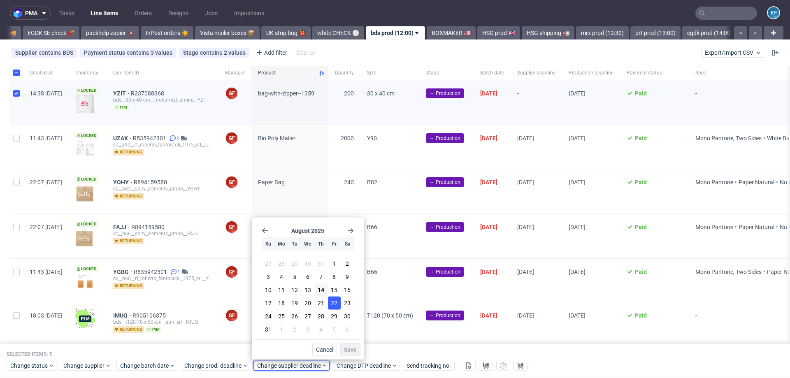
click at [330, 302] on button "22" at bounding box center [334, 303] width 13 height 13
click at [351, 349] on span "Save" at bounding box center [350, 350] width 13 height 6
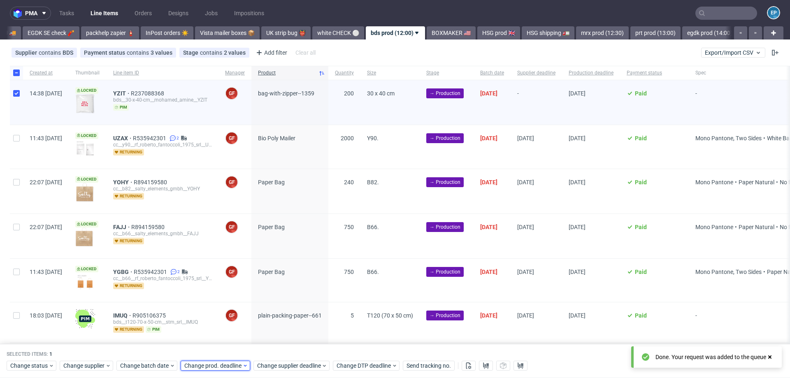
click at [234, 365] on span "Change prod. deadline" at bounding box center [213, 366] width 58 height 8
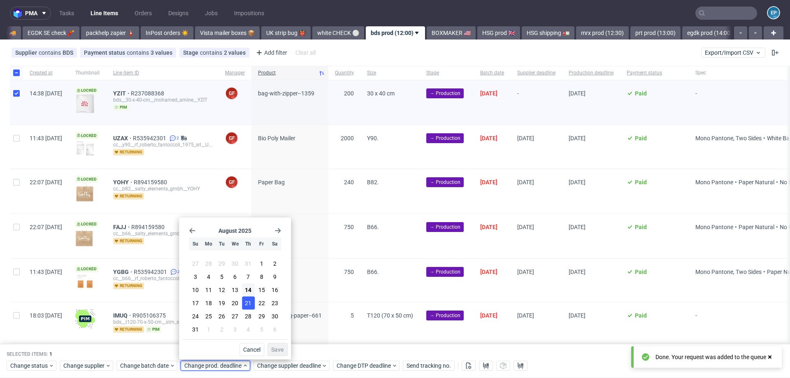
click at [254, 304] on button "21" at bounding box center [248, 303] width 13 height 13
click at [260, 305] on span "22" at bounding box center [261, 303] width 7 height 8
click at [283, 352] on span "Save" at bounding box center [277, 350] width 13 height 6
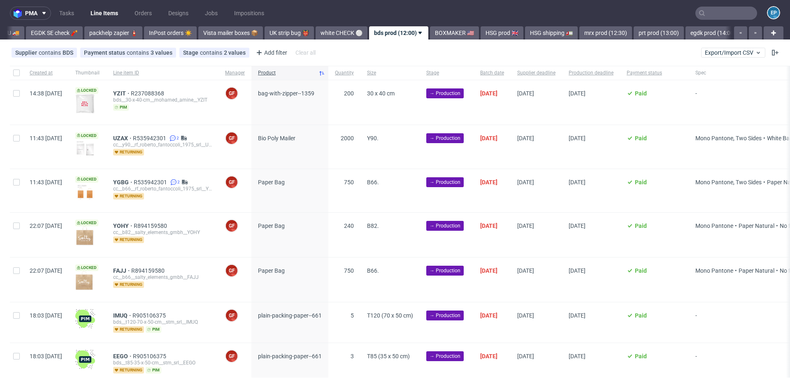
scroll to position [0, 266]
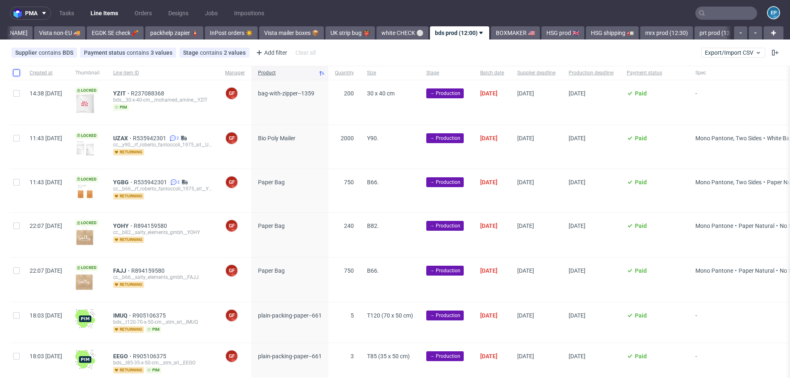
scroll to position [0, 266]
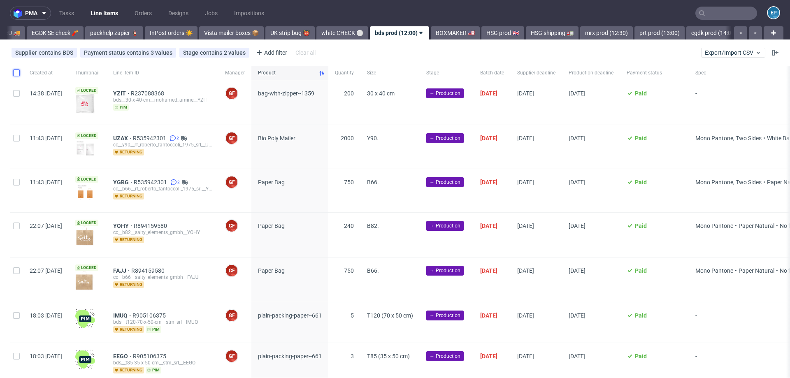
click at [15, 72] on input "checkbox" at bounding box center [16, 73] width 7 height 7
checkbox input "true"
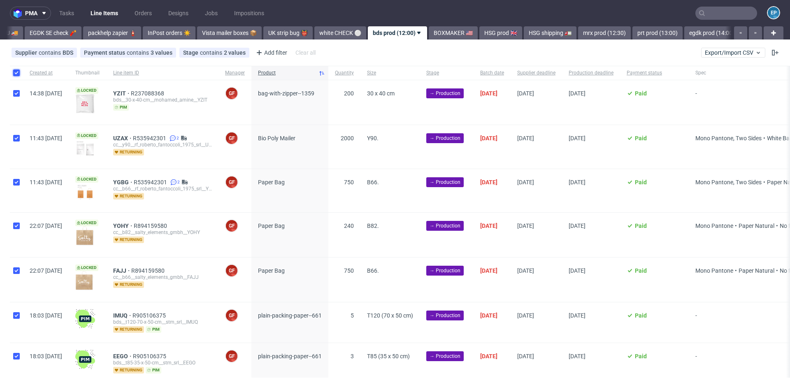
checkbox input "true"
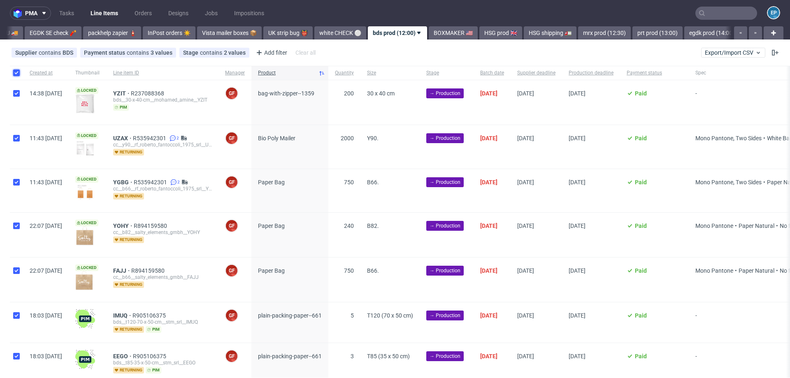
checkbox input "true"
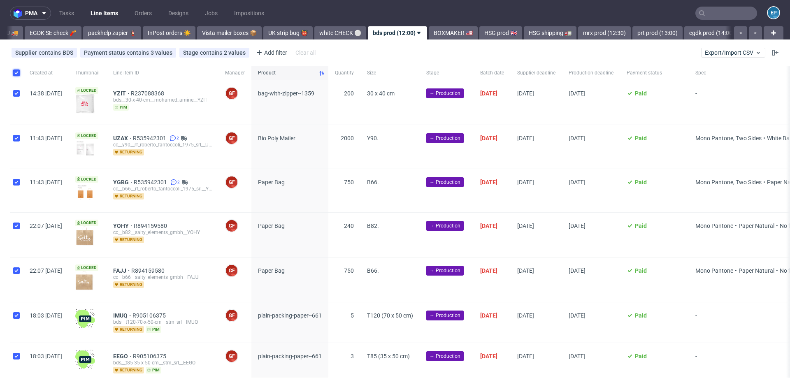
checkbox input "true"
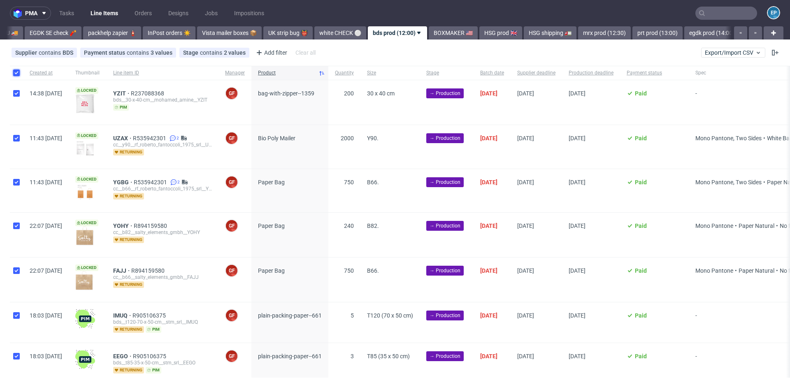
checkbox input "true"
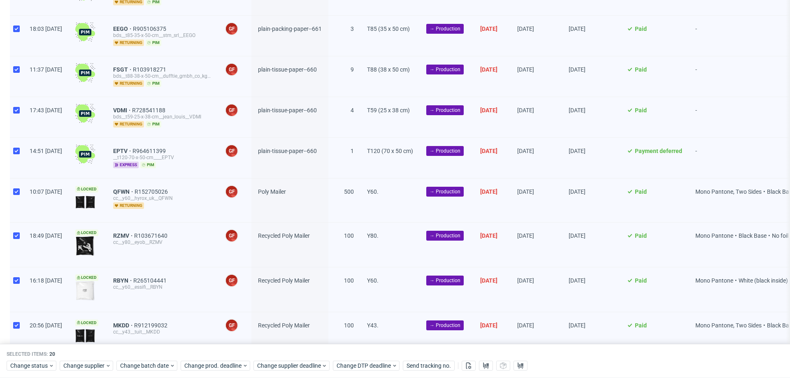
scroll to position [618, 0]
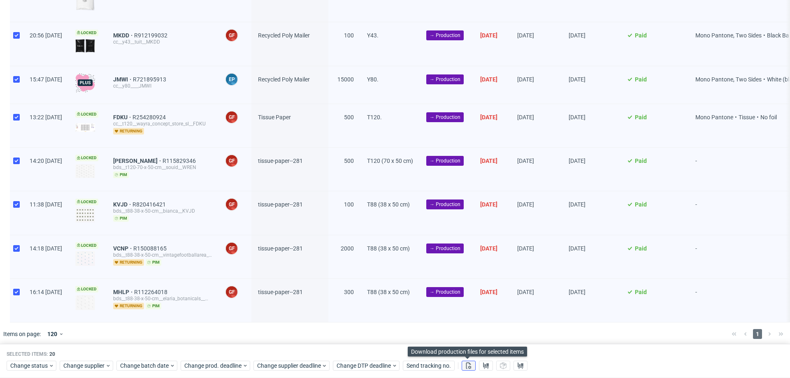
click at [467, 366] on icon at bounding box center [468, 366] width 7 height 7
click at [481, 366] on button at bounding box center [486, 366] width 14 height 10
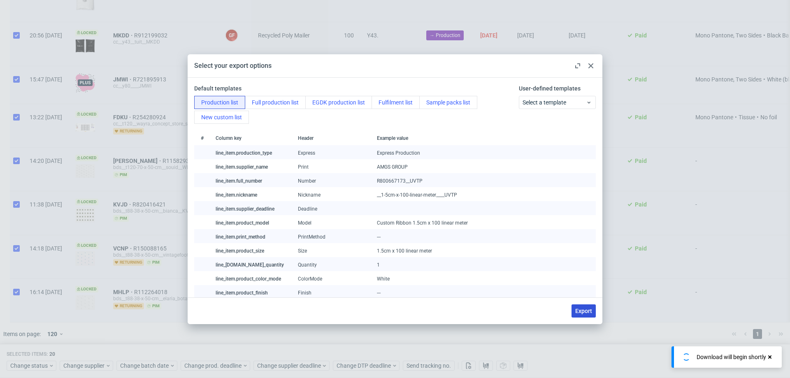
click at [590, 305] on button "Export" at bounding box center [584, 311] width 24 height 13
checkbox input "false"
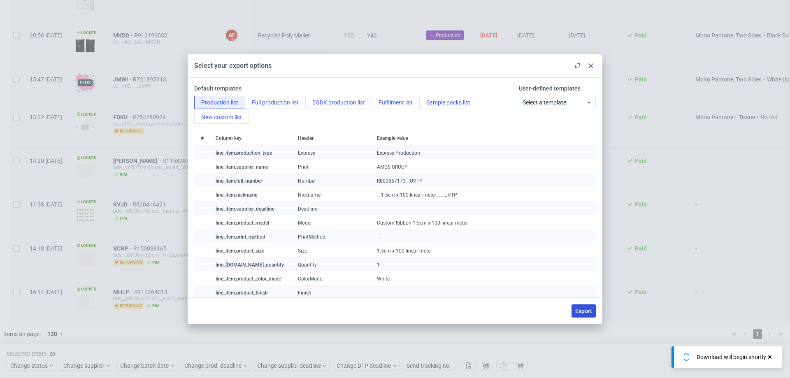
checkbox input "false"
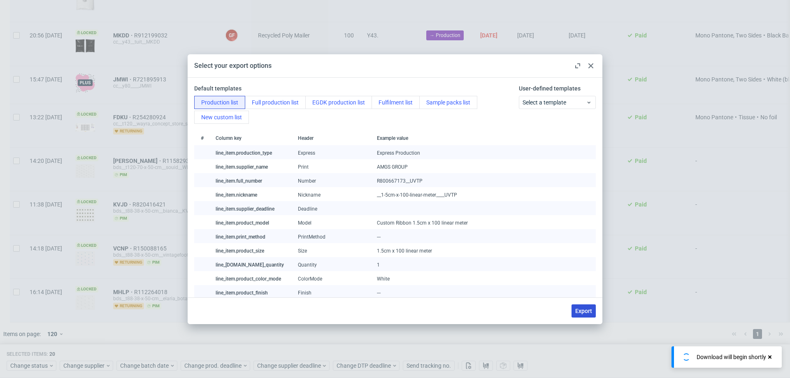
checkbox input "false"
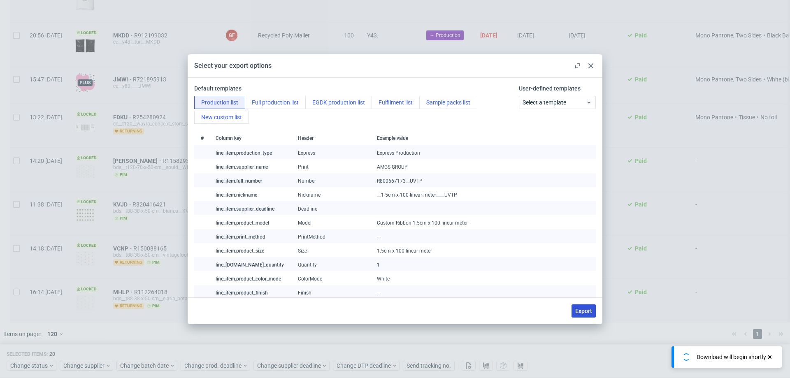
checkbox input "false"
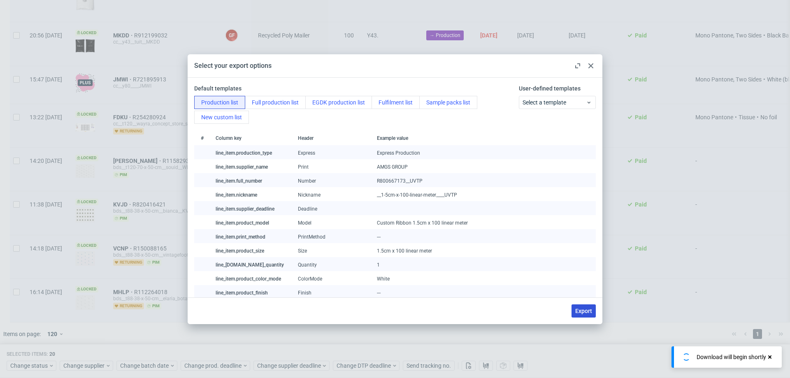
checkbox input "false"
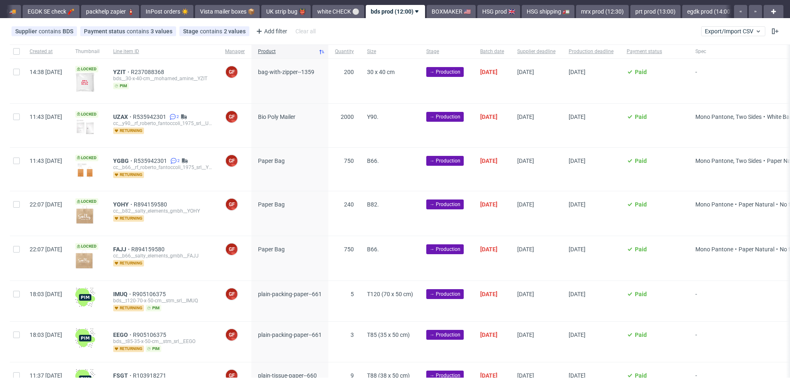
scroll to position [0, 0]
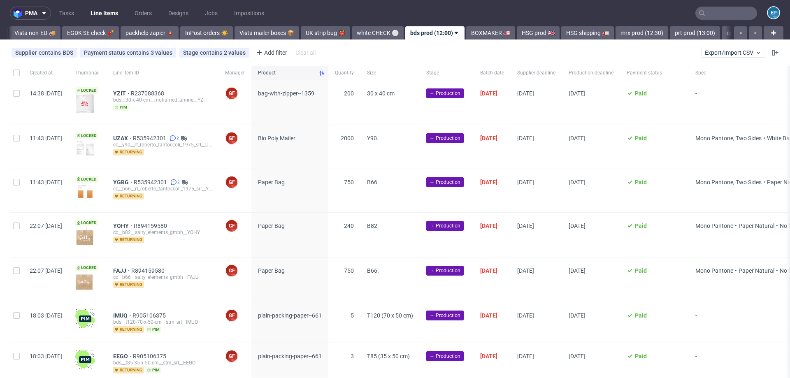
scroll to position [0, 266]
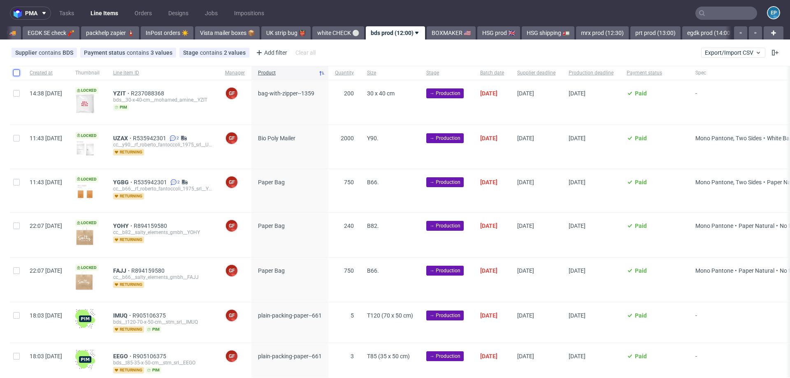
click at [19, 74] on input "checkbox" at bounding box center [16, 73] width 7 height 7
checkbox input "true"
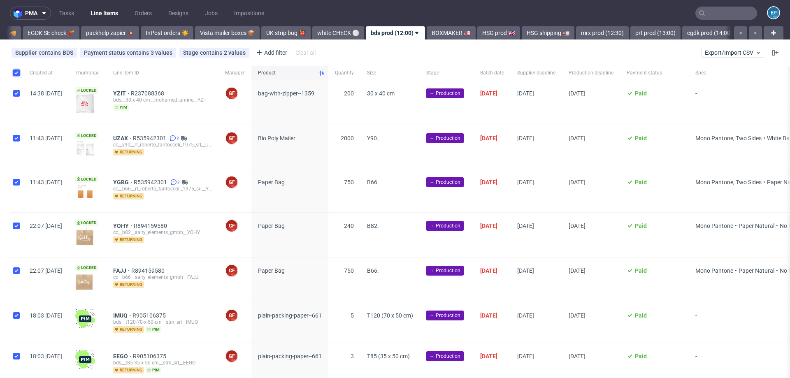
checkbox input "true"
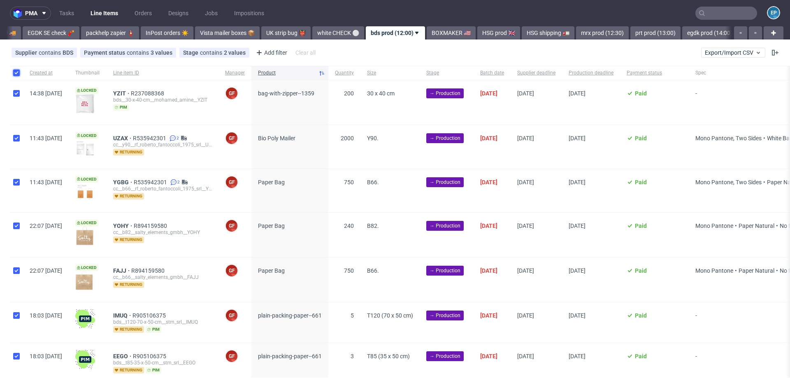
checkbox input "true"
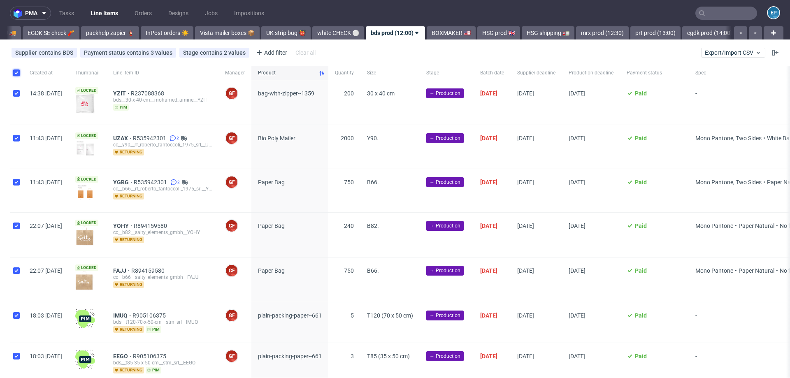
checkbox input "true"
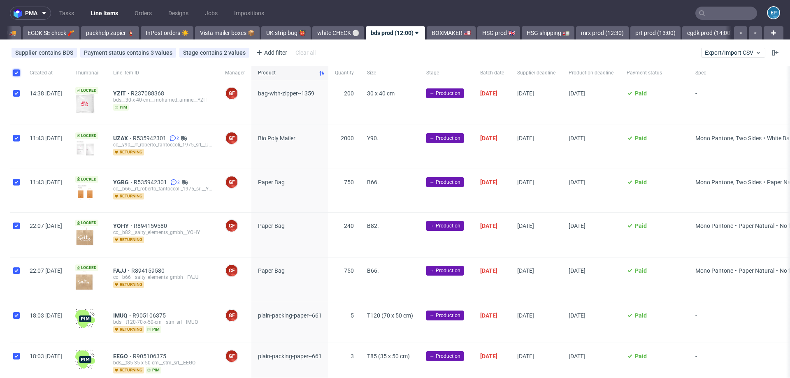
checkbox input "true"
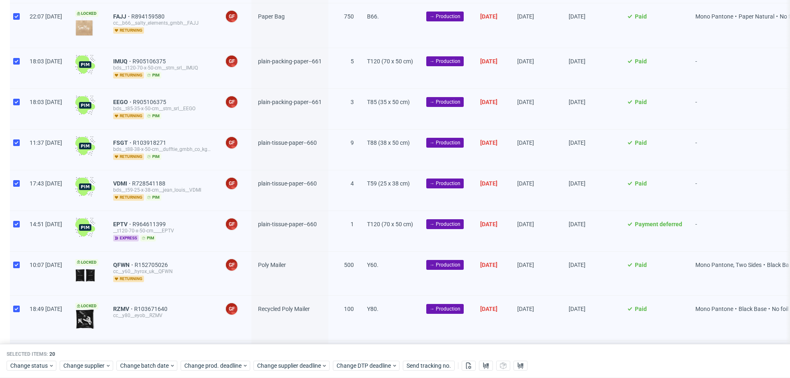
scroll to position [618, 0]
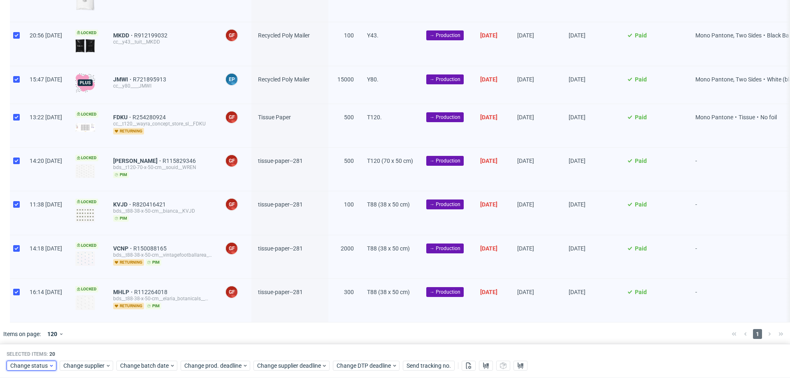
click at [25, 369] on span "Change status" at bounding box center [29, 366] width 38 height 8
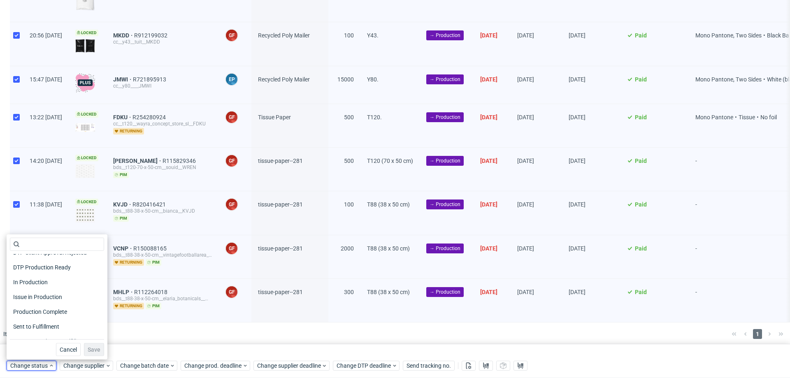
scroll to position [99, 0]
click at [33, 281] on span "In Production" at bounding box center [31, 281] width 42 height 12
click at [88, 348] on span "Save" at bounding box center [94, 350] width 13 height 6
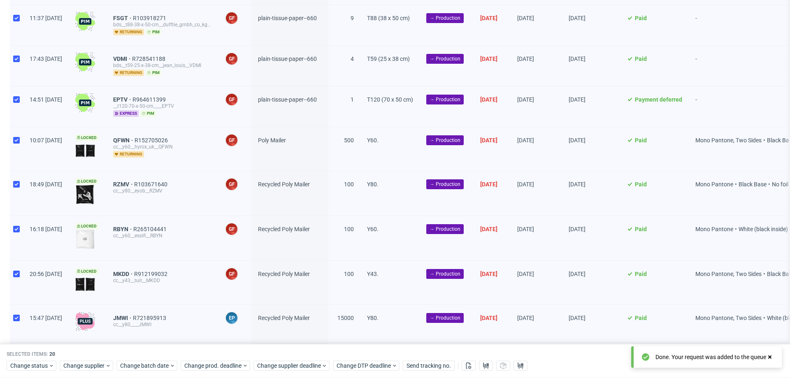
scroll to position [0, 0]
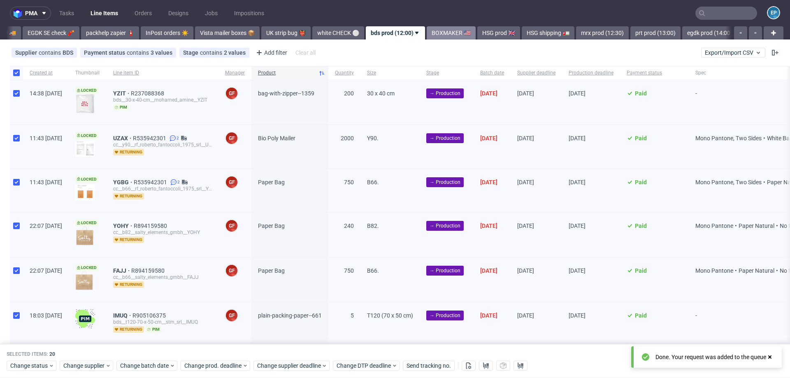
click at [427, 31] on link "BOXMAKER 🇺🇸" at bounding box center [451, 32] width 49 height 13
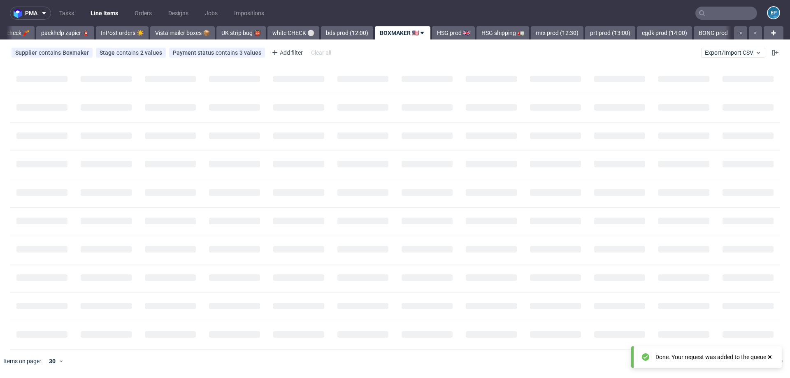
scroll to position [0, 313]
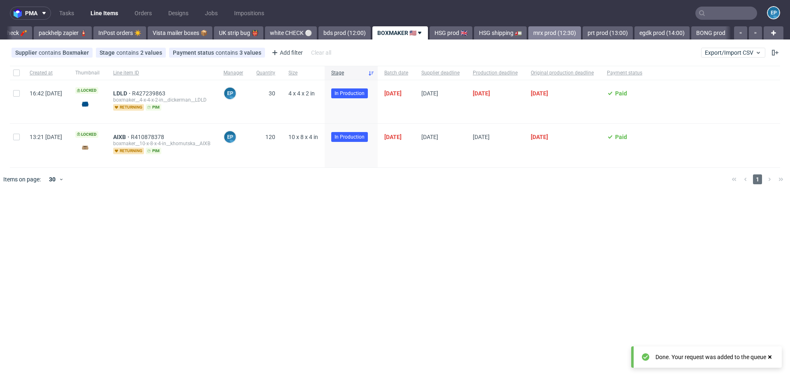
click at [528, 31] on link "mrx prod (12:30)" at bounding box center [554, 32] width 53 height 13
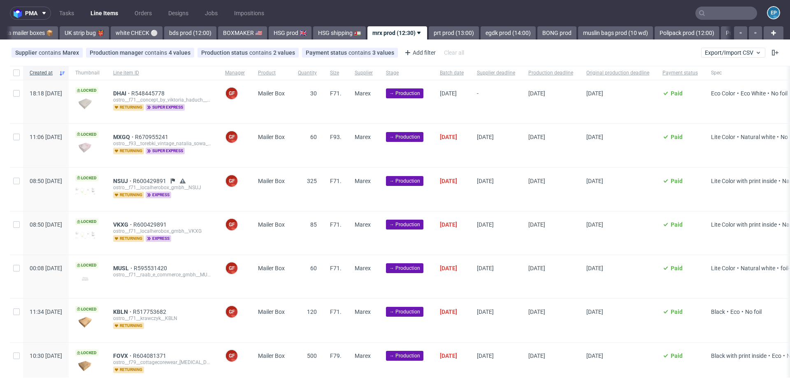
click at [8, 91] on div "Created at Thumbnail Line item ID Manager Product Quantity Size Supplier Stage …" at bounding box center [395, 226] width 790 height 321
click at [14, 93] on input "checkbox" at bounding box center [16, 93] width 7 height 7
checkbox input "true"
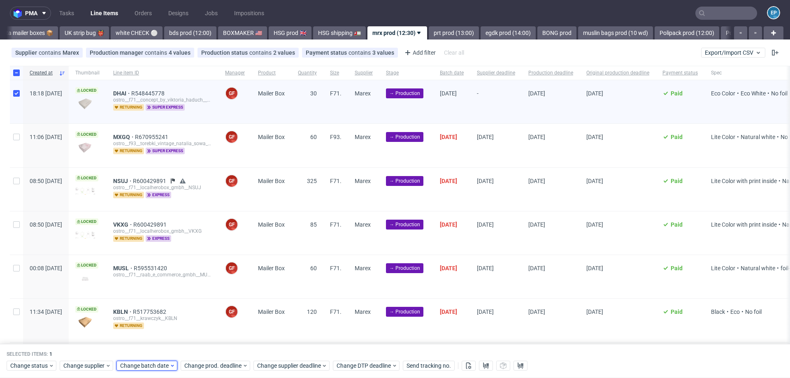
click at [155, 366] on span "Change batch date" at bounding box center [144, 366] width 49 height 8
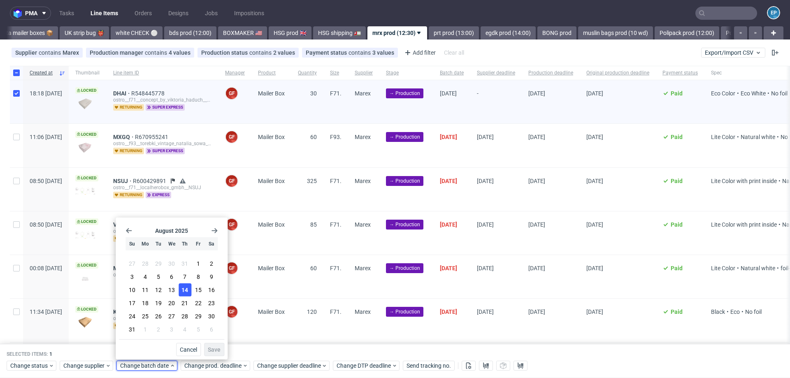
click at [184, 290] on span "14" at bounding box center [184, 290] width 7 height 8
click at [215, 345] on button "Save" at bounding box center [214, 349] width 20 height 13
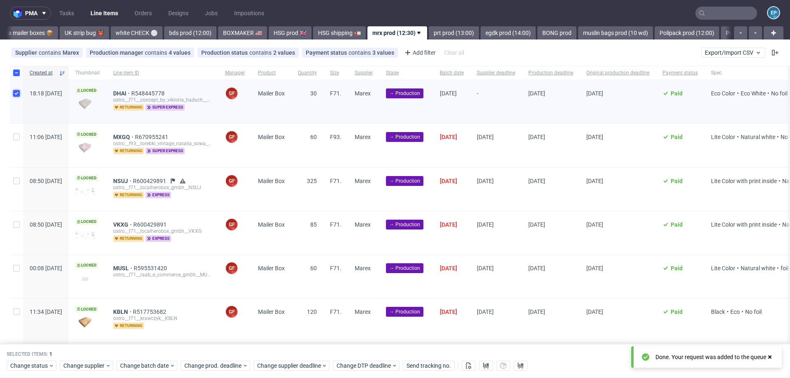
click at [18, 94] on input "checkbox" at bounding box center [16, 93] width 7 height 7
checkbox input "false"
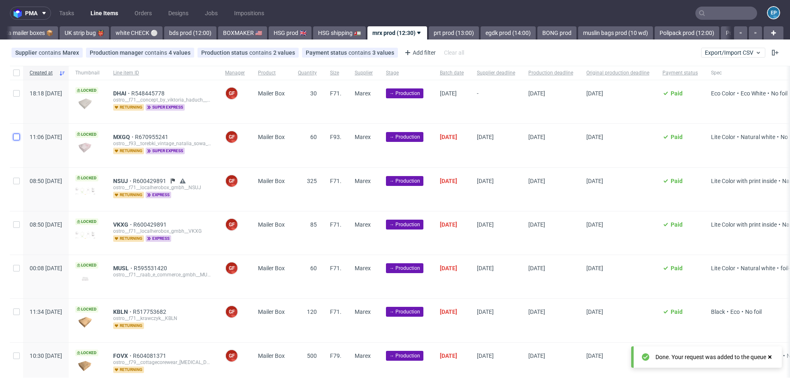
click at [18, 140] on input "checkbox" at bounding box center [16, 137] width 7 height 7
checkbox input "true"
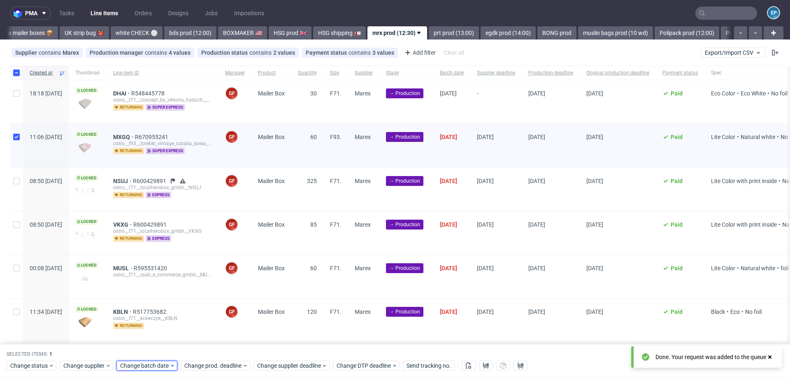
click at [154, 366] on span "Change batch date" at bounding box center [144, 366] width 49 height 8
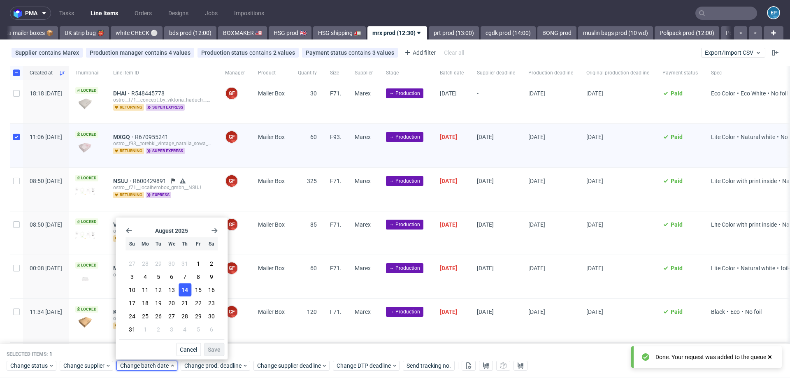
click at [185, 293] on span "14" at bounding box center [184, 290] width 7 height 8
click at [214, 347] on span "Save" at bounding box center [214, 350] width 13 height 6
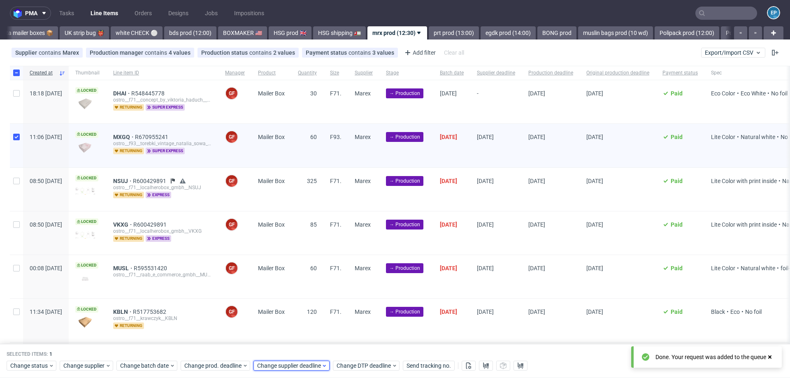
click at [307, 365] on span "Change supplier deadline" at bounding box center [289, 366] width 64 height 8
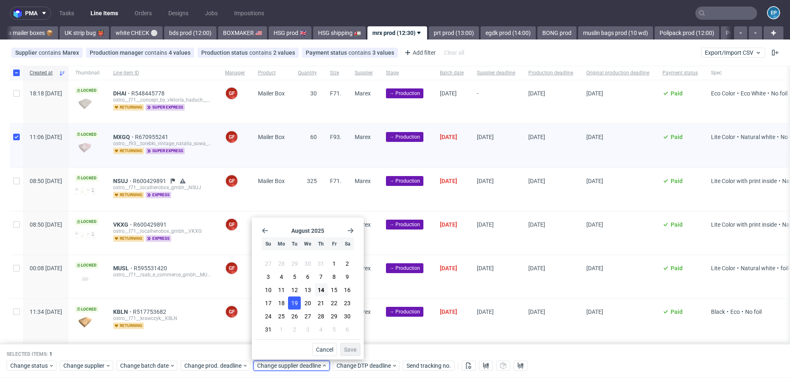
click at [295, 306] on span "19" at bounding box center [294, 303] width 7 height 8
click at [354, 347] on span "Save" at bounding box center [350, 350] width 13 height 6
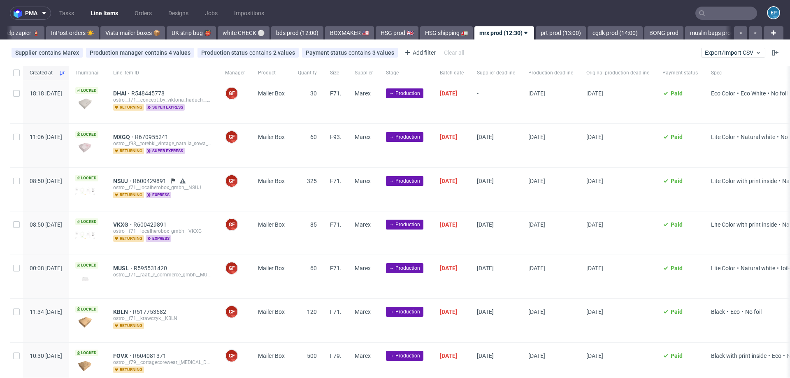
scroll to position [0, 468]
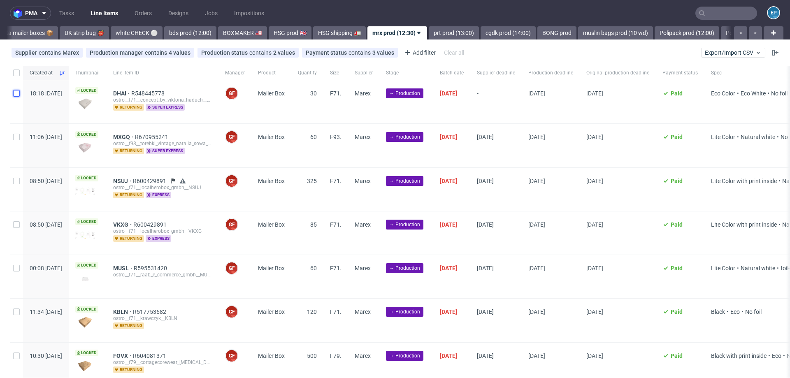
click at [13, 95] on input "checkbox" at bounding box center [16, 93] width 7 height 7
checkbox input "true"
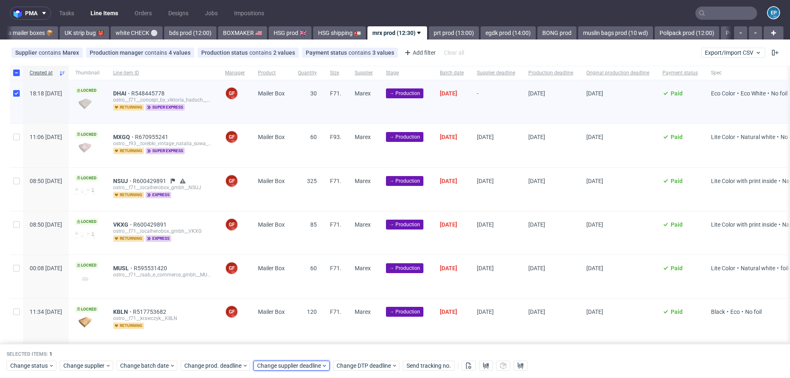
click at [268, 364] on span "Change supplier deadline" at bounding box center [289, 366] width 64 height 8
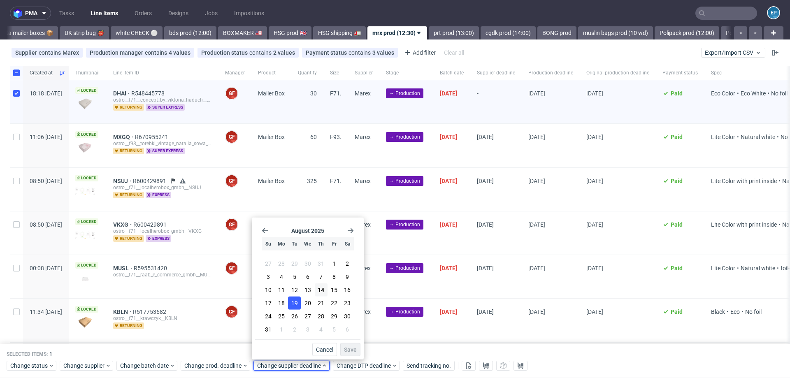
click at [295, 304] on span "19" at bounding box center [294, 303] width 7 height 8
click at [357, 346] on button "Save" at bounding box center [350, 349] width 20 height 13
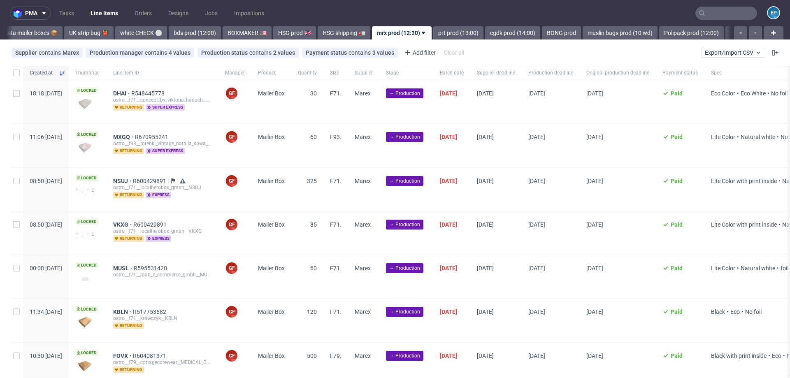
scroll to position [0, 468]
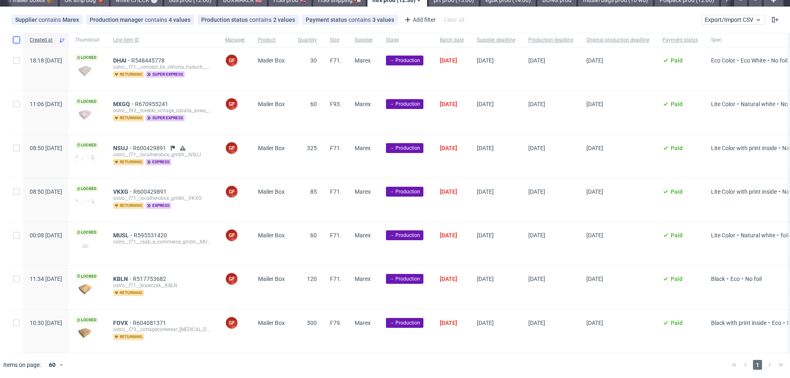
click at [16, 42] on input "checkbox" at bounding box center [16, 40] width 7 height 7
checkbox input "true"
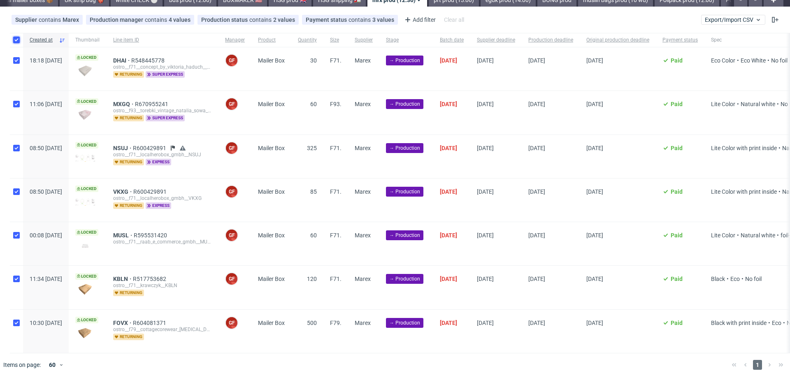
checkbox input "true"
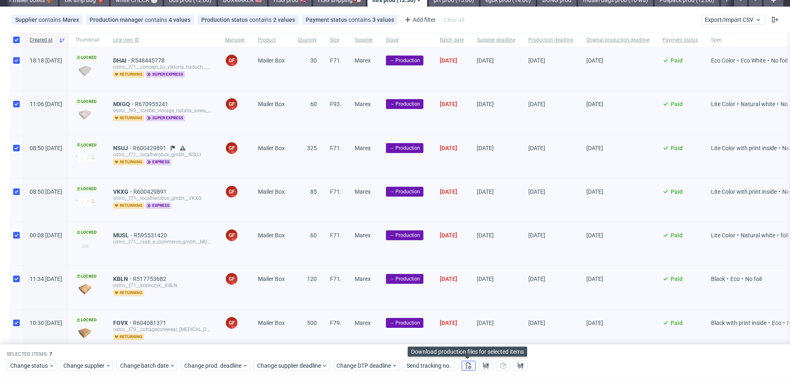
click at [471, 365] on button at bounding box center [469, 366] width 14 height 10
click at [493, 365] on div "Change status Change supplier Change batch date Change prod. deadline Change su…" at bounding box center [395, 366] width 777 height 12
click at [486, 365] on use at bounding box center [486, 366] width 6 height 7
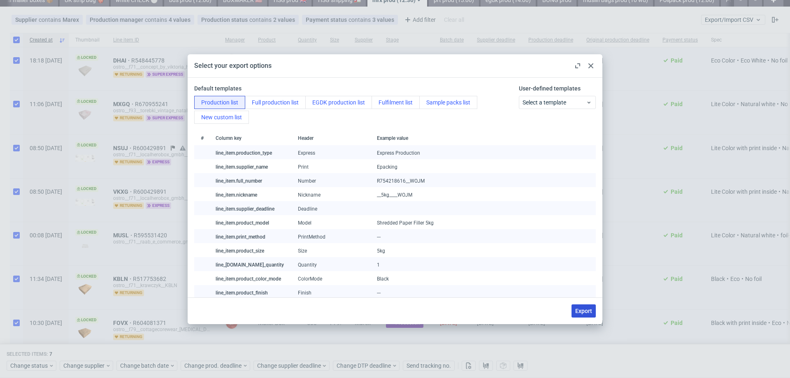
click at [579, 308] on span "Export" at bounding box center [583, 311] width 17 height 6
checkbox input "false"
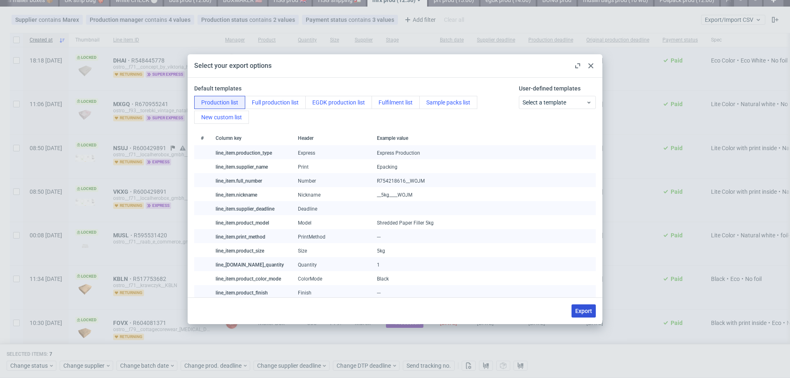
checkbox input "false"
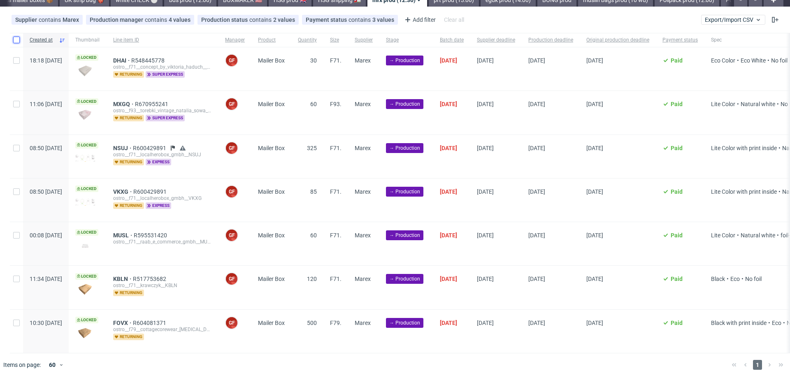
click at [14, 38] on input "checkbox" at bounding box center [16, 40] width 7 height 7
checkbox input "true"
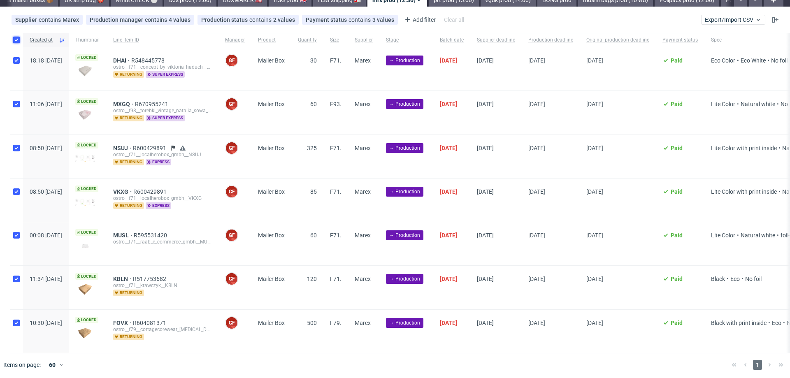
checkbox input "true"
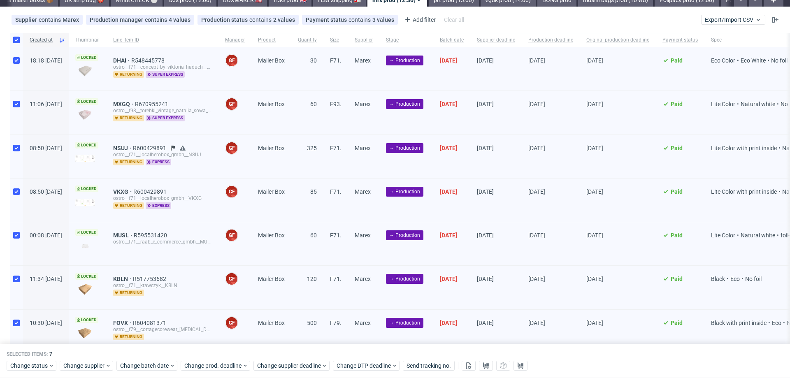
click at [27, 372] on div "Selected items: 7 Change status Change supplier Change batch date Change prod. …" at bounding box center [395, 361] width 790 height 34
click at [27, 368] on span "Change status" at bounding box center [29, 366] width 38 height 8
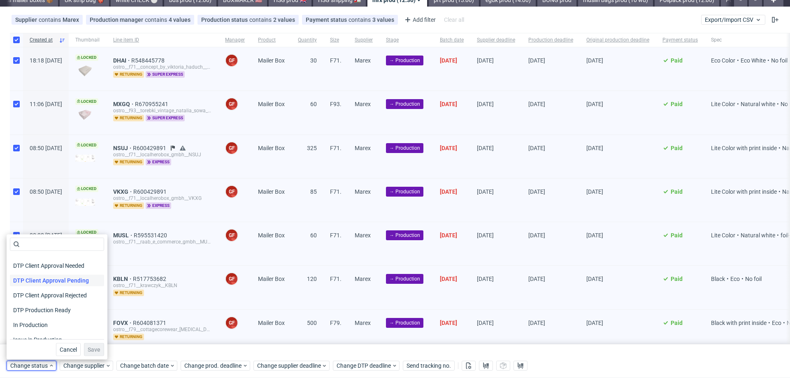
scroll to position [57, 0]
click at [31, 323] on span "In Production" at bounding box center [31, 324] width 42 height 12
click at [88, 346] on button "Save" at bounding box center [94, 349] width 20 height 13
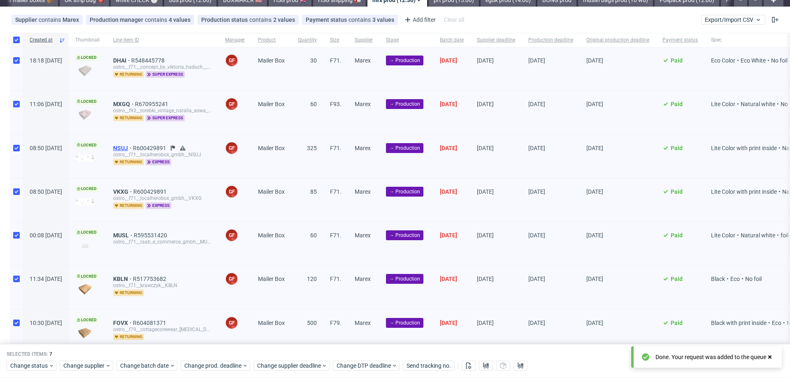
click at [133, 146] on span "NSUJ" at bounding box center [123, 148] width 20 height 7
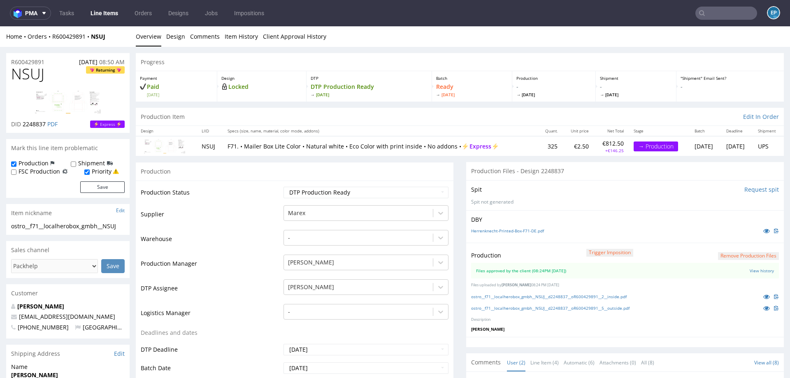
click at [104, 11] on link "Line Items" at bounding box center [104, 13] width 37 height 13
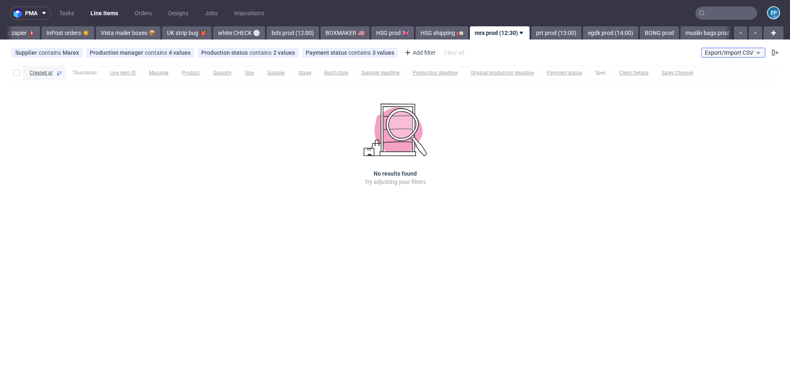
click at [712, 52] on span "Export/Import CSV" at bounding box center [733, 52] width 57 height 7
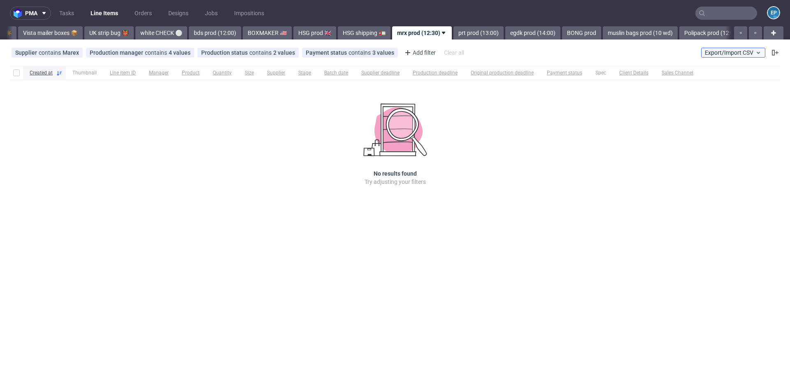
scroll to position [0, 463]
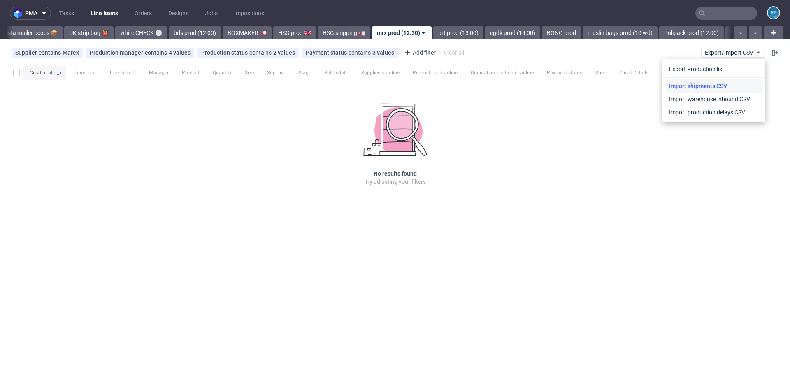
click at [695, 83] on link "Import shipments CSV" at bounding box center [714, 85] width 96 height 13
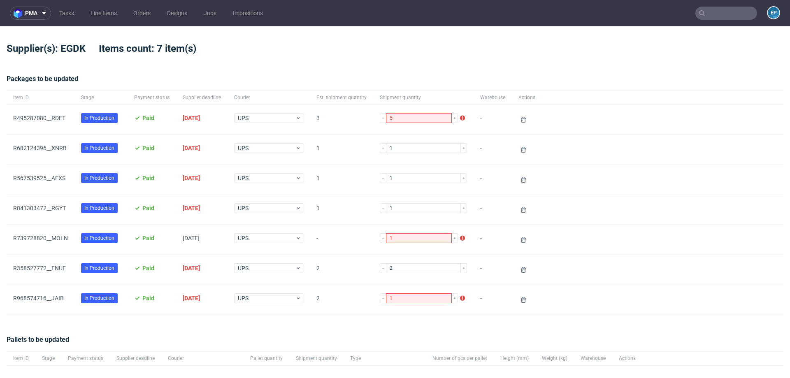
scroll to position [117, 0]
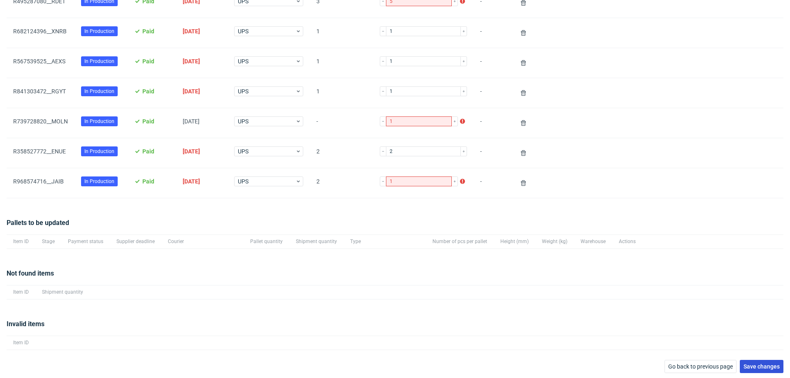
click at [763, 365] on span "Save changes" at bounding box center [762, 367] width 36 height 6
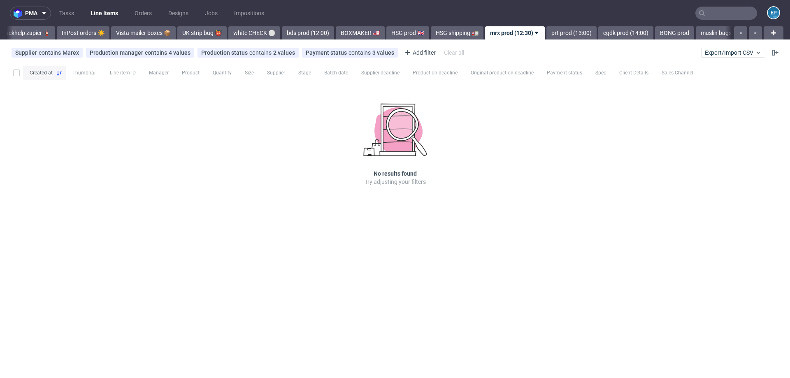
scroll to position [0, 463]
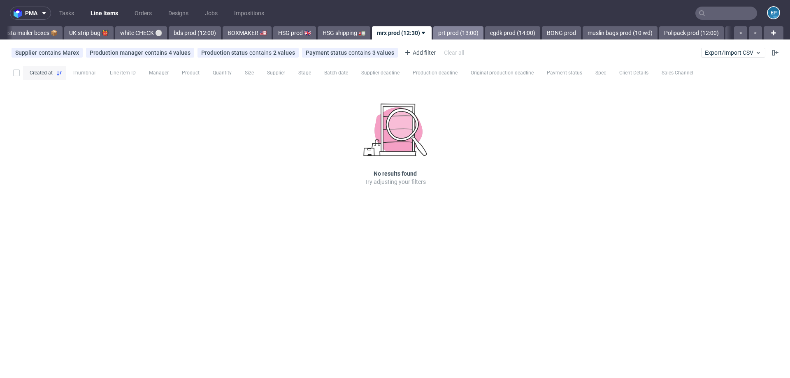
click at [433, 36] on link "prt prod (13:00)" at bounding box center [458, 32] width 50 height 13
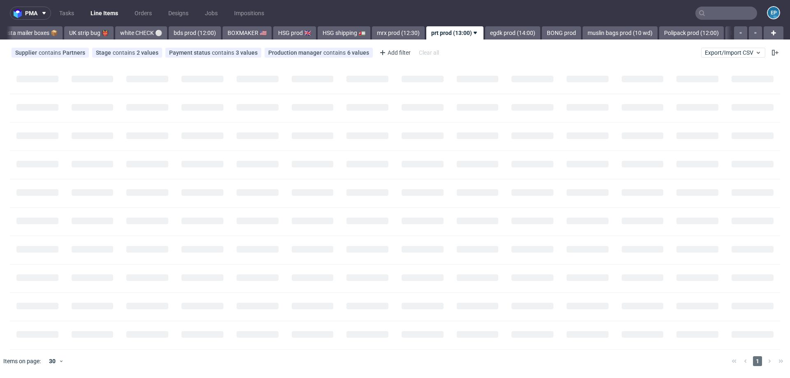
scroll to position [0, 516]
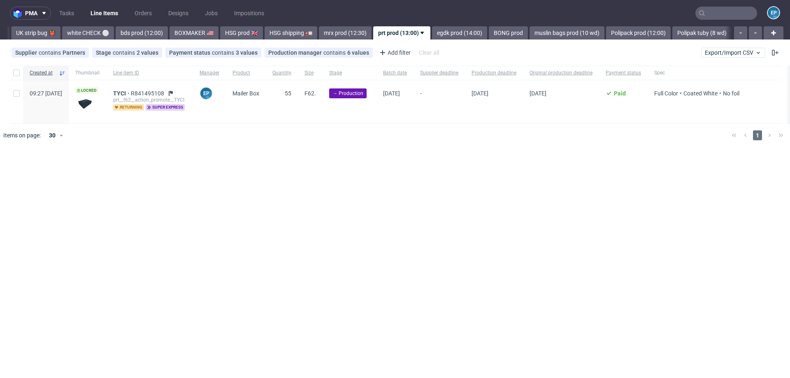
click at [432, 36] on link "egdk prod (14:00)" at bounding box center [459, 32] width 55 height 13
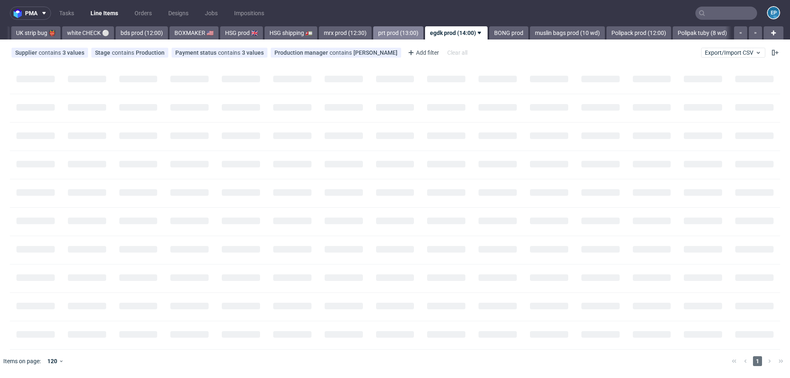
scroll to position [0, 570]
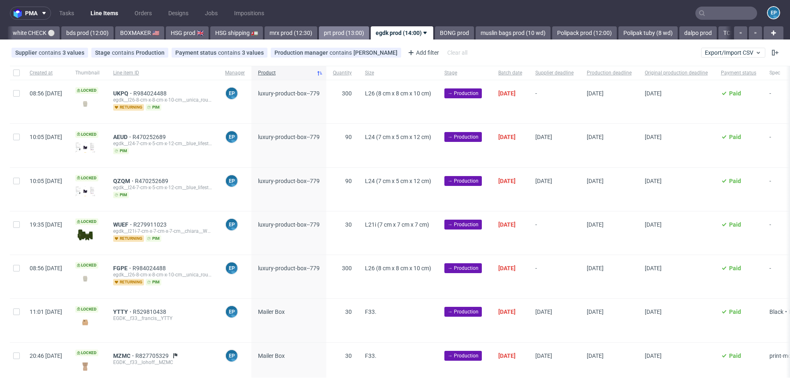
click at [435, 36] on link "BONG prod" at bounding box center [454, 32] width 39 height 13
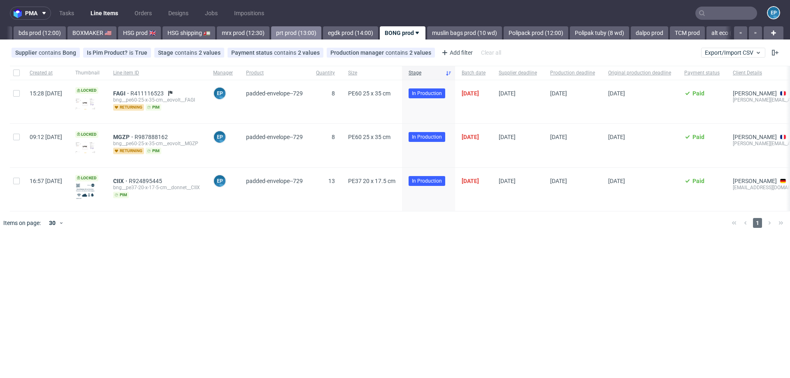
click at [427, 36] on link "muslin bags prod (10 wd)" at bounding box center [464, 32] width 75 height 13
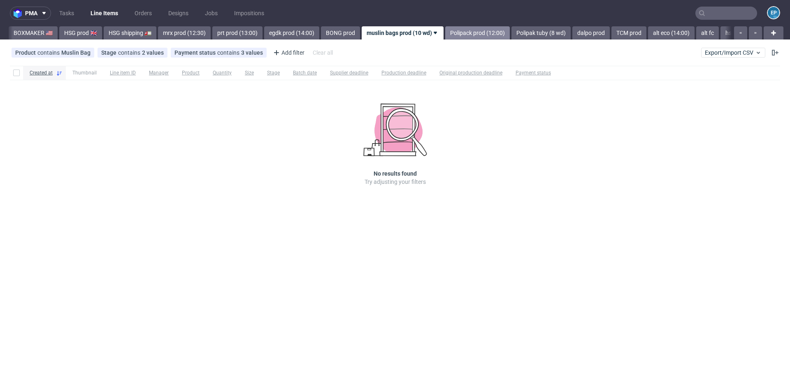
click at [445, 37] on link "Polipack prod (12:00)" at bounding box center [477, 32] width 65 height 13
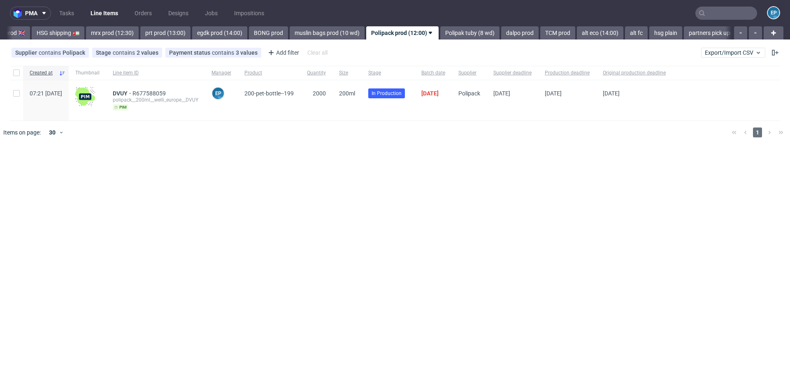
click at [440, 37] on link "Polipak tuby (8 wd)" at bounding box center [469, 32] width 59 height 13
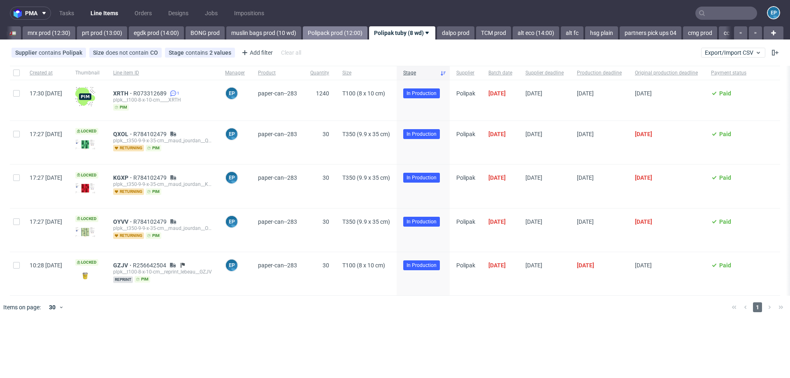
click at [437, 37] on link "dalpo prod" at bounding box center [455, 32] width 37 height 13
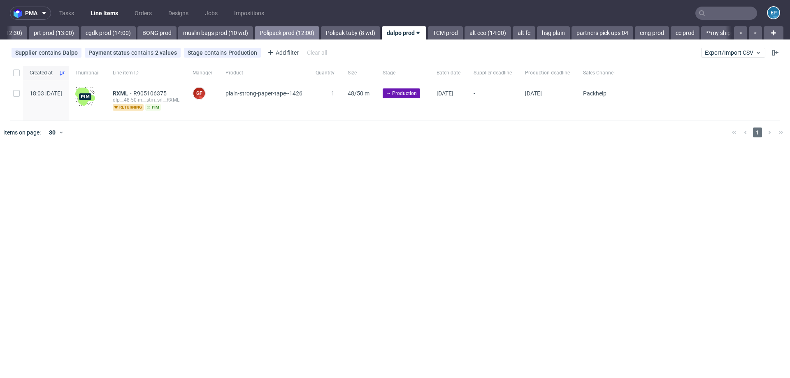
scroll to position [0, 862]
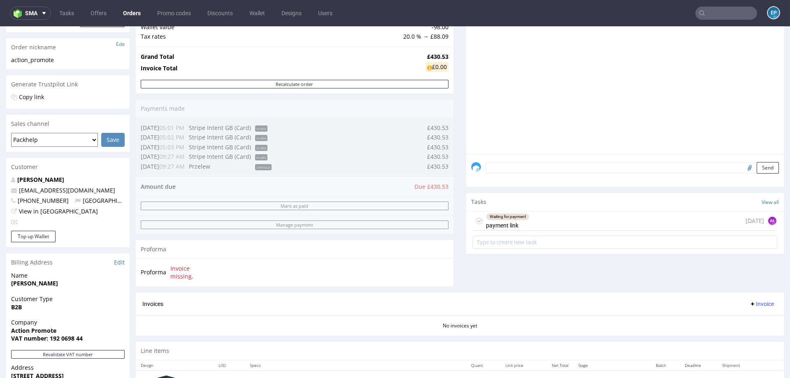
scroll to position [214, 0]
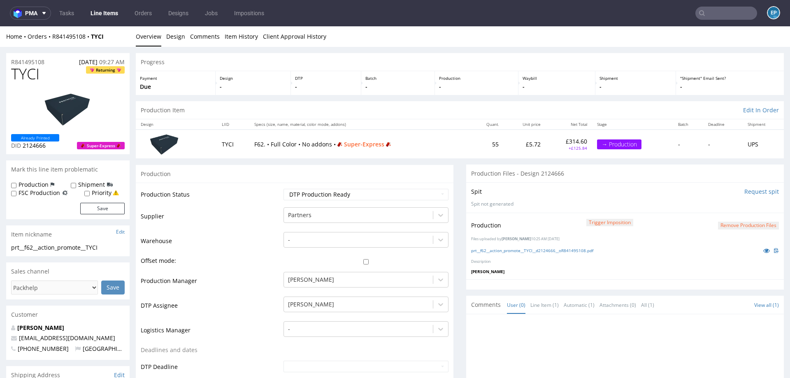
click at [38, 181] on label "Production" at bounding box center [34, 185] width 30 height 8
click at [16, 182] on input "Production" at bounding box center [13, 185] width 5 height 7
checkbox input "true"
click at [114, 209] on button "Save" at bounding box center [102, 209] width 44 height 12
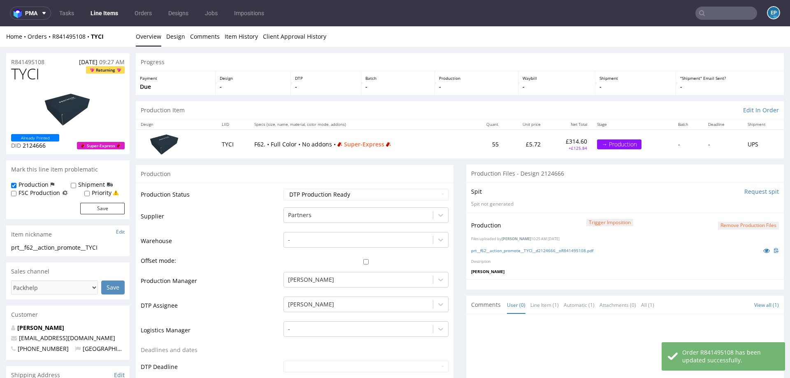
click at [114, 14] on link "Line Items" at bounding box center [104, 13] width 37 height 13
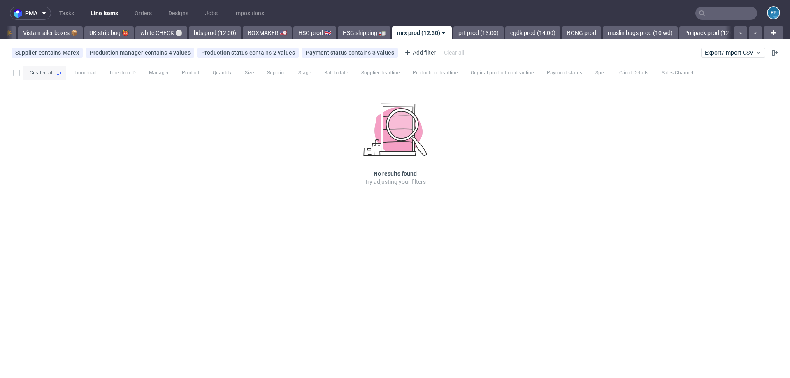
scroll to position [0, 463]
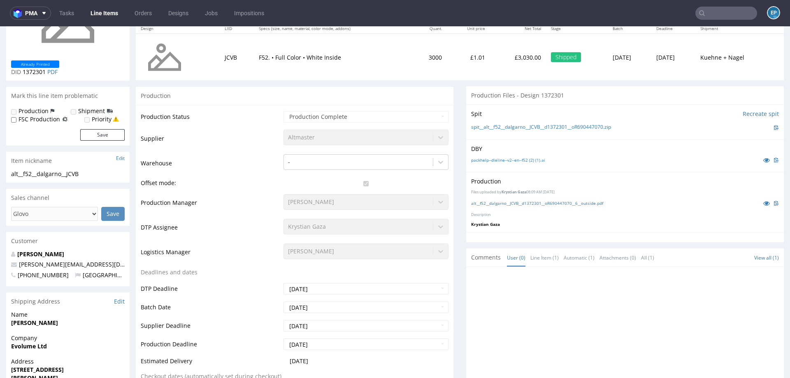
scroll to position [104, 0]
click at [763, 201] on icon at bounding box center [766, 202] width 7 height 6
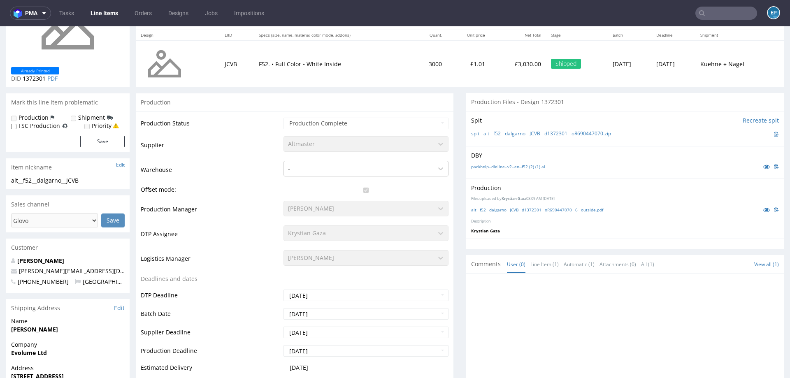
scroll to position [99, 0]
